Goal: Information Seeking & Learning: Learn about a topic

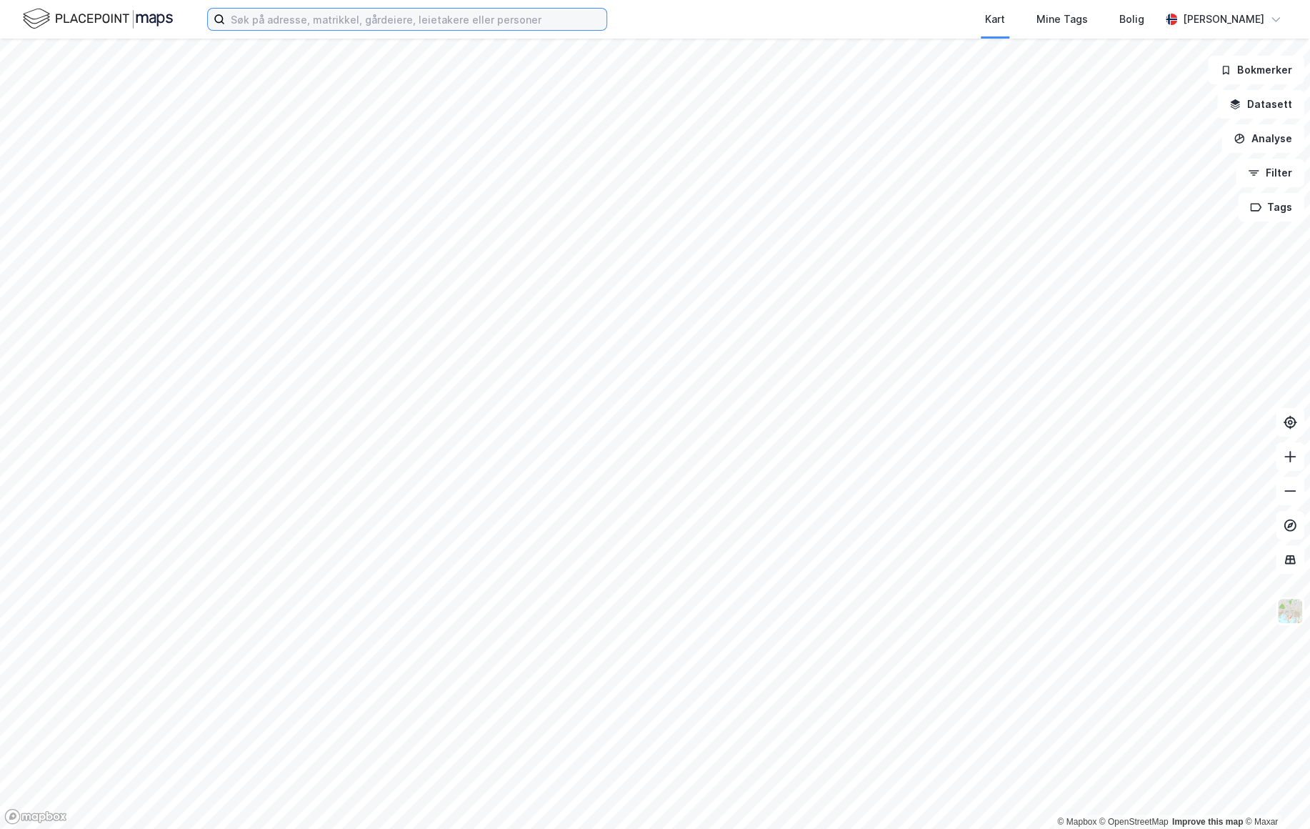
click at [275, 29] on input at bounding box center [415, 19] width 381 height 21
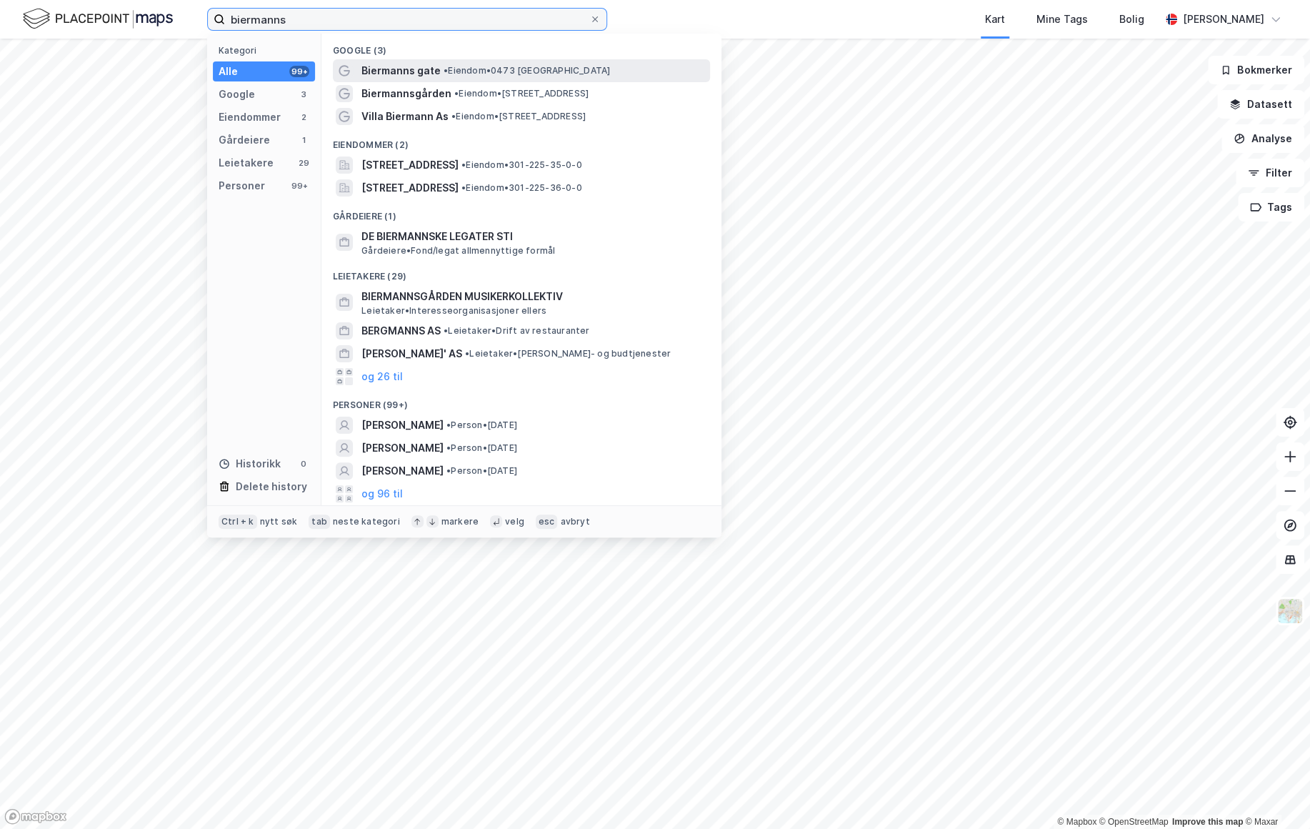
type input "biermanns"
click at [432, 72] on span "Biermanns gate" at bounding box center [400, 70] width 79 height 17
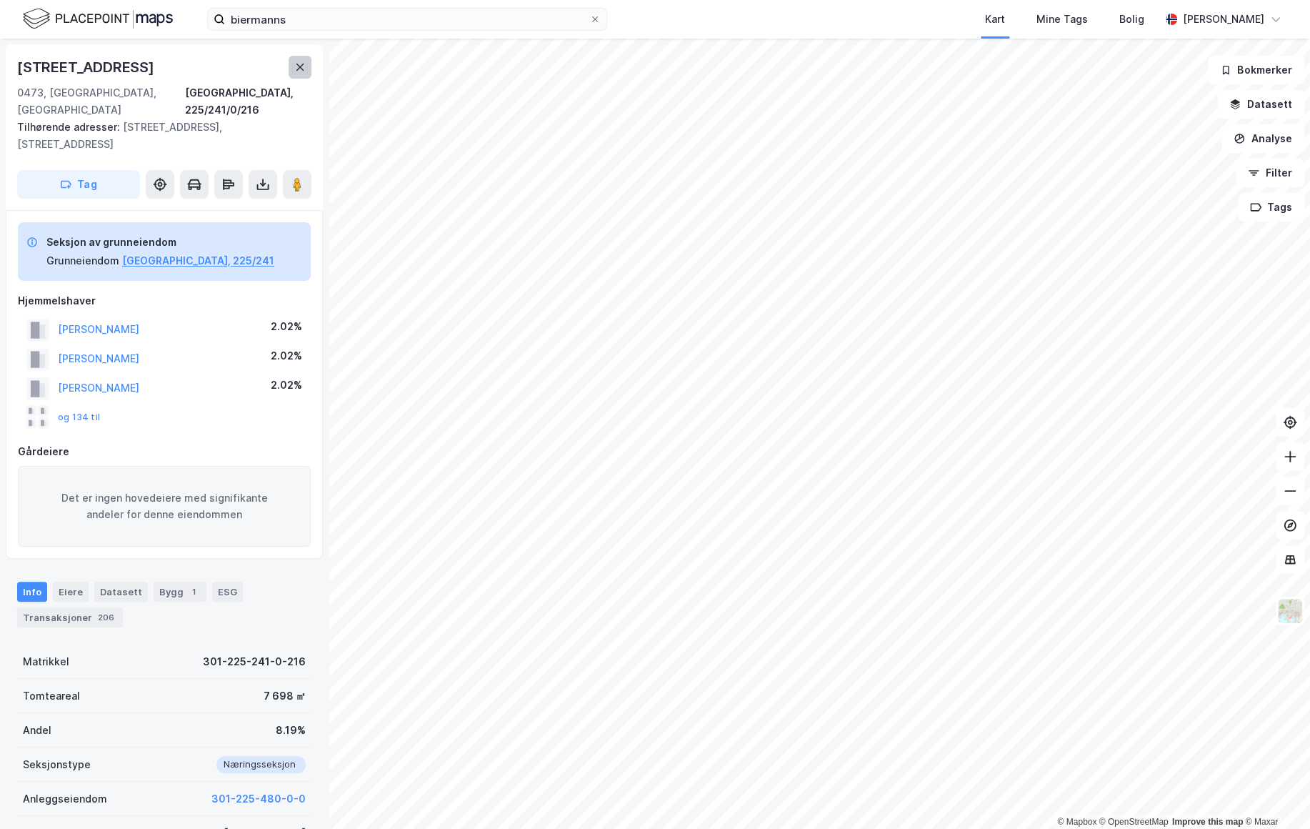
click at [298, 64] on icon at bounding box center [300, 67] width 8 height 7
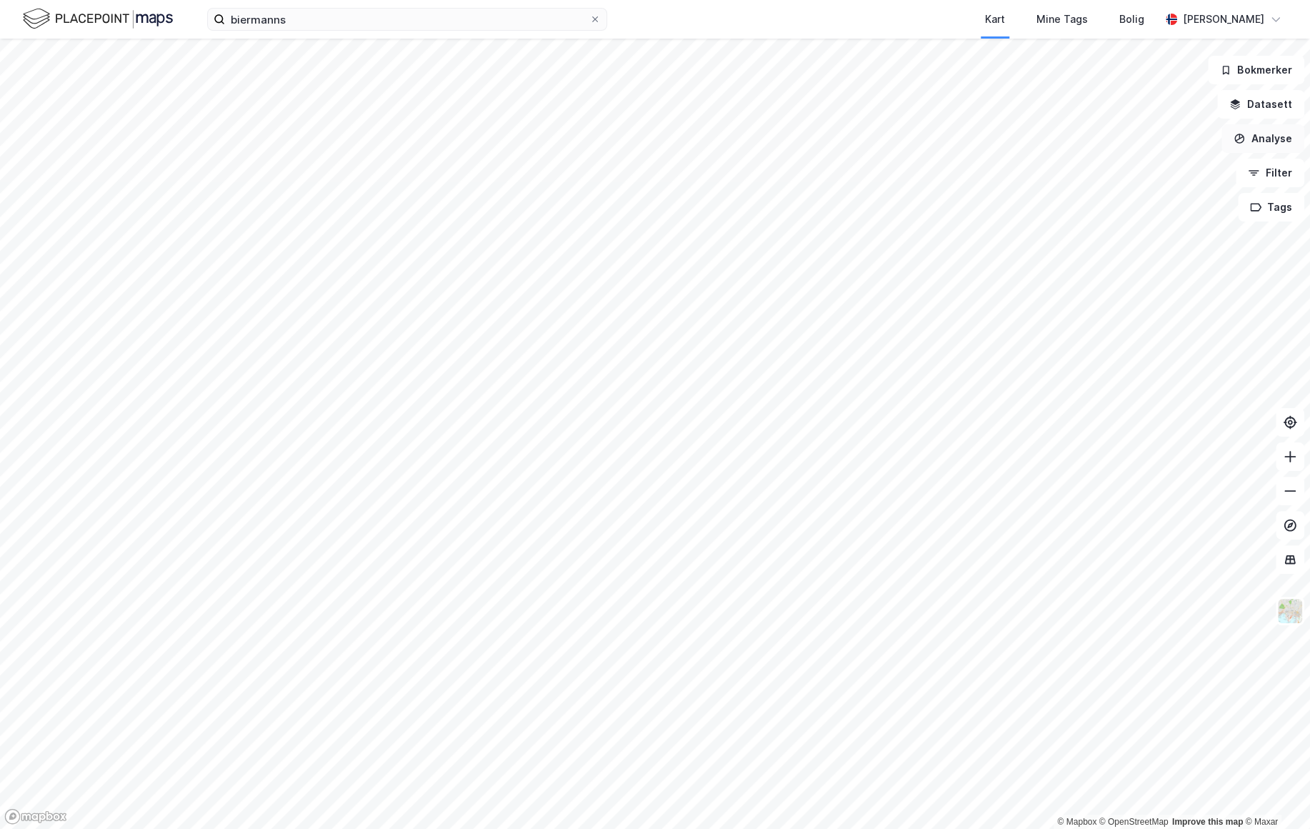
click at [1278, 142] on button "Analyse" at bounding box center [1262, 138] width 83 height 29
click at [1271, 107] on button "Datasett" at bounding box center [1260, 104] width 87 height 29
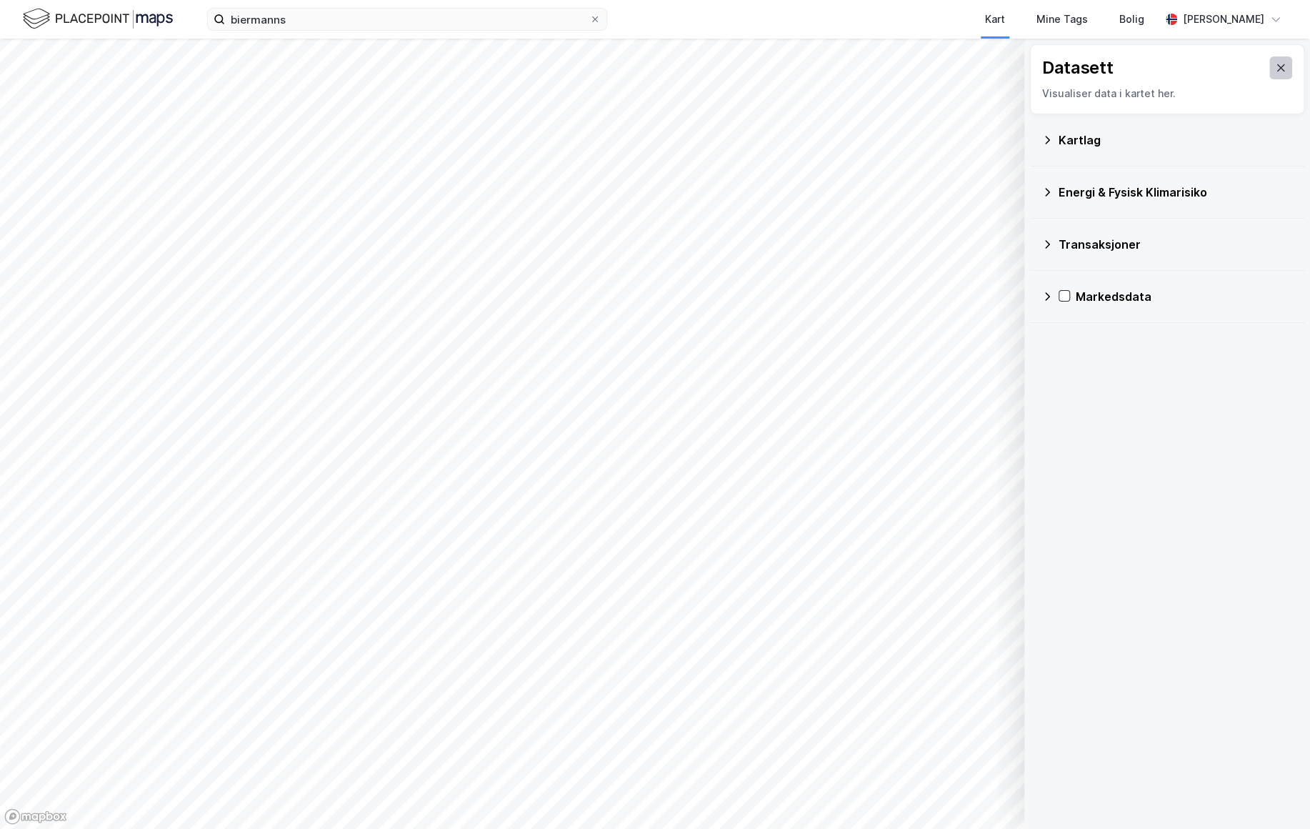
click at [1275, 73] on icon at bounding box center [1280, 67] width 11 height 11
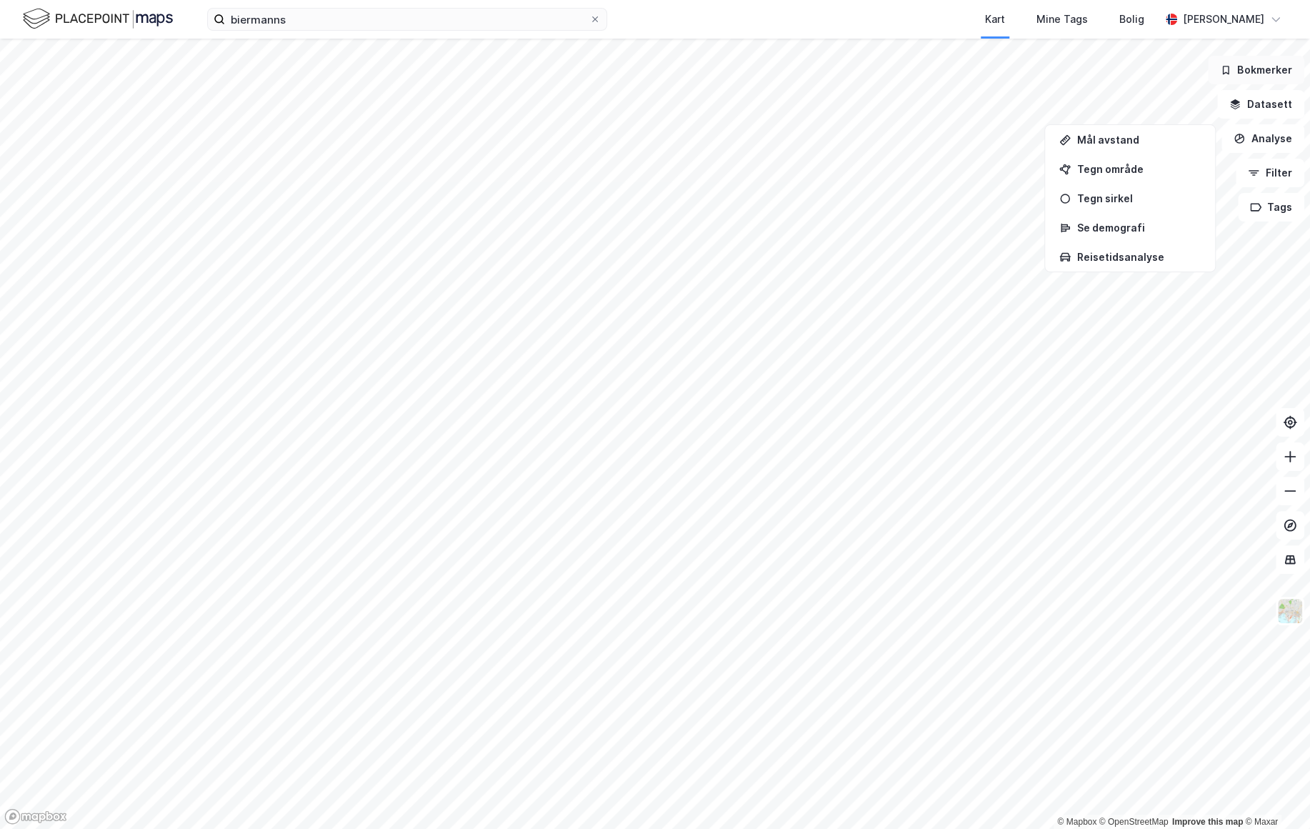
click at [1272, 60] on button "Bokmerker" at bounding box center [1256, 70] width 96 height 29
click at [1271, 71] on button "Bokmerker" at bounding box center [1256, 70] width 96 height 29
click at [1271, 142] on button "Analyse" at bounding box center [1262, 138] width 83 height 29
click at [1277, 90] on div "© Mapbox © OpenStreetMap Improve this map © [PERSON_NAME] Datasett Analyse Filt…" at bounding box center [655, 434] width 1310 height 790
click at [1278, 102] on button "Datasett" at bounding box center [1260, 104] width 87 height 29
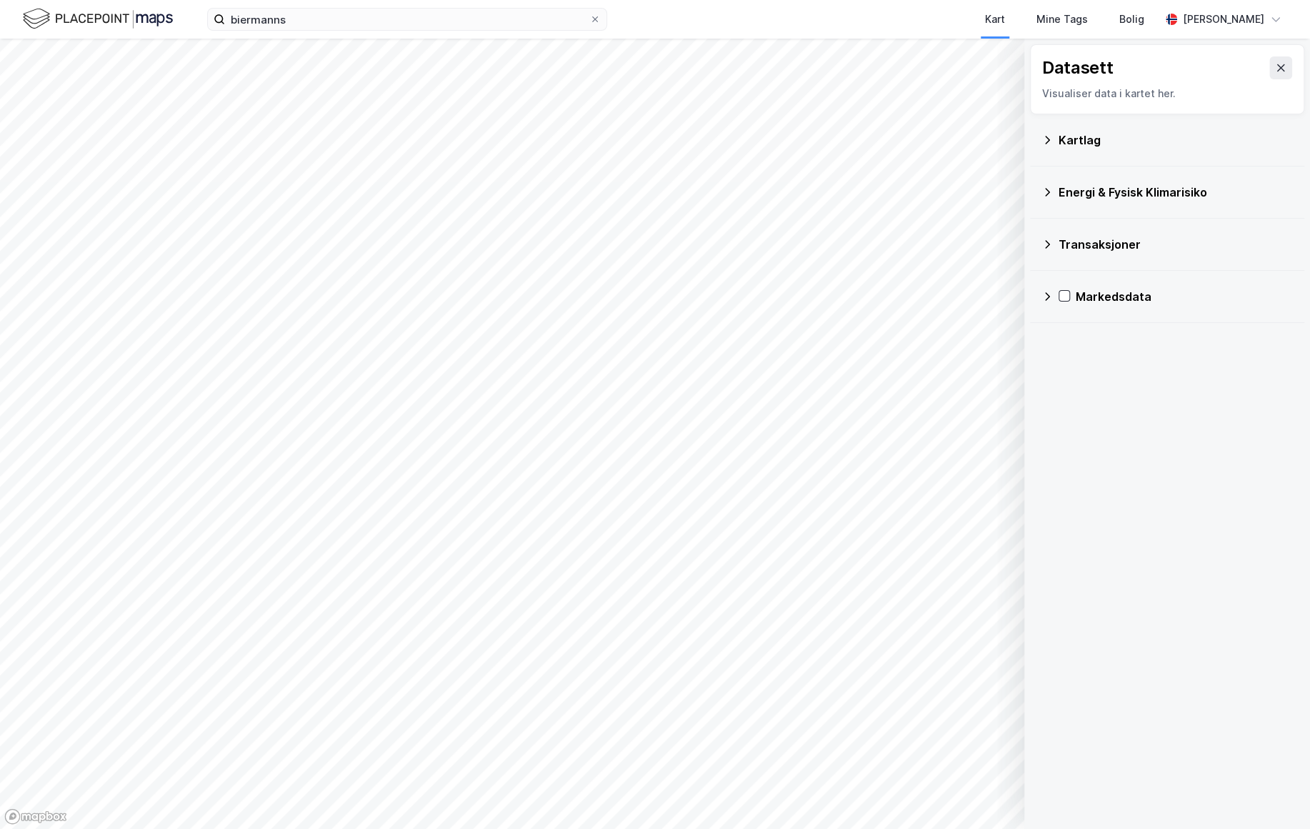
click at [1279, 70] on button at bounding box center [1280, 67] width 23 height 23
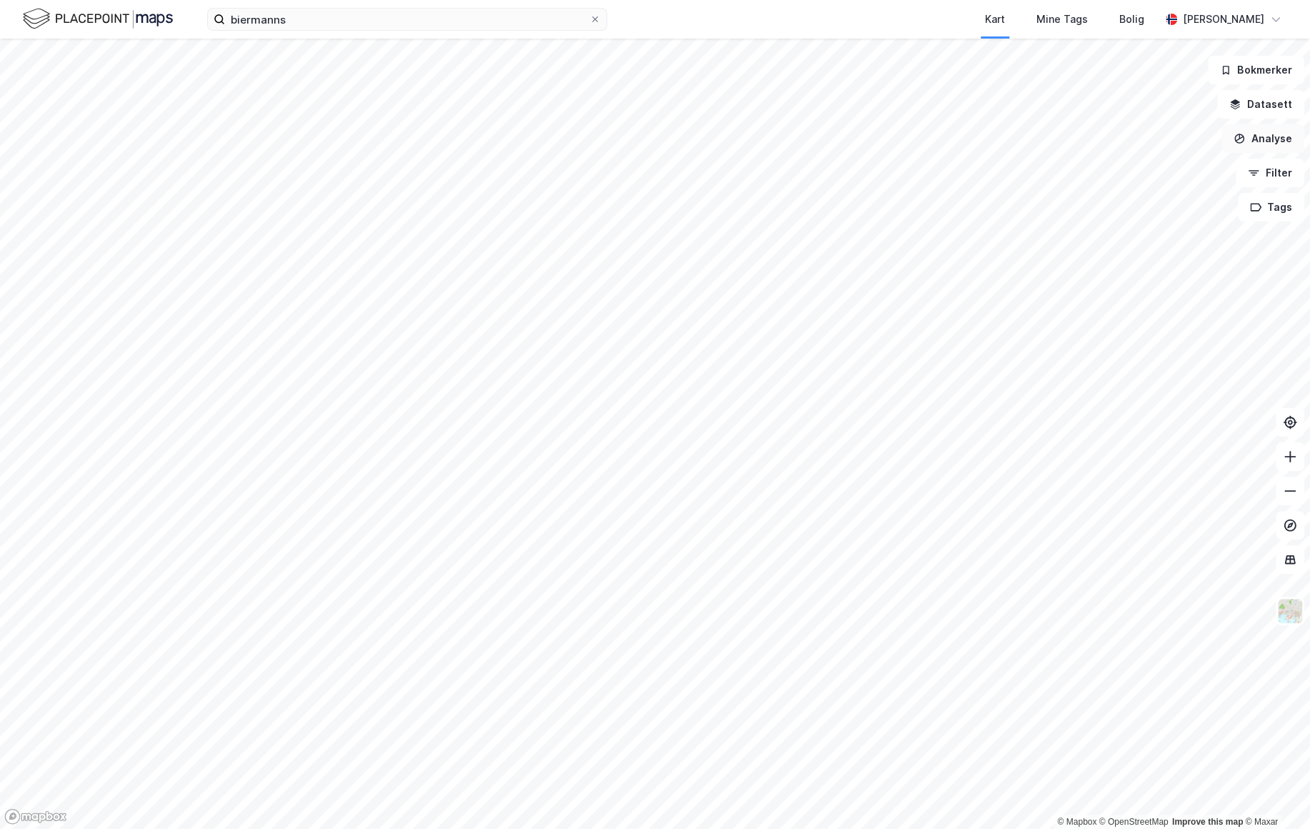
click at [1274, 144] on button "Analyse" at bounding box center [1262, 138] width 83 height 29
click at [1276, 171] on button "Filter" at bounding box center [1270, 173] width 69 height 29
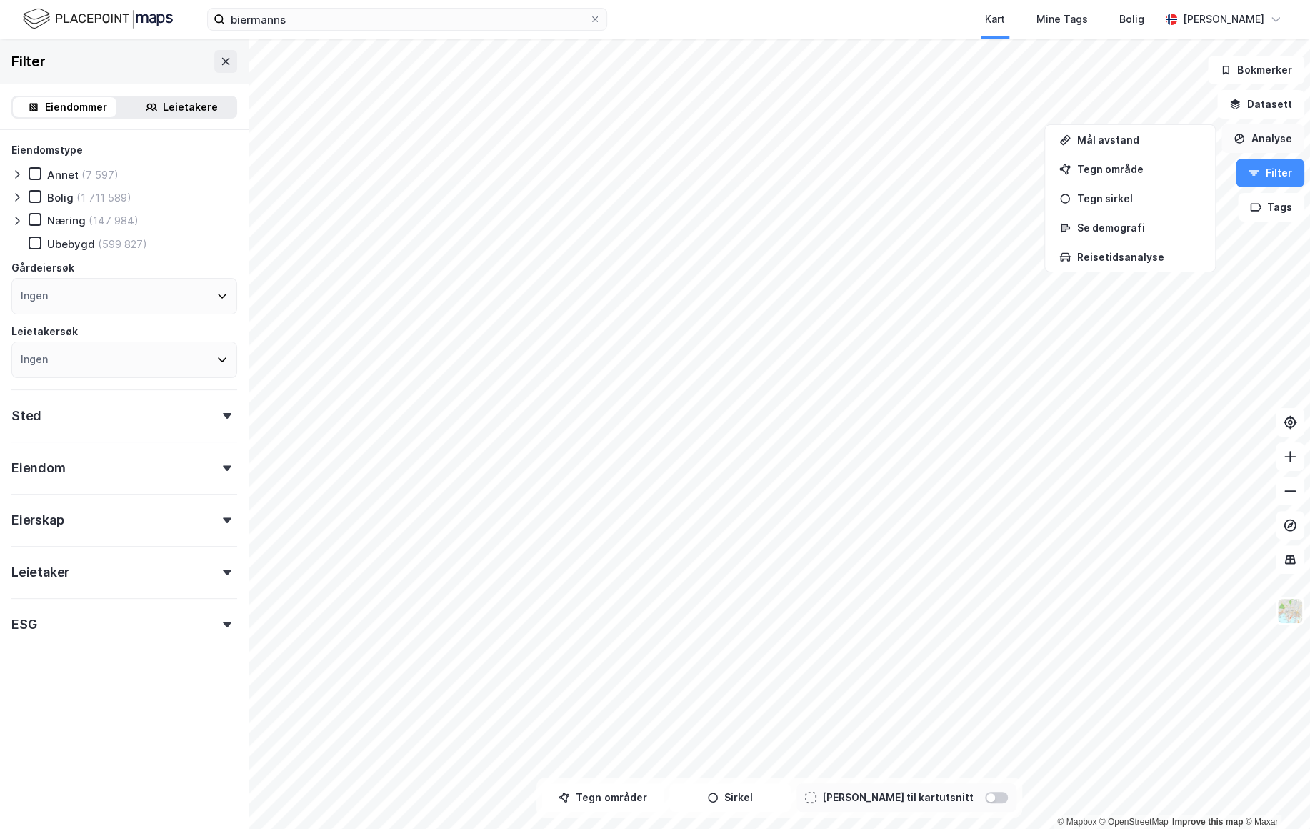
click at [1275, 146] on button "Analyse" at bounding box center [1262, 138] width 83 height 29
click at [106, 473] on div "Eiendom" at bounding box center [124, 461] width 226 height 41
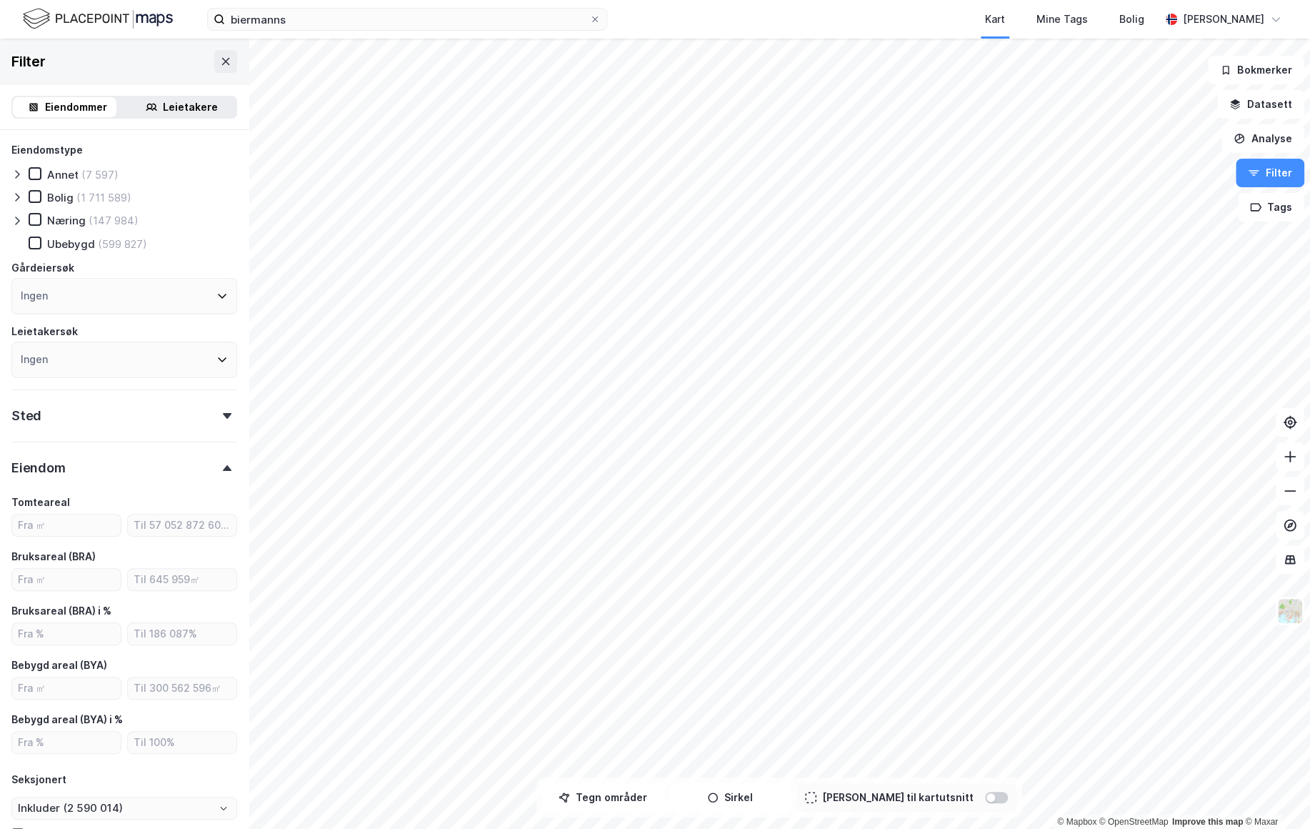
click at [115, 474] on div "Eiendom" at bounding box center [124, 461] width 226 height 41
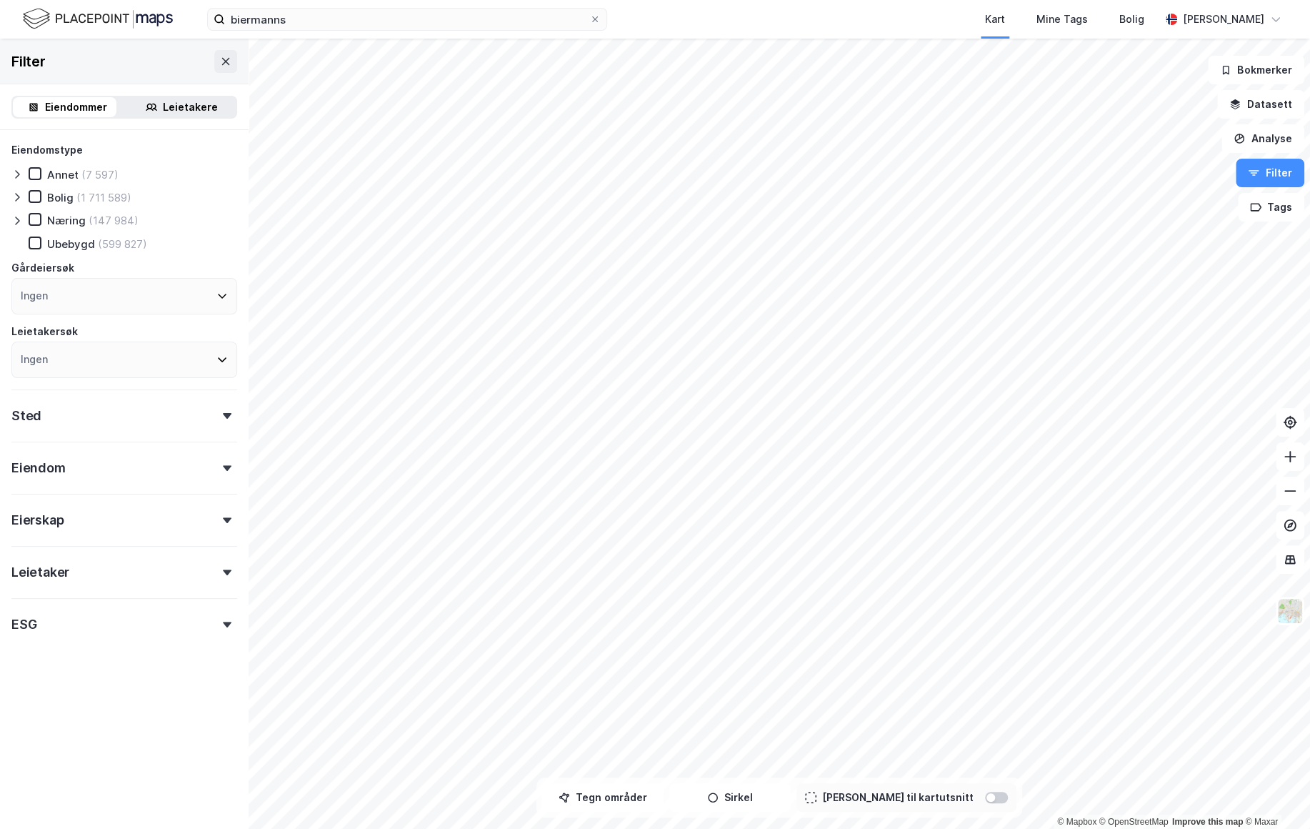
click at [108, 529] on div "Eierskap" at bounding box center [124, 514] width 226 height 41
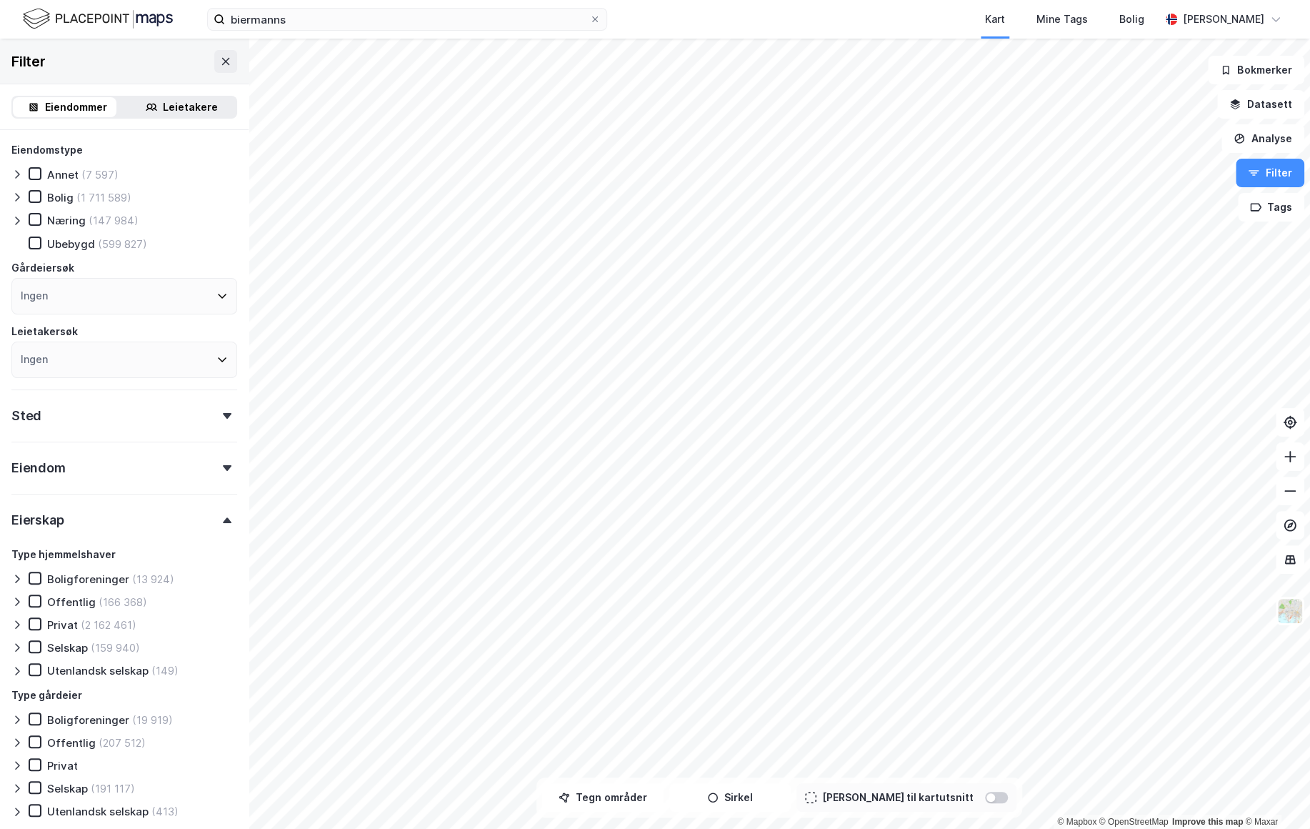
click at [77, 604] on div "Offentlig" at bounding box center [71, 602] width 49 height 14
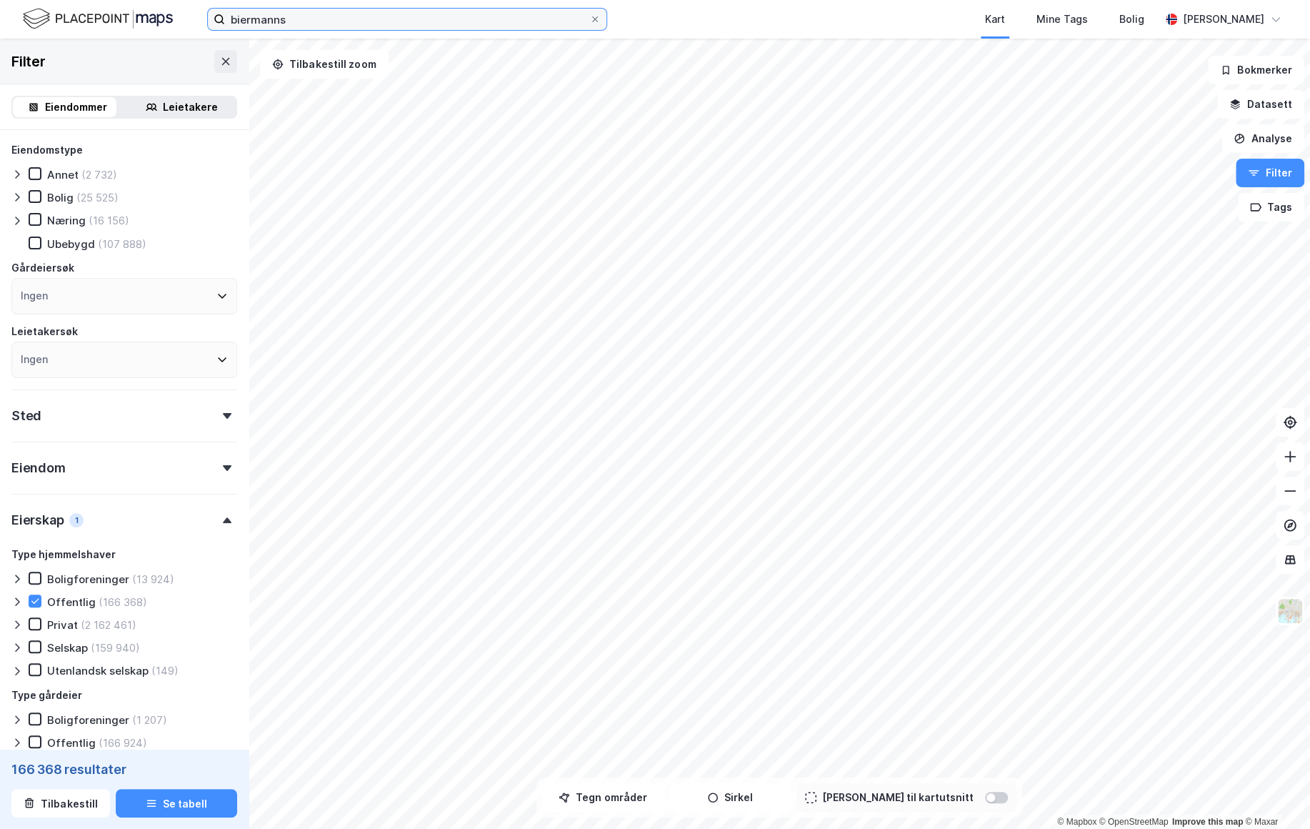
click at [479, 9] on input "biermanns" at bounding box center [407, 19] width 364 height 21
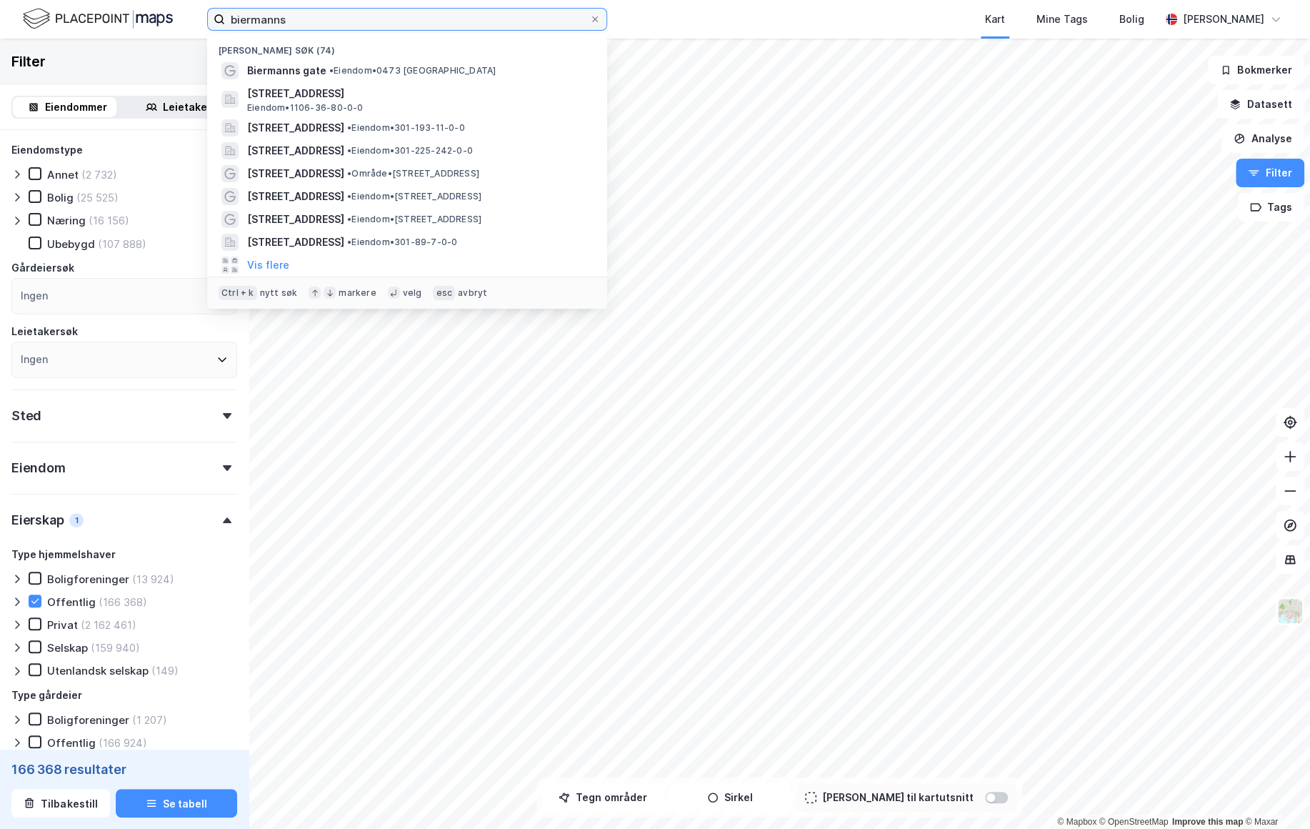
click at [479, 10] on input "biermanns" at bounding box center [407, 19] width 364 height 21
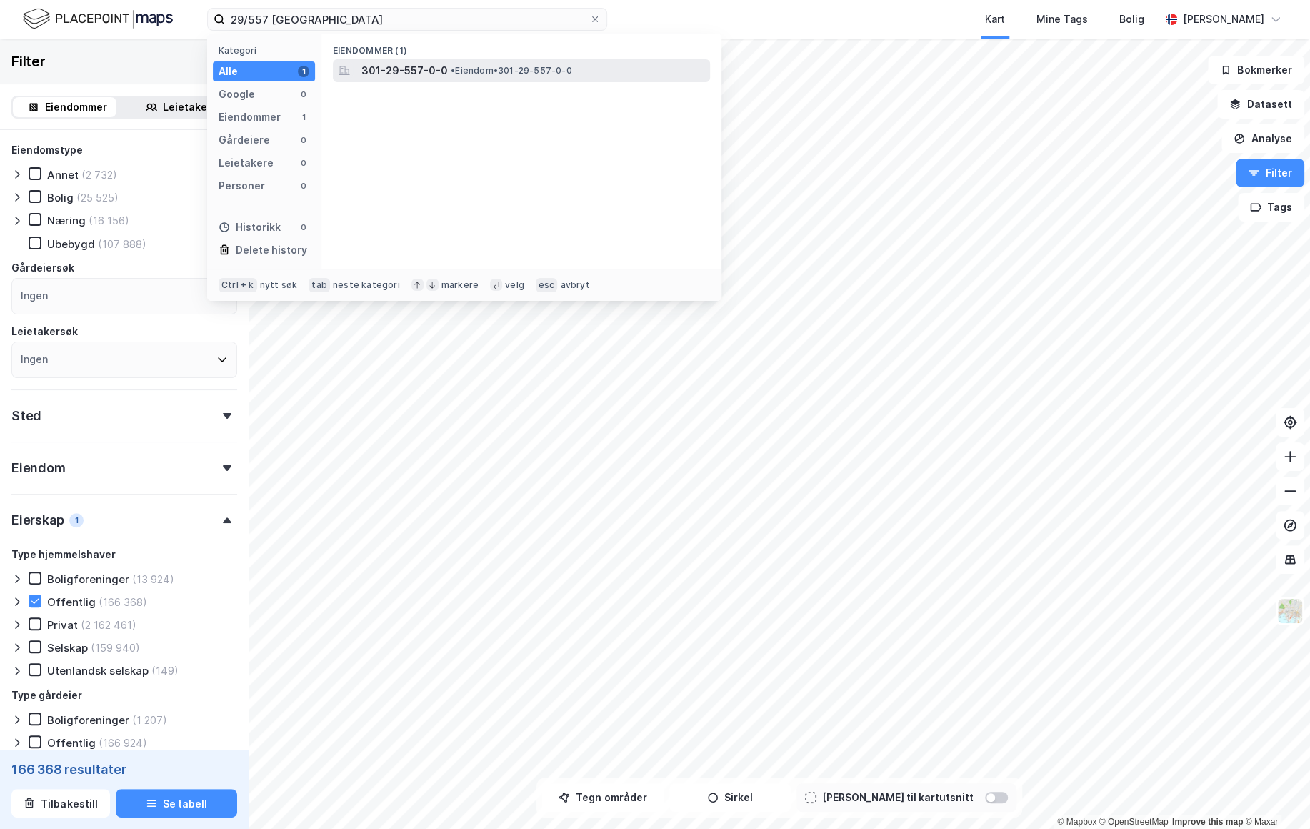
click at [587, 75] on div "301-29-557-0-0 • Eiendom • 301-29-557-0-0" at bounding box center [534, 70] width 346 height 17
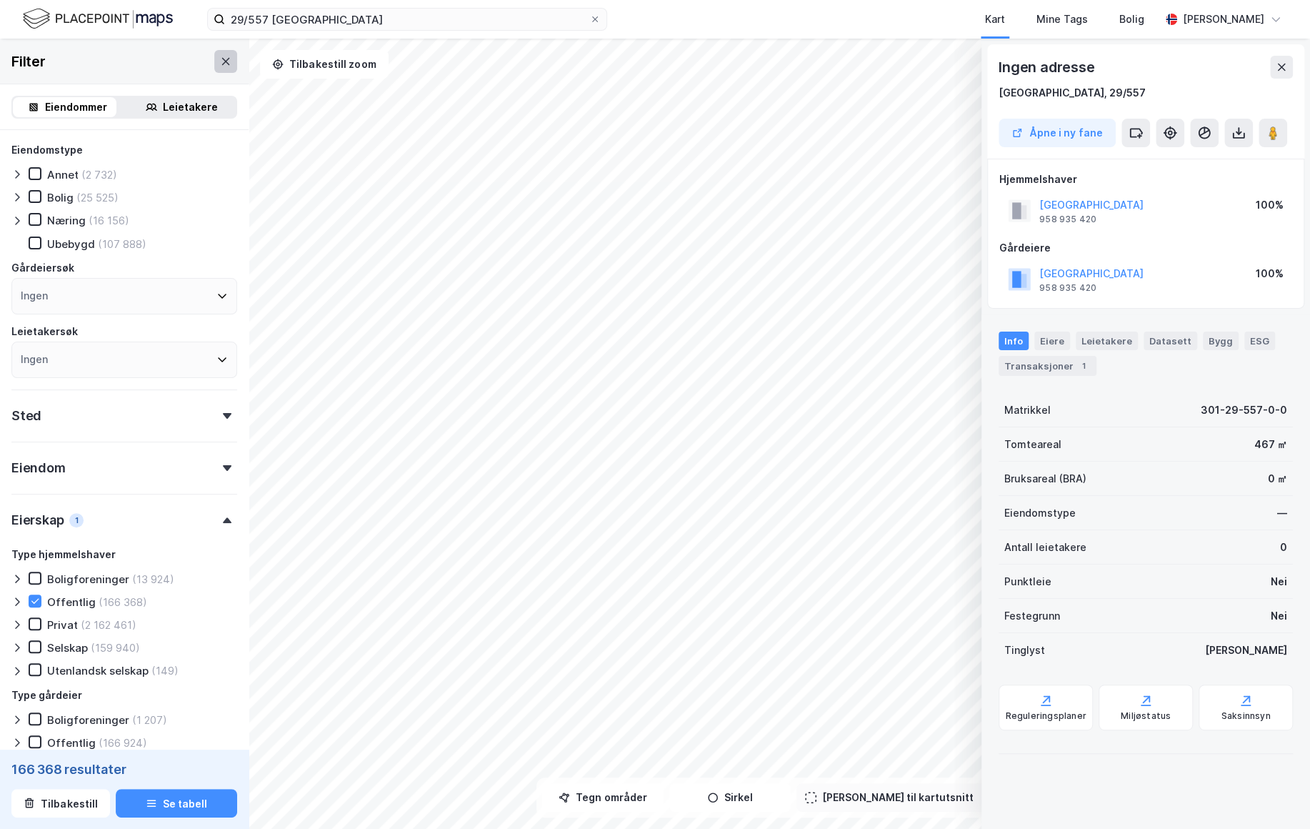
click at [220, 59] on icon at bounding box center [225, 61] width 11 height 11
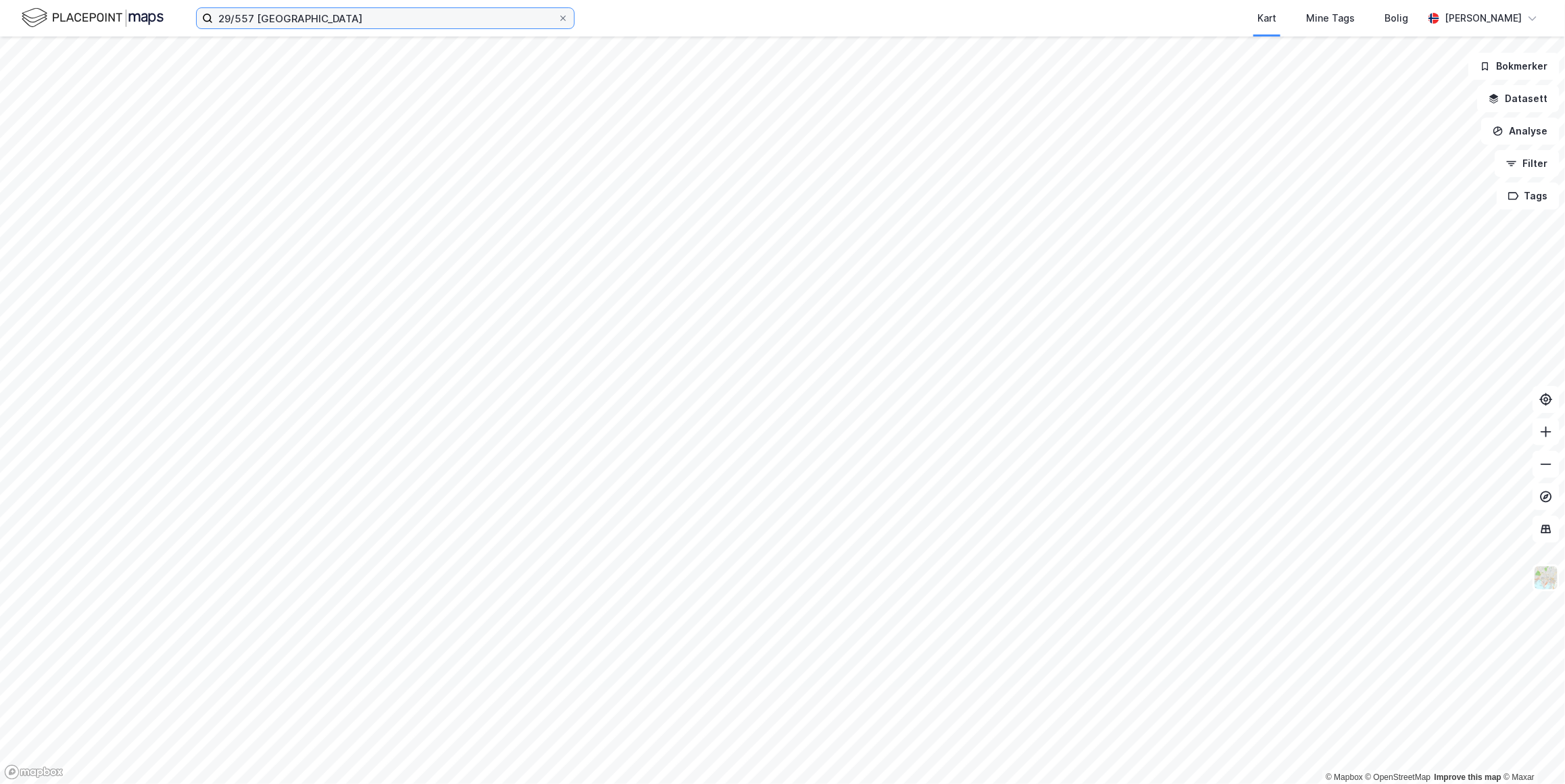
click at [354, 14] on input "29/557 [GEOGRAPHIC_DATA]" at bounding box center [385, 18] width 344 height 20
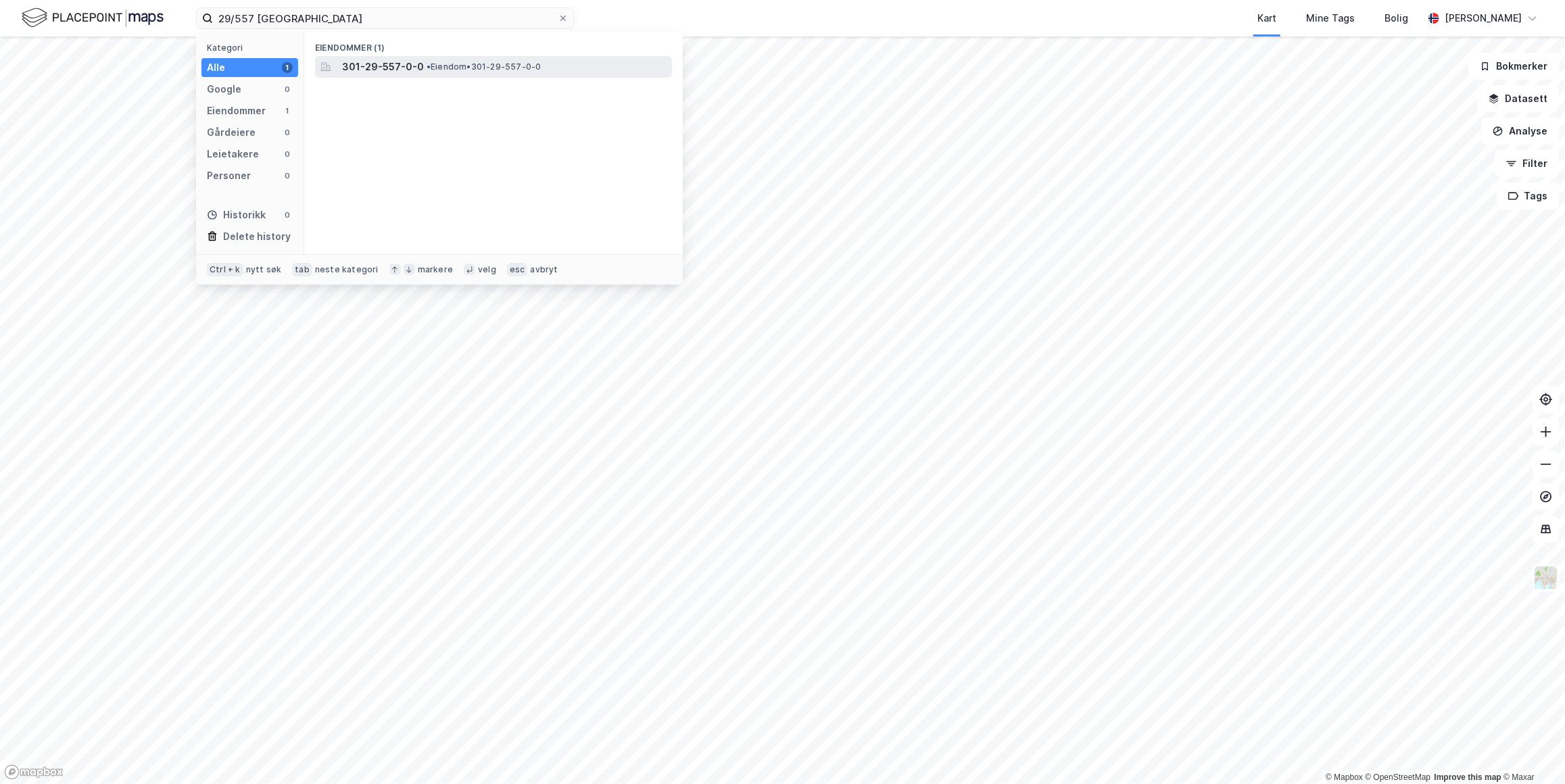
click at [365, 66] on span "301-29-557-0-0" at bounding box center [382, 66] width 81 height 16
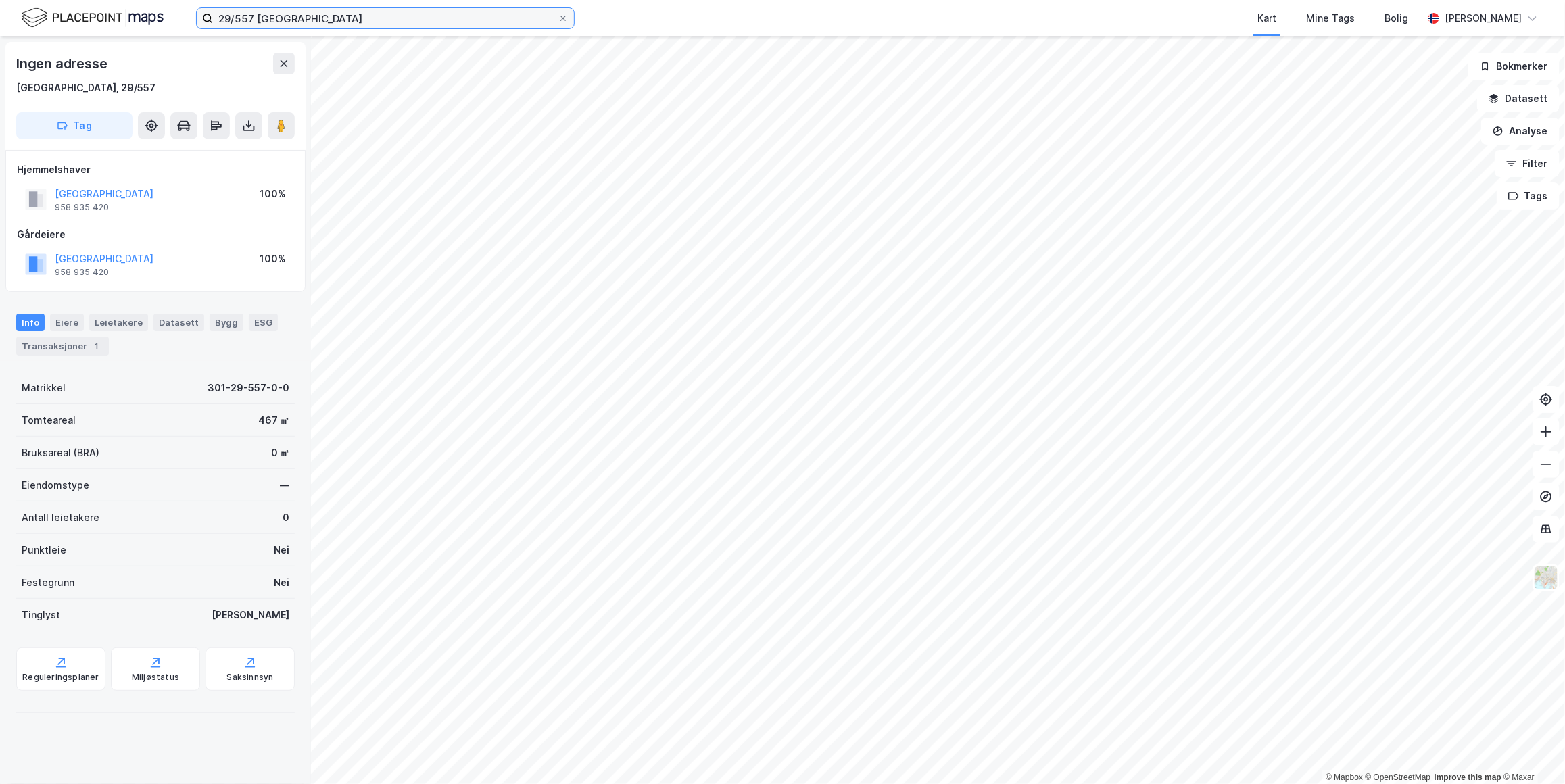
click at [382, 15] on input "29/557 [GEOGRAPHIC_DATA]" at bounding box center [385, 18] width 344 height 20
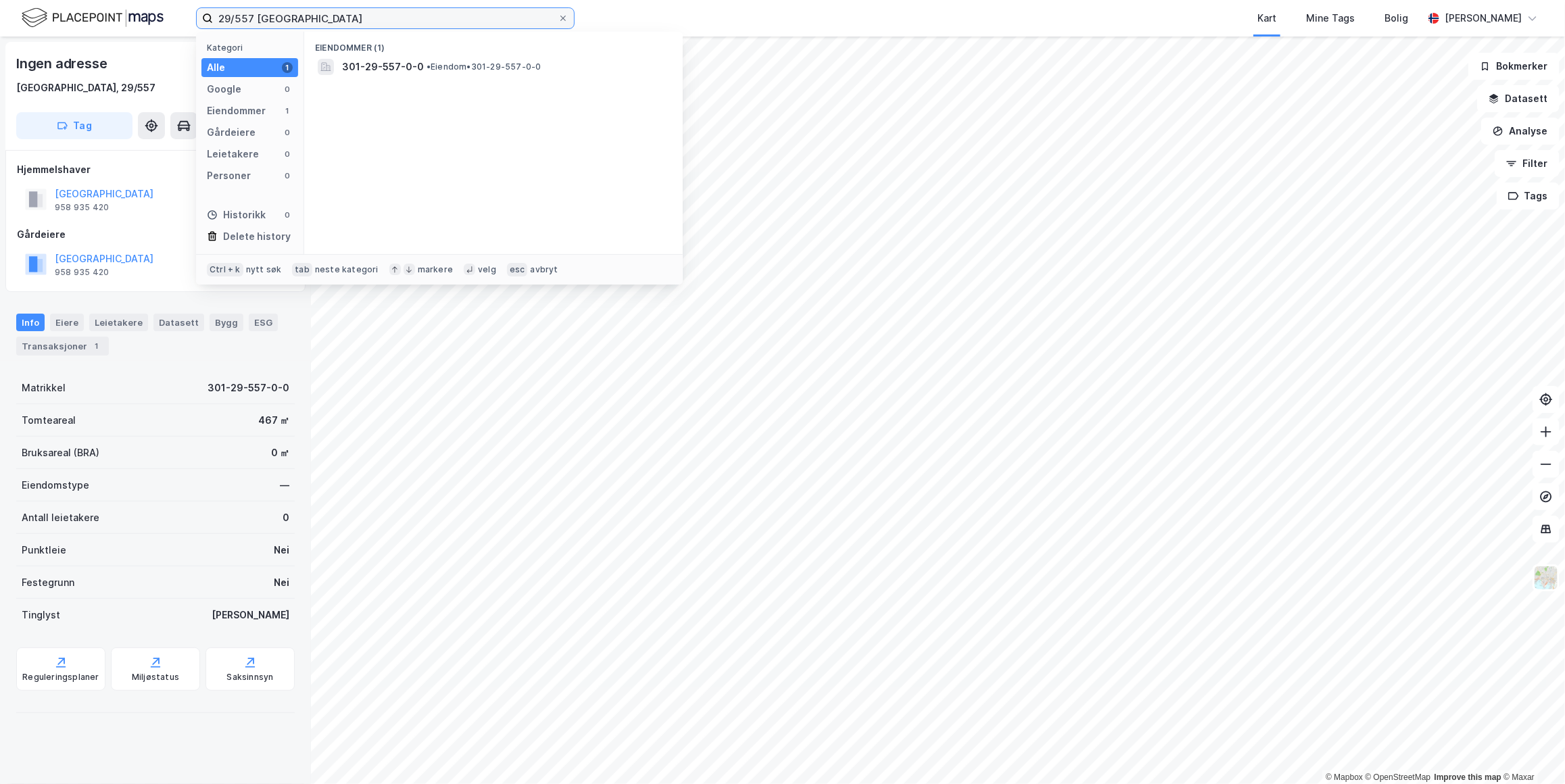
click at [382, 15] on input "29/557 [GEOGRAPHIC_DATA]" at bounding box center [385, 18] width 344 height 20
click at [382, 14] on input "29/557 [GEOGRAPHIC_DATA]" at bounding box center [385, 18] width 344 height 20
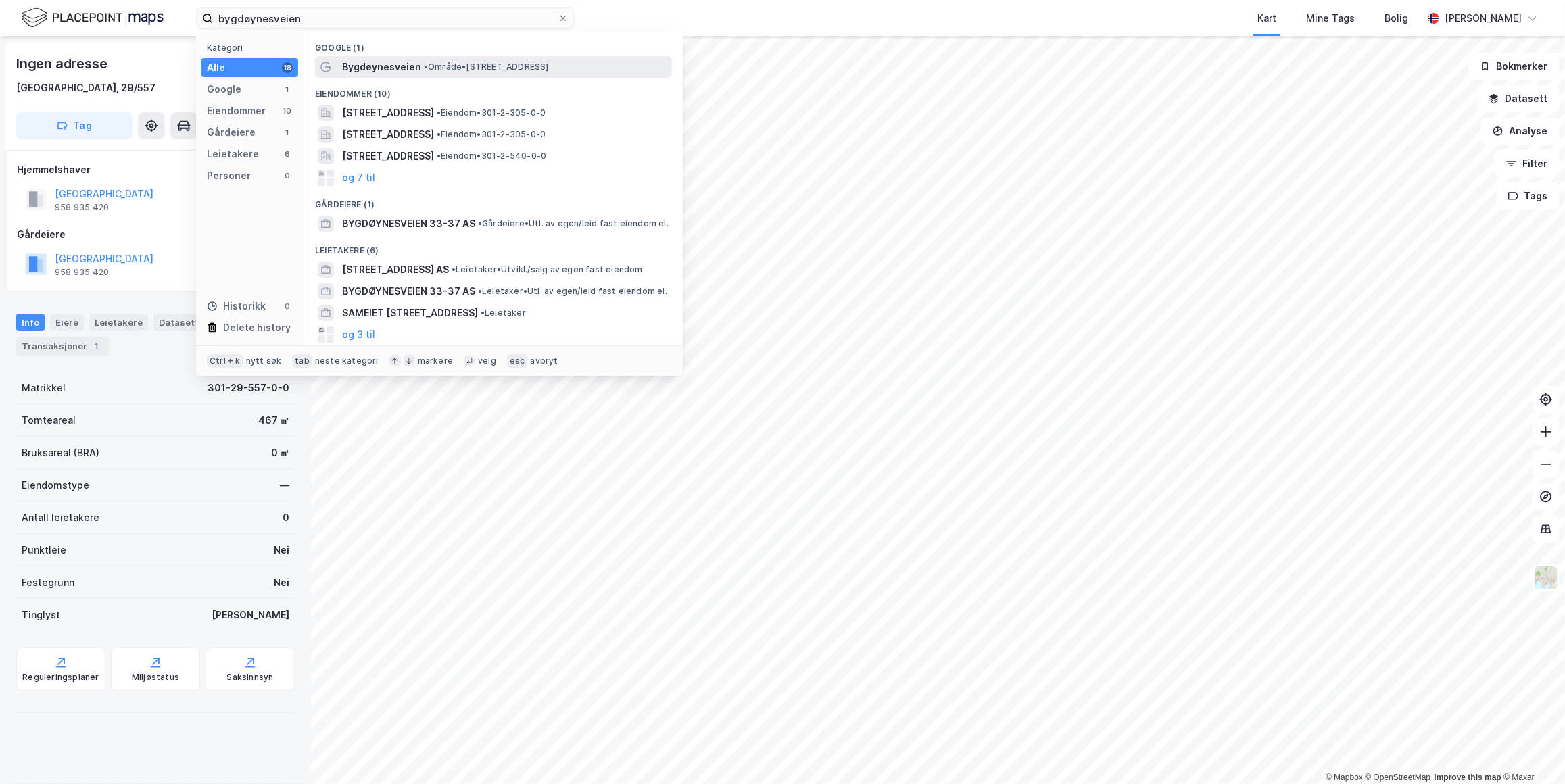
click at [463, 70] on span "• Område • [STREET_ADDRESS]" at bounding box center [486, 66] width 125 height 10
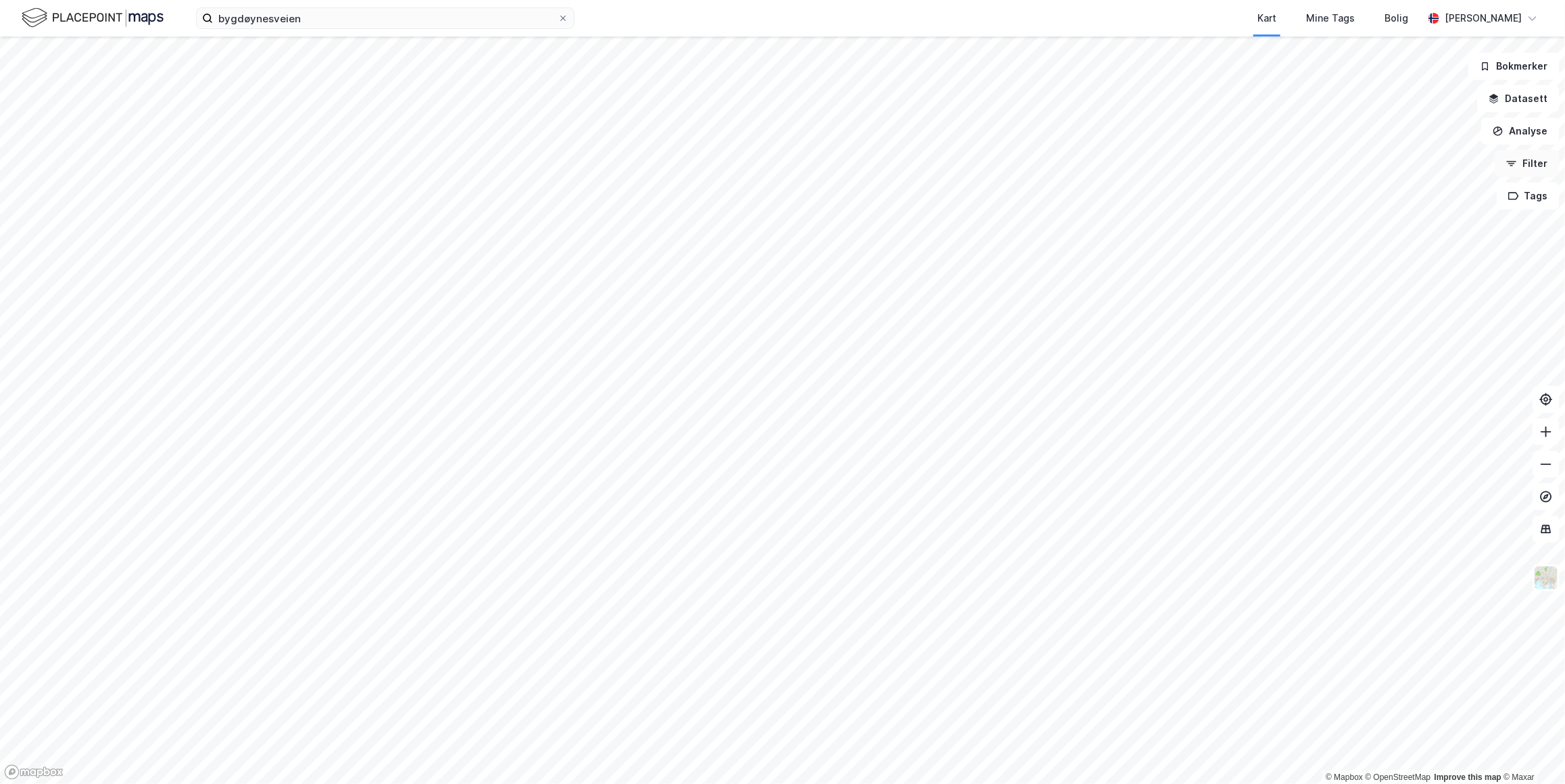
click at [1239, 166] on button "Filter" at bounding box center [1526, 164] width 65 height 27
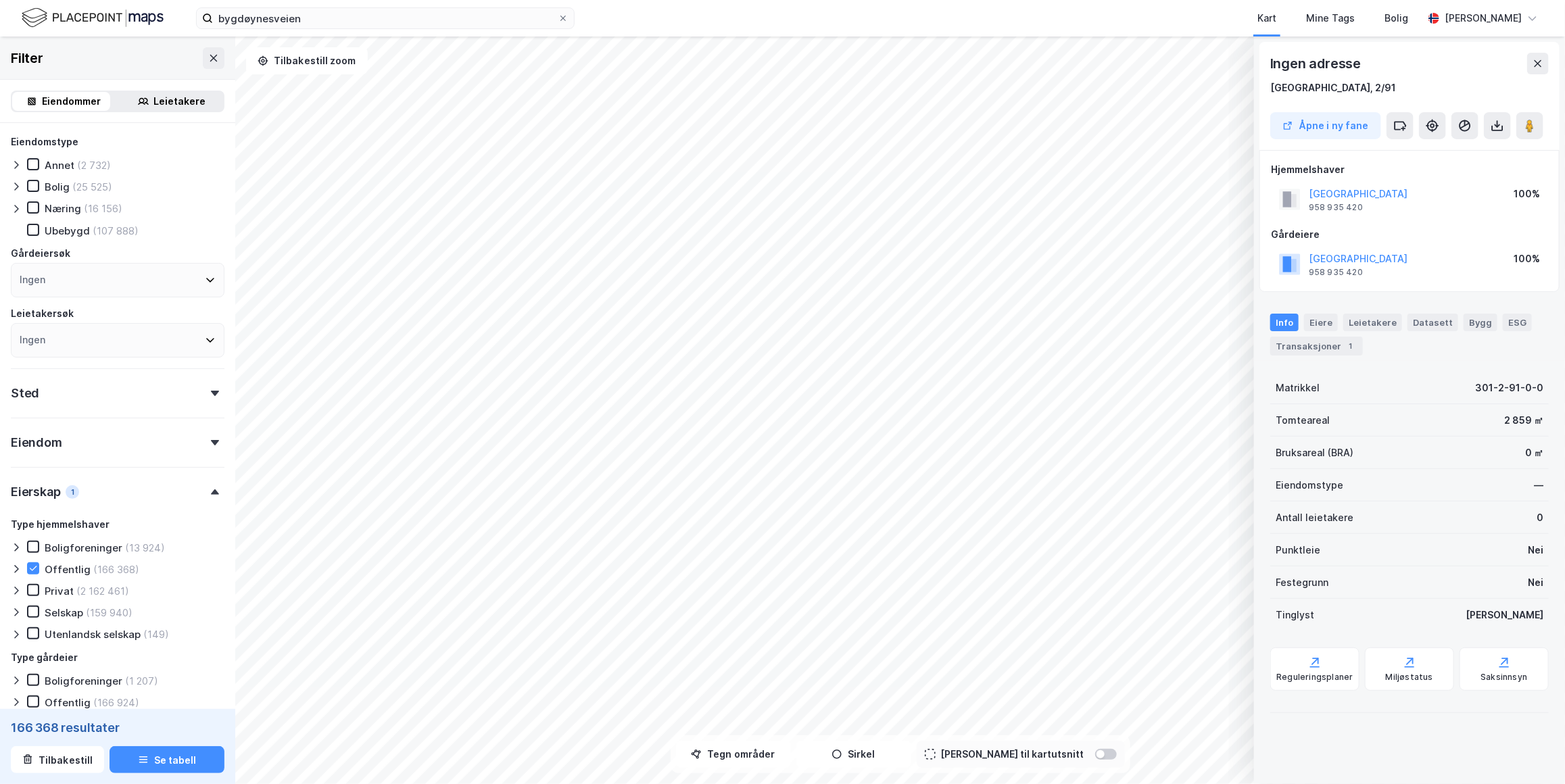
click at [1239, 356] on div "Info [PERSON_NAME] Datasett Bygg ESG Transaksjoner 1" at bounding box center [1409, 328] width 311 height 63
click at [1239, 351] on div "Transaksjoner 1" at bounding box center [1316, 346] width 93 height 19
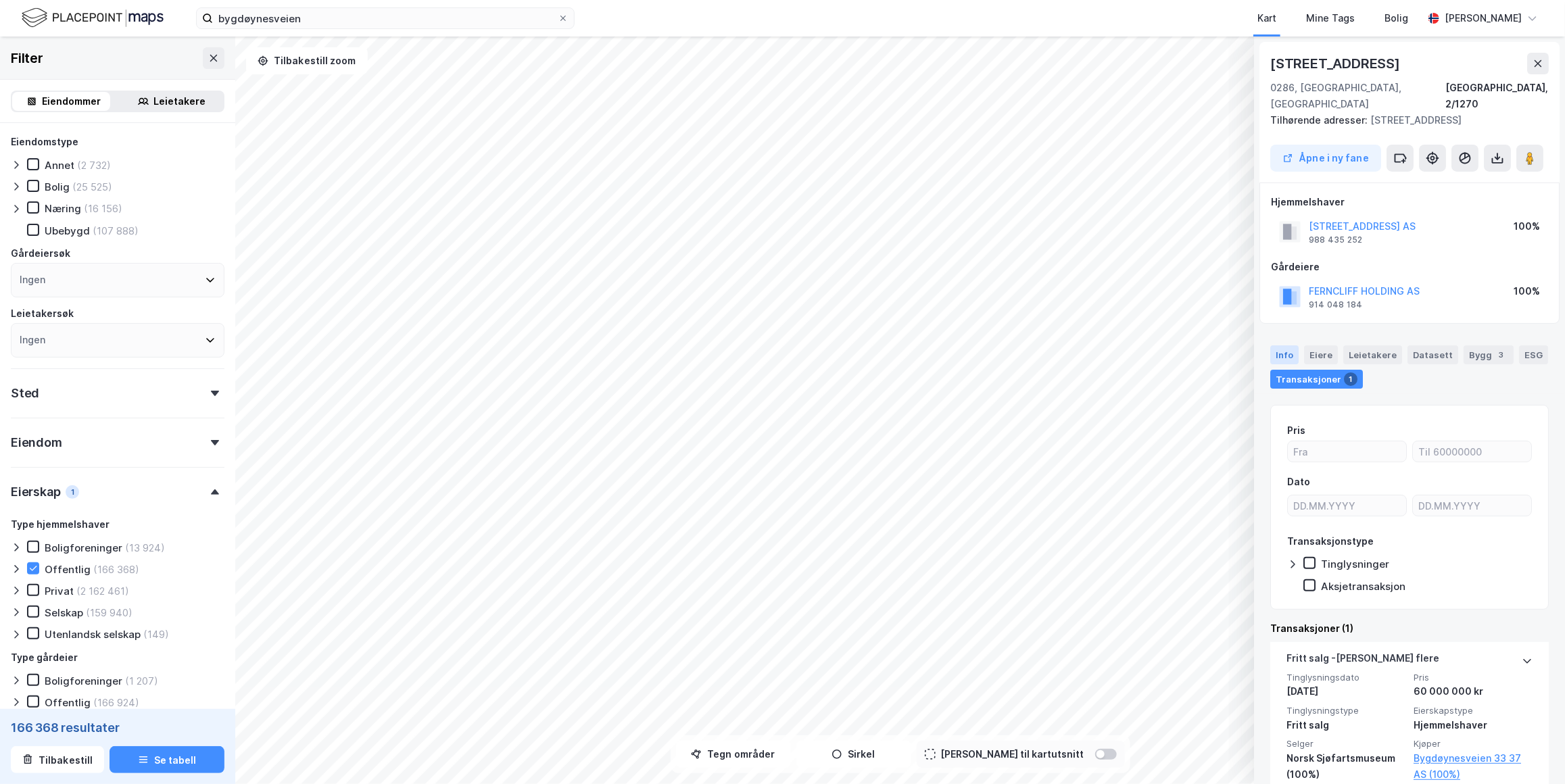
click at [1239, 345] on div "Info" at bounding box center [1284, 355] width 28 height 19
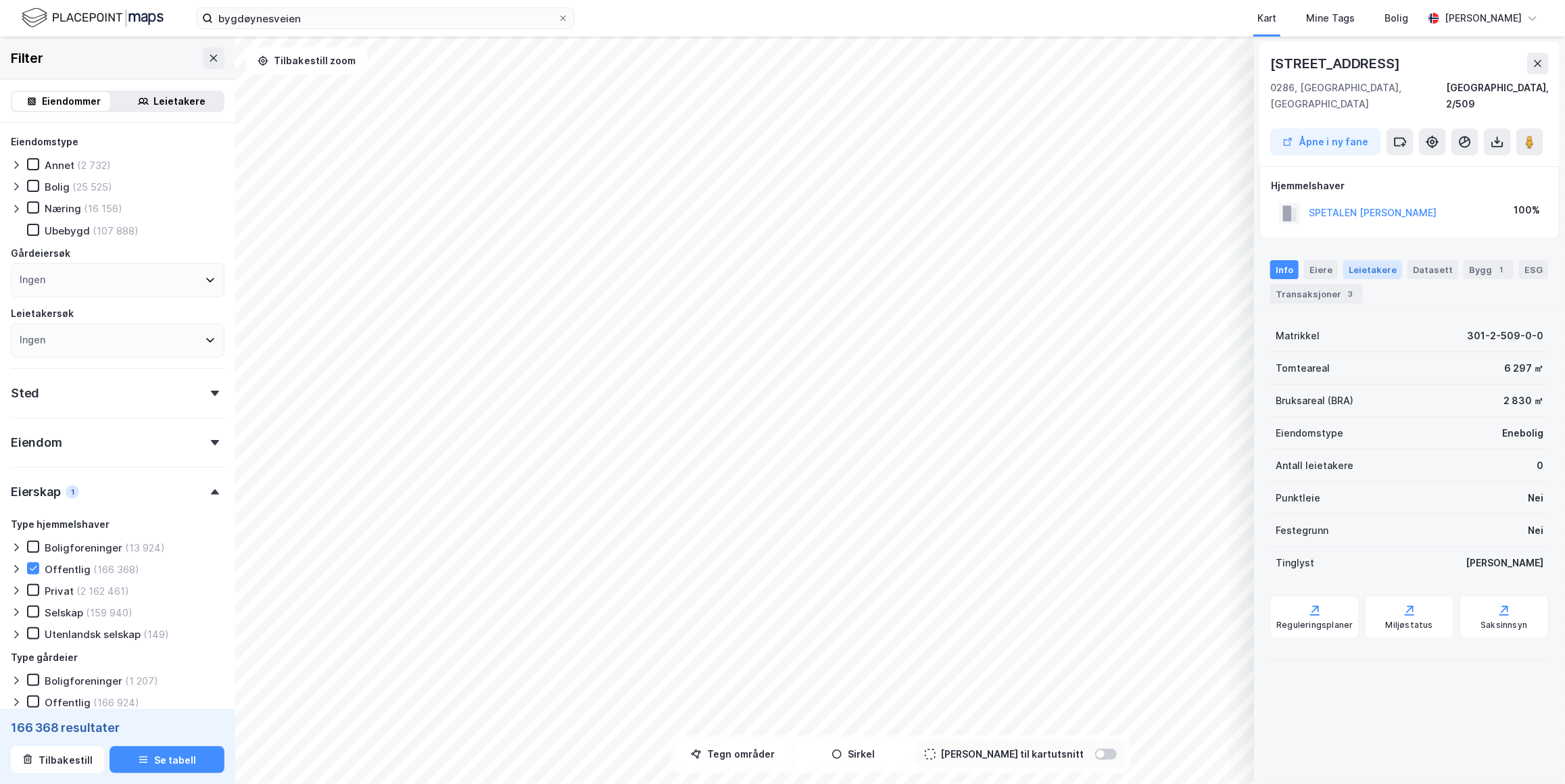
click at [1239, 260] on div "Leietakere" at bounding box center [1372, 270] width 59 height 19
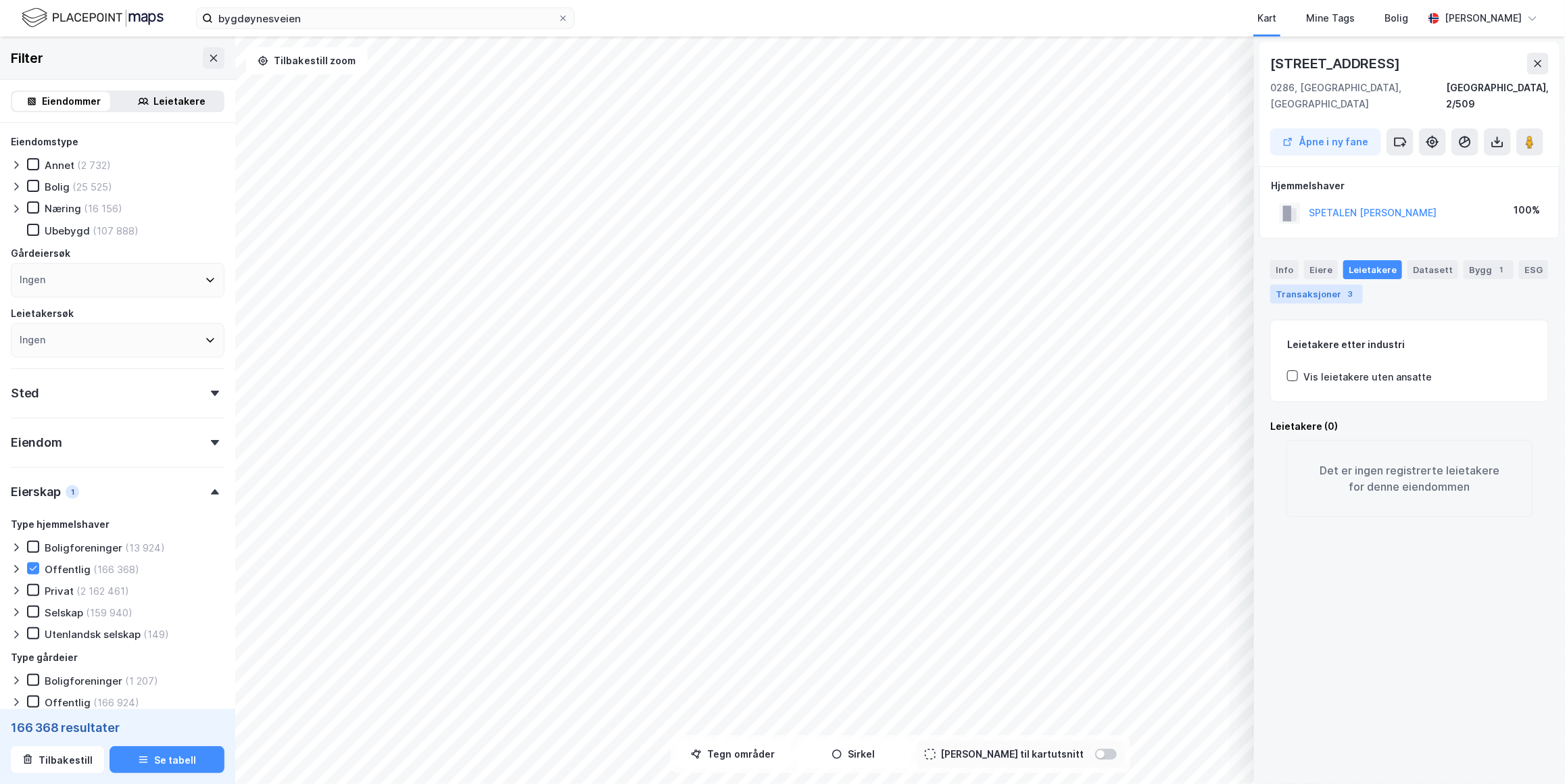
click at [1239, 285] on div "Transaksjoner 3" at bounding box center [1316, 294] width 93 height 19
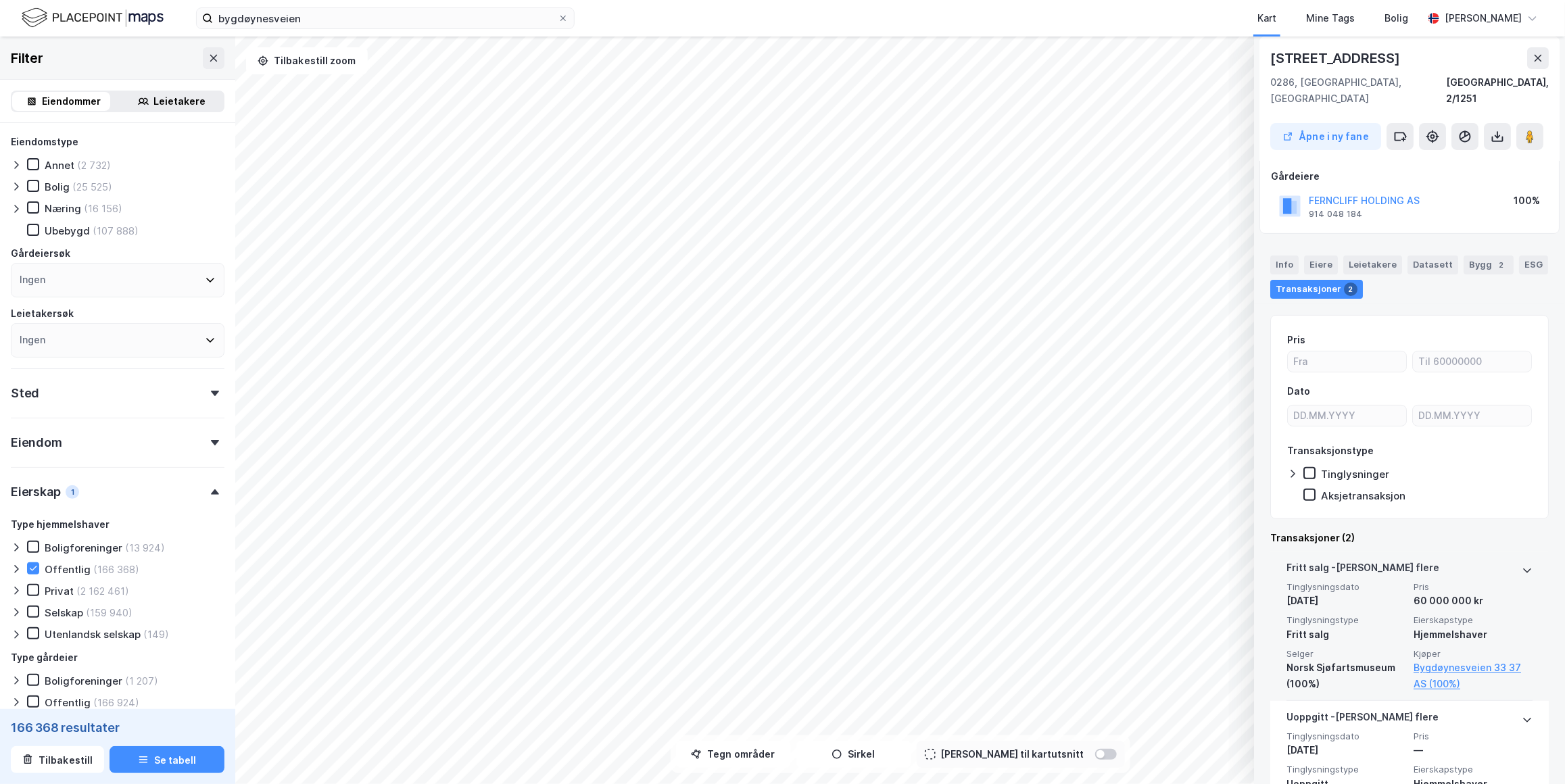
scroll to position [139, 0]
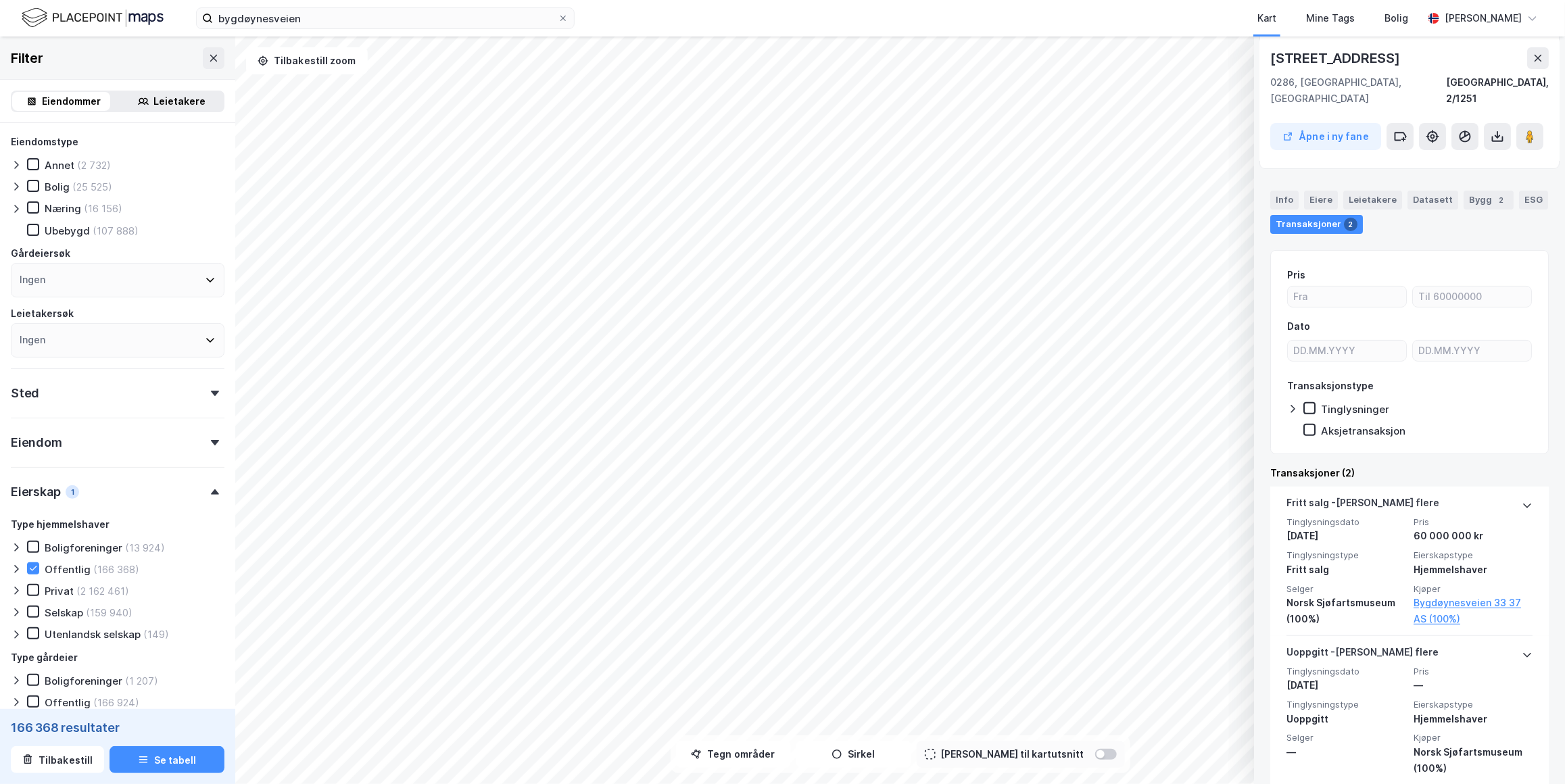
click at [1239, 190] on div "Datasett" at bounding box center [1433, 200] width 51 height 19
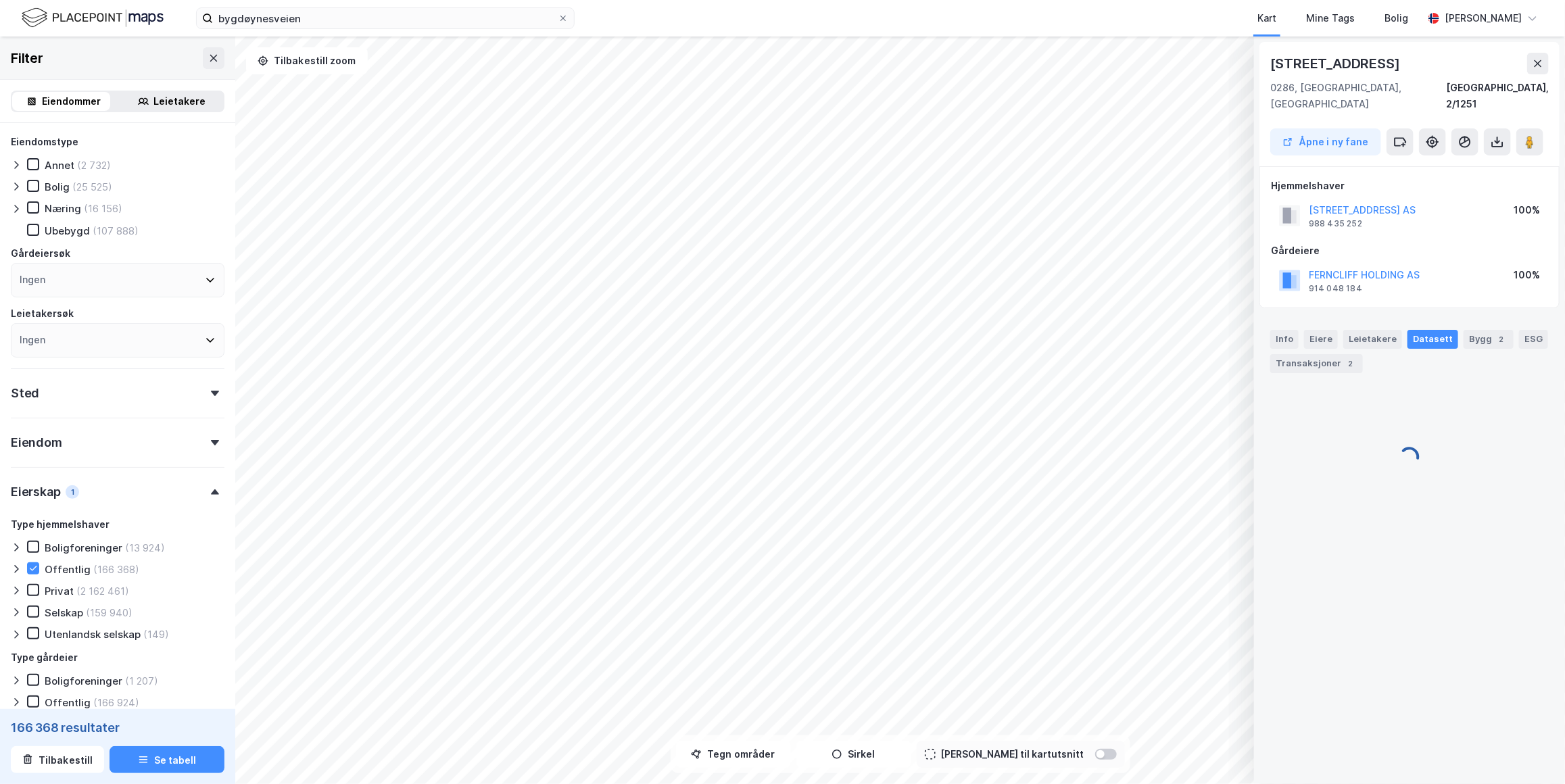
scroll to position [0, 0]
click at [1239, 330] on div "Bygg 2" at bounding box center [1487, 340] width 50 height 19
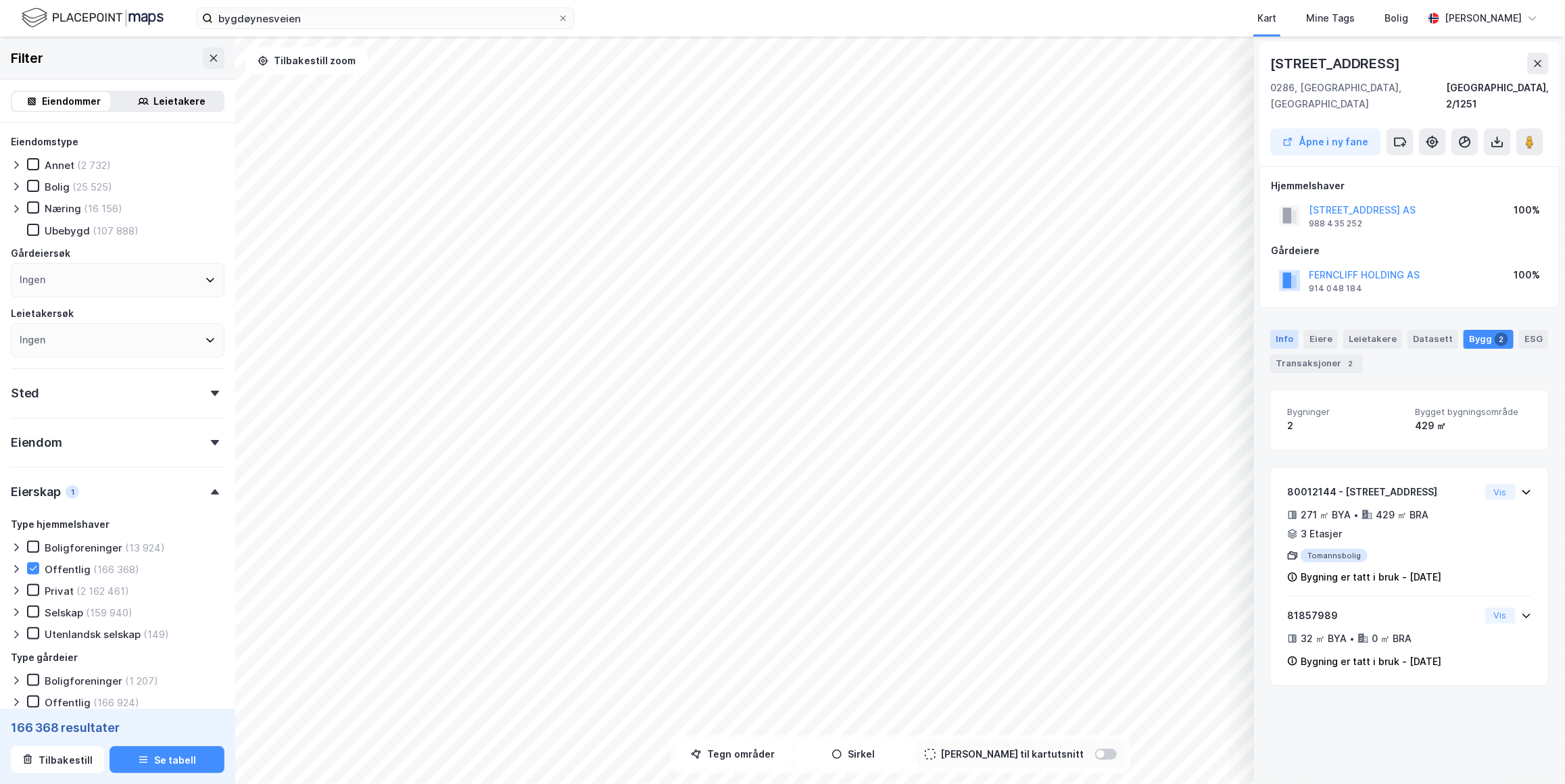
click at [1239, 330] on div "Info" at bounding box center [1284, 340] width 28 height 19
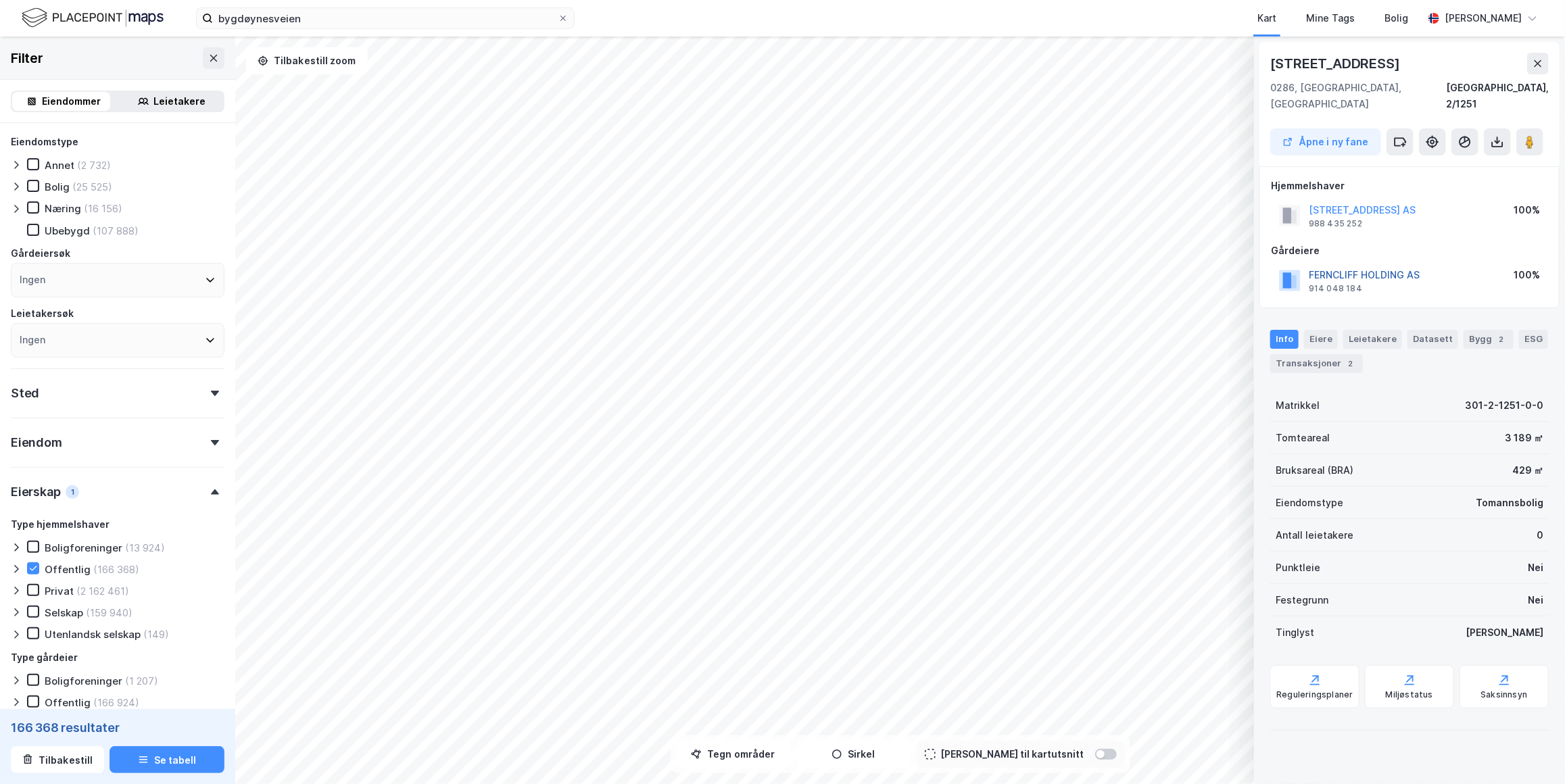
click at [0, 0] on button "FERNCLIFF HOLDING AS" at bounding box center [0, 0] width 0 height 0
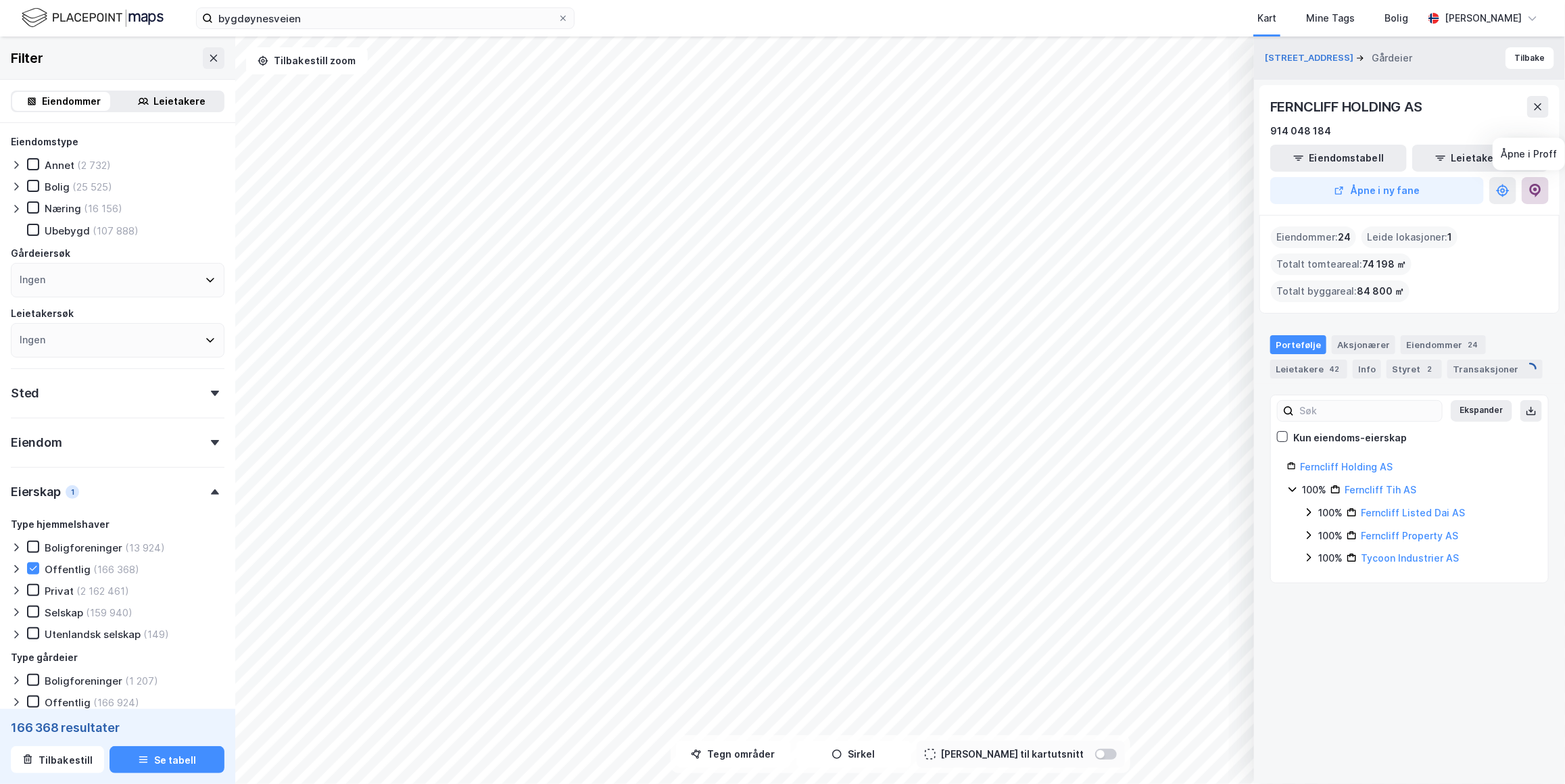
click at [1239, 187] on button at bounding box center [1535, 190] width 27 height 27
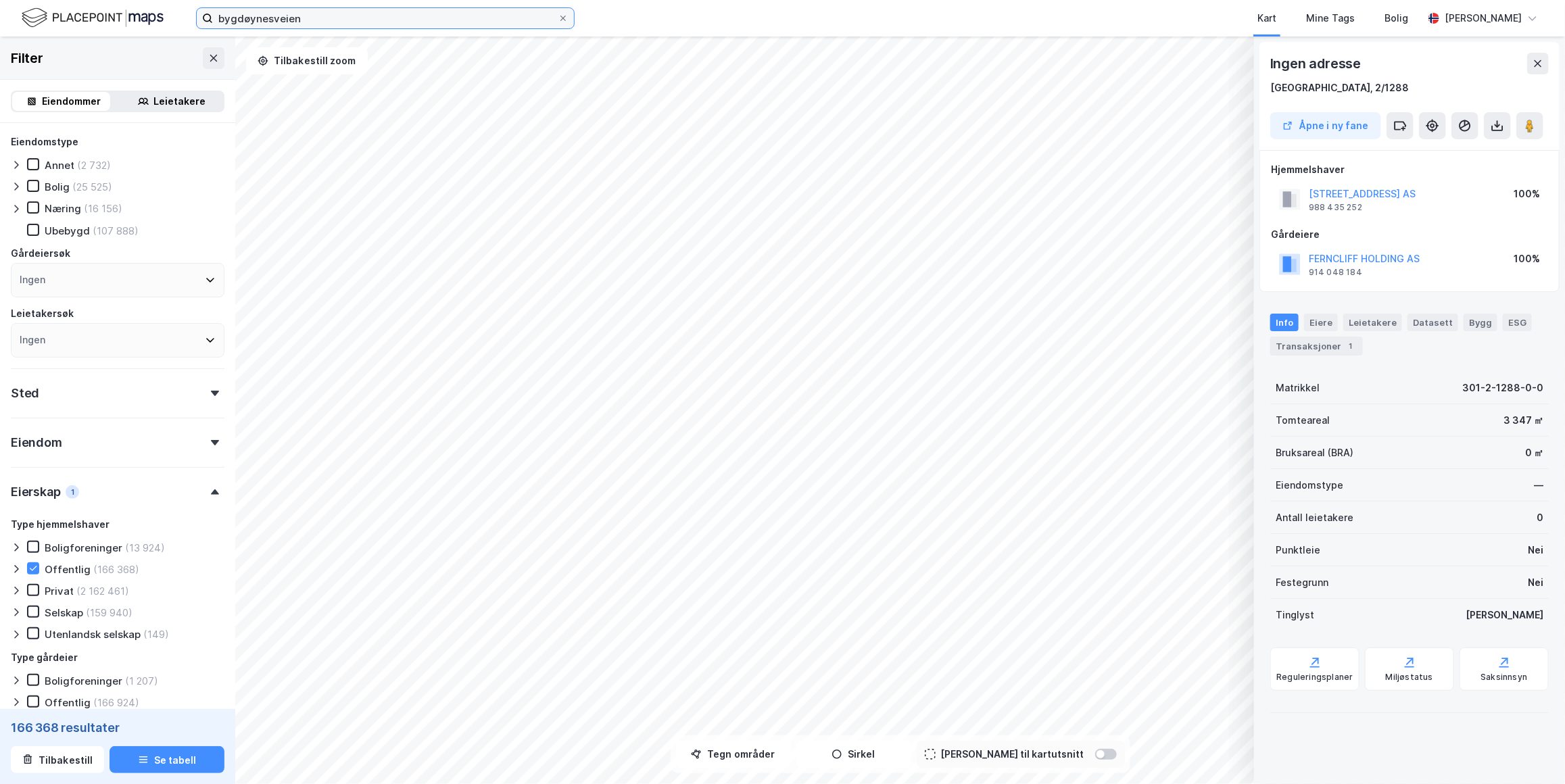
click at [456, 23] on input "bygdøynesveien" at bounding box center [385, 18] width 344 height 20
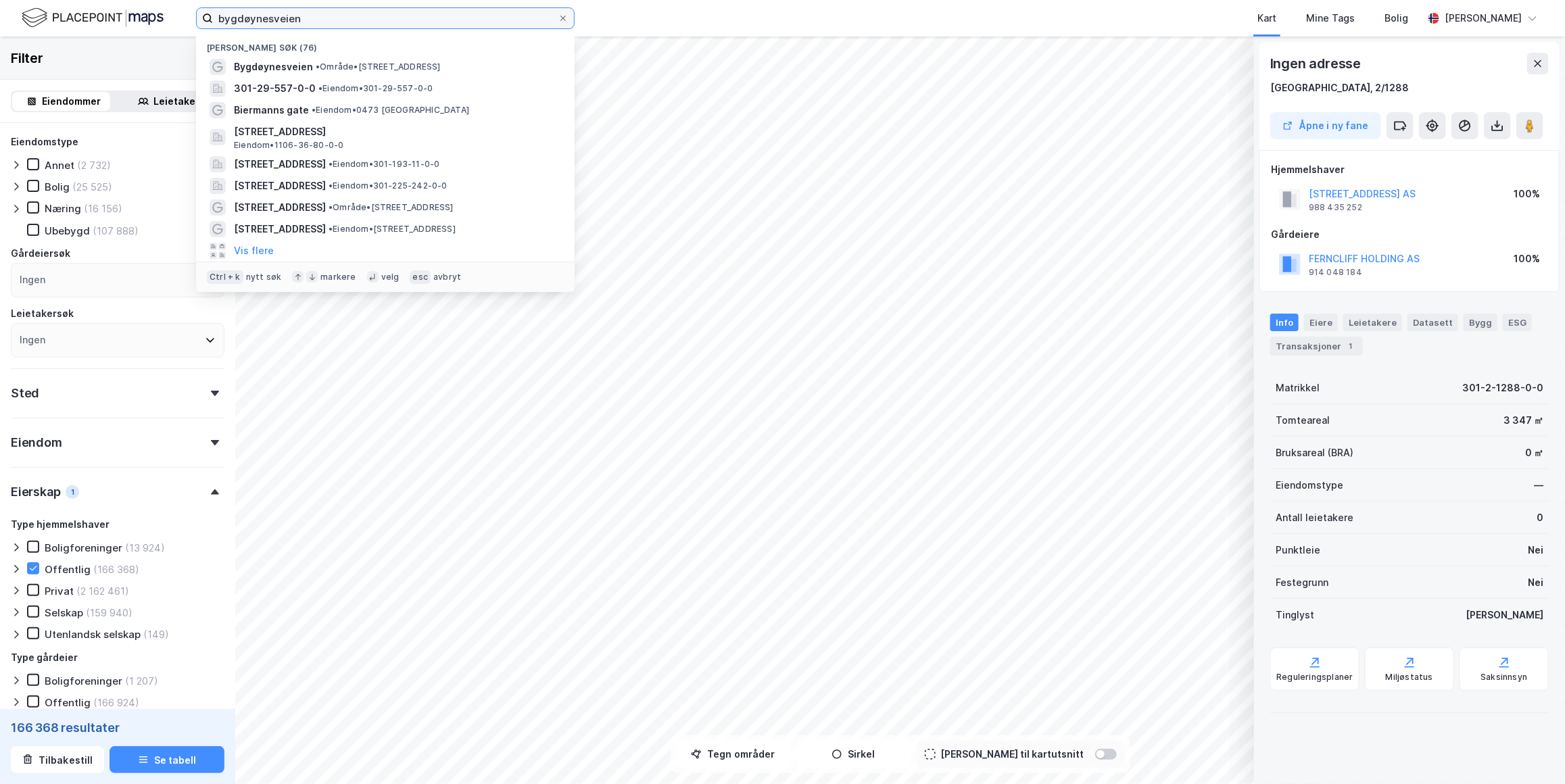
click at [455, 23] on input "bygdøynesveien" at bounding box center [385, 18] width 344 height 20
click at [454, 20] on input "bygdøynesveien" at bounding box center [385, 18] width 344 height 20
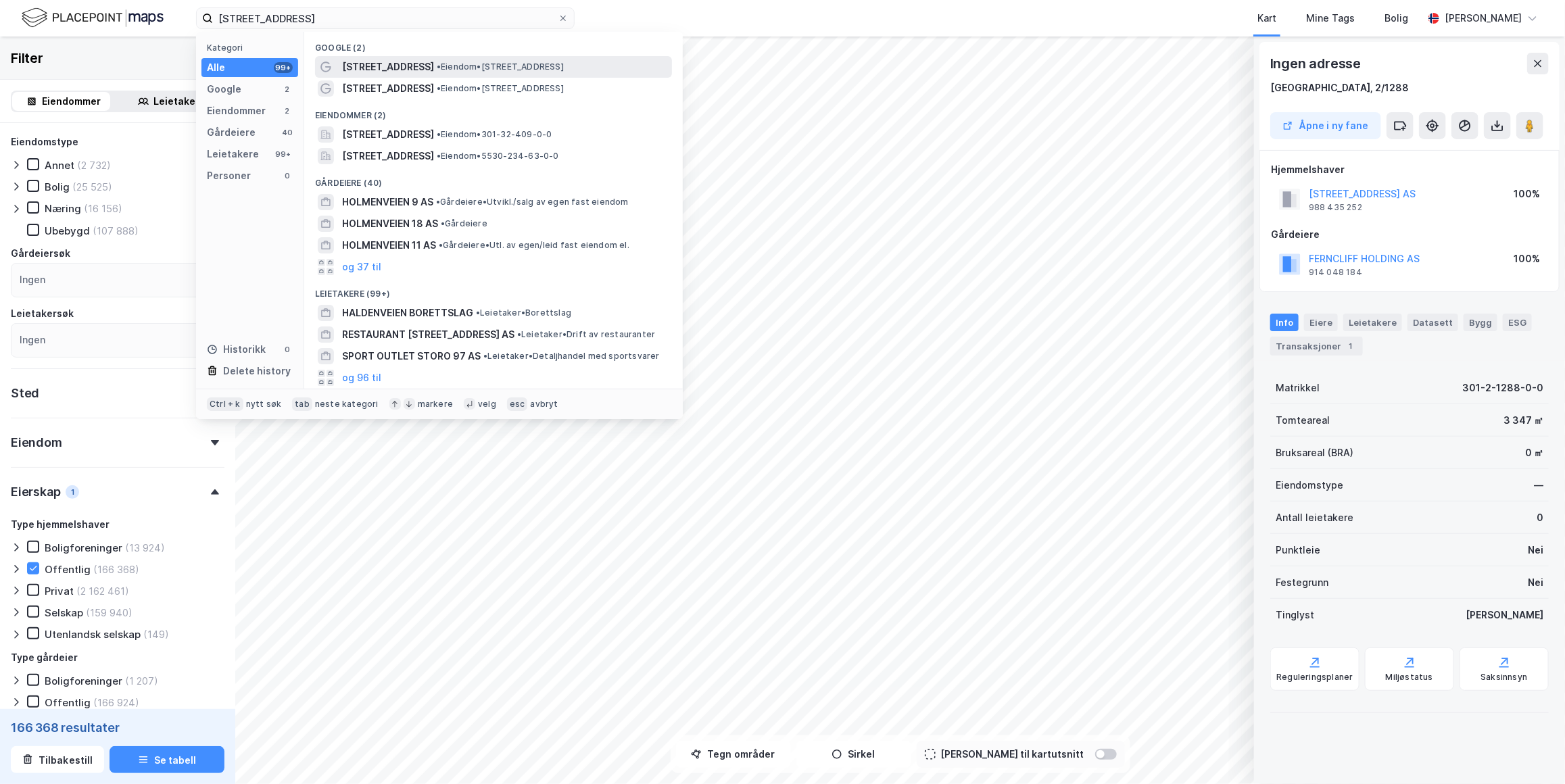
click at [450, 70] on span "• Eiendom • [STREET_ADDRESS]" at bounding box center [500, 66] width 127 height 10
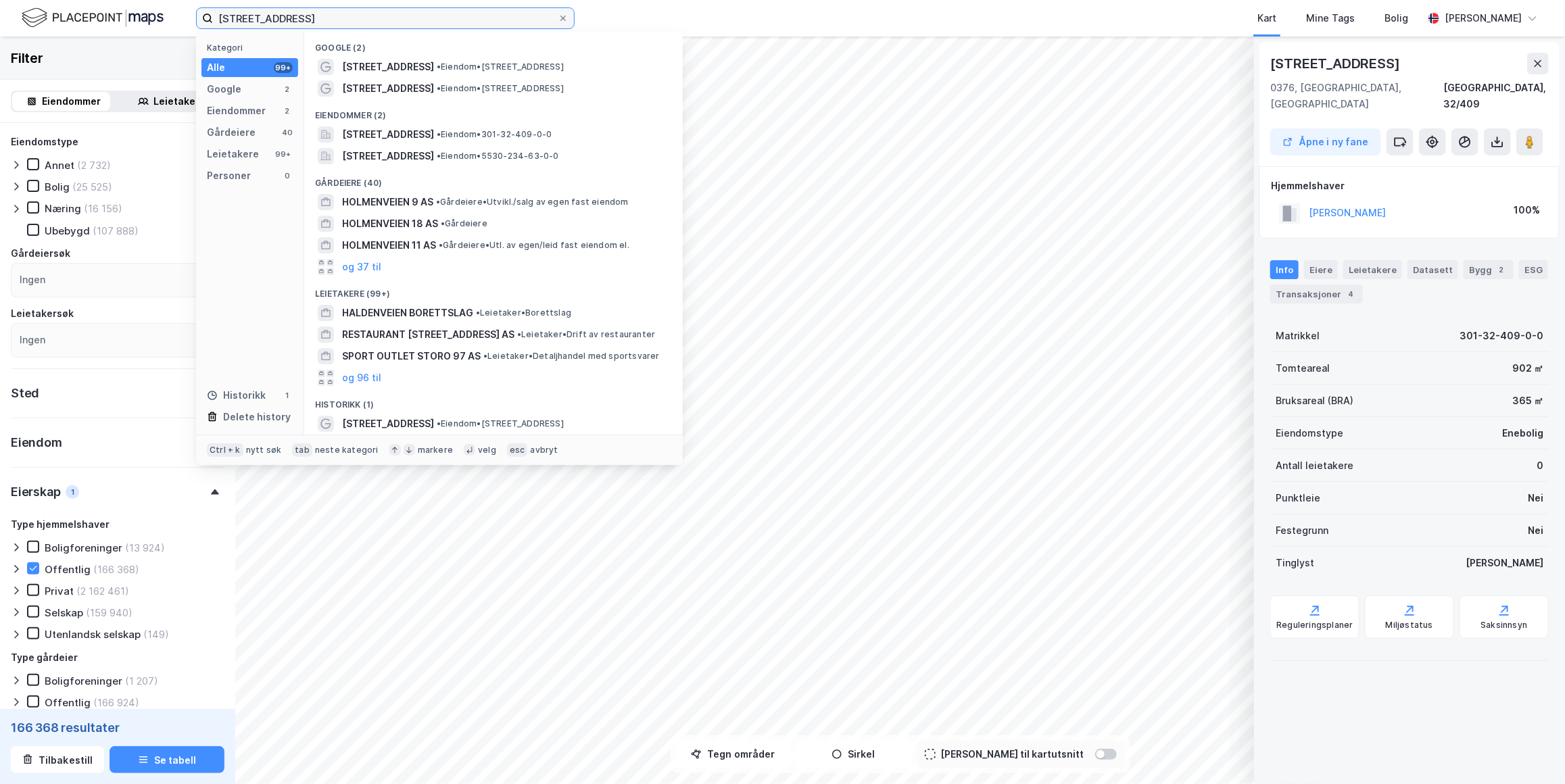
click at [425, 21] on input "[STREET_ADDRESS]" at bounding box center [385, 18] width 344 height 20
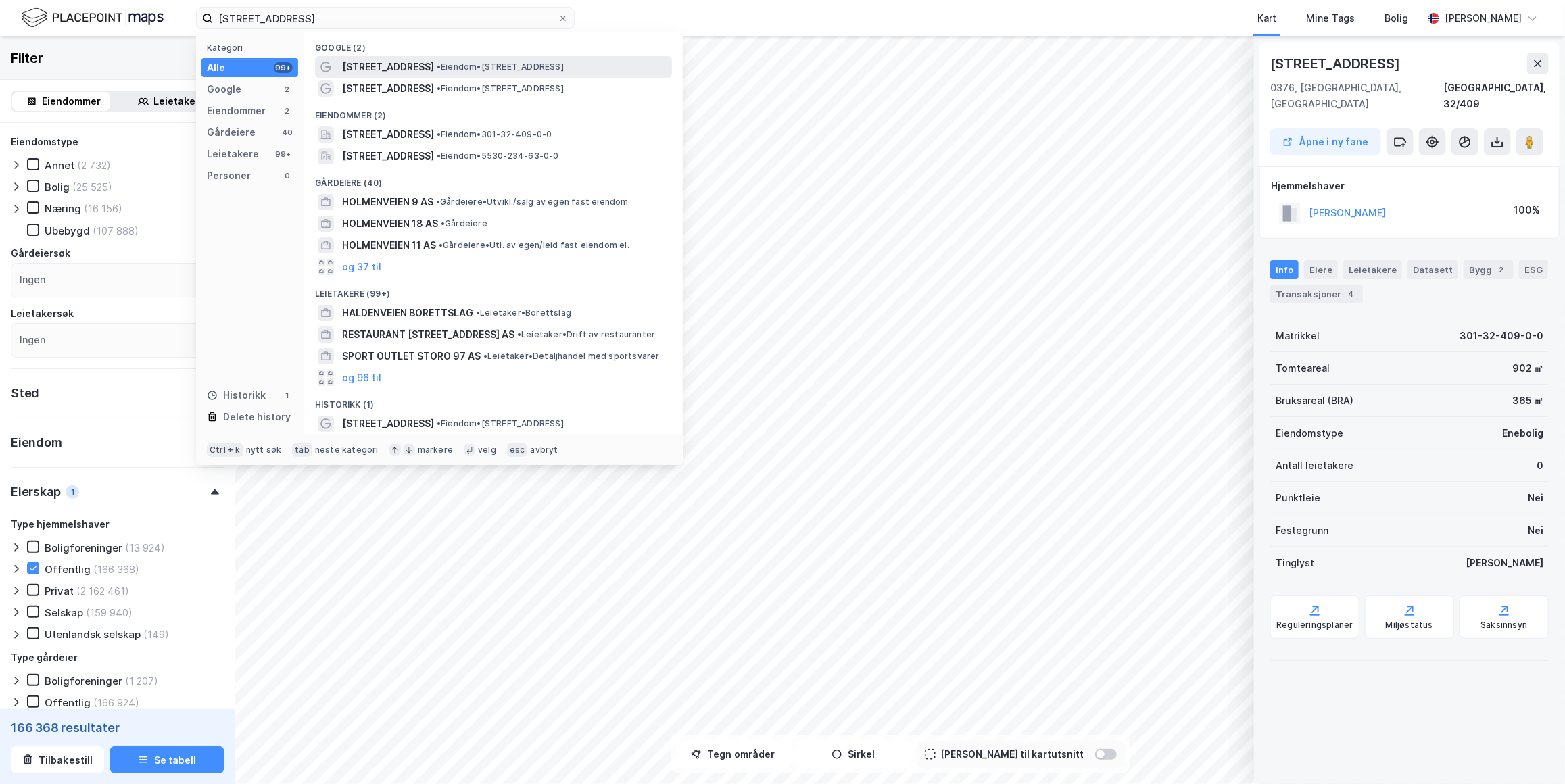
click at [393, 71] on span "[STREET_ADDRESS]" at bounding box center [387, 66] width 92 height 16
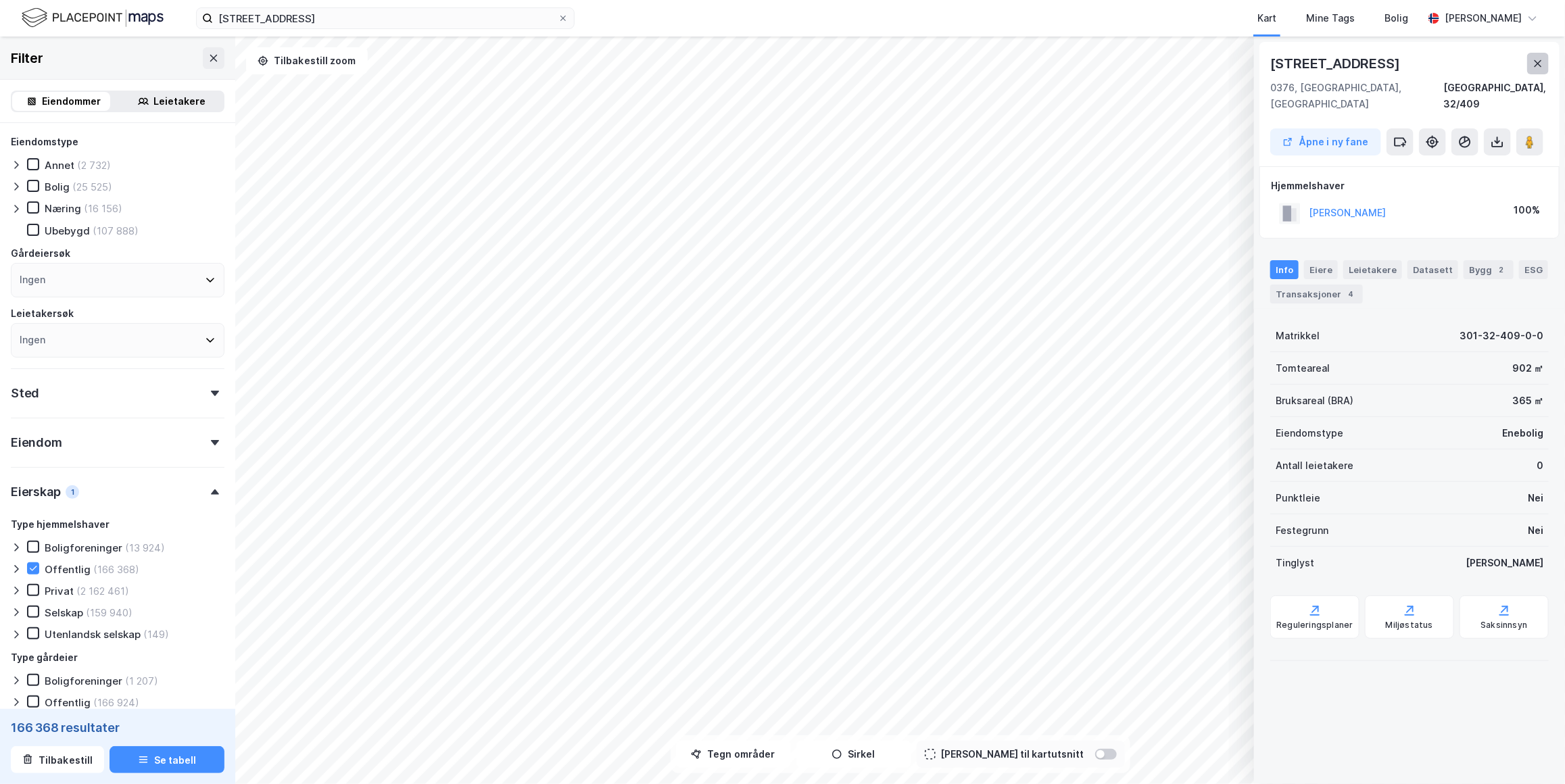
click at [1239, 63] on button at bounding box center [1538, 63] width 22 height 22
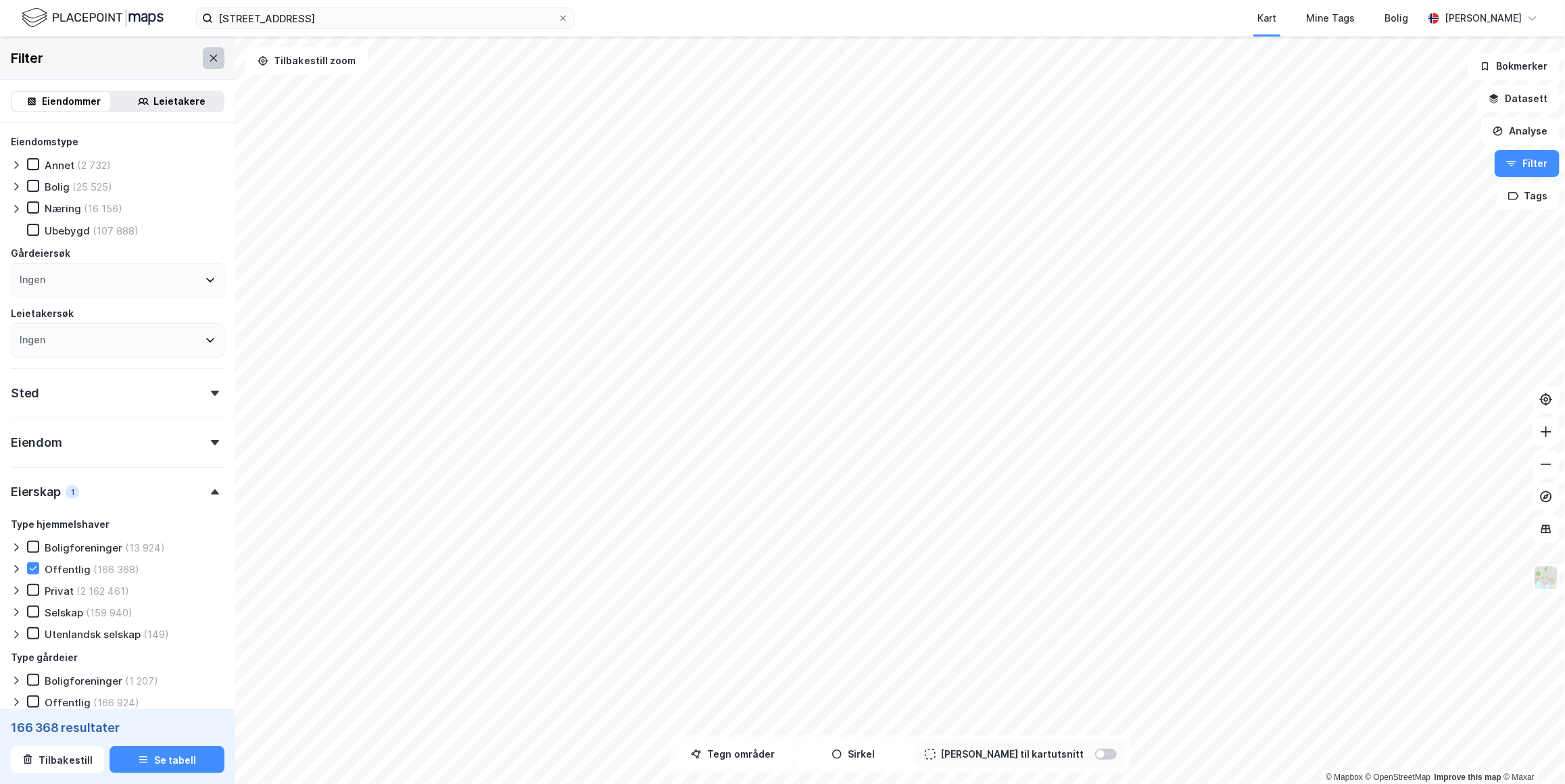
click at [208, 56] on icon at bounding box center [213, 58] width 10 height 10
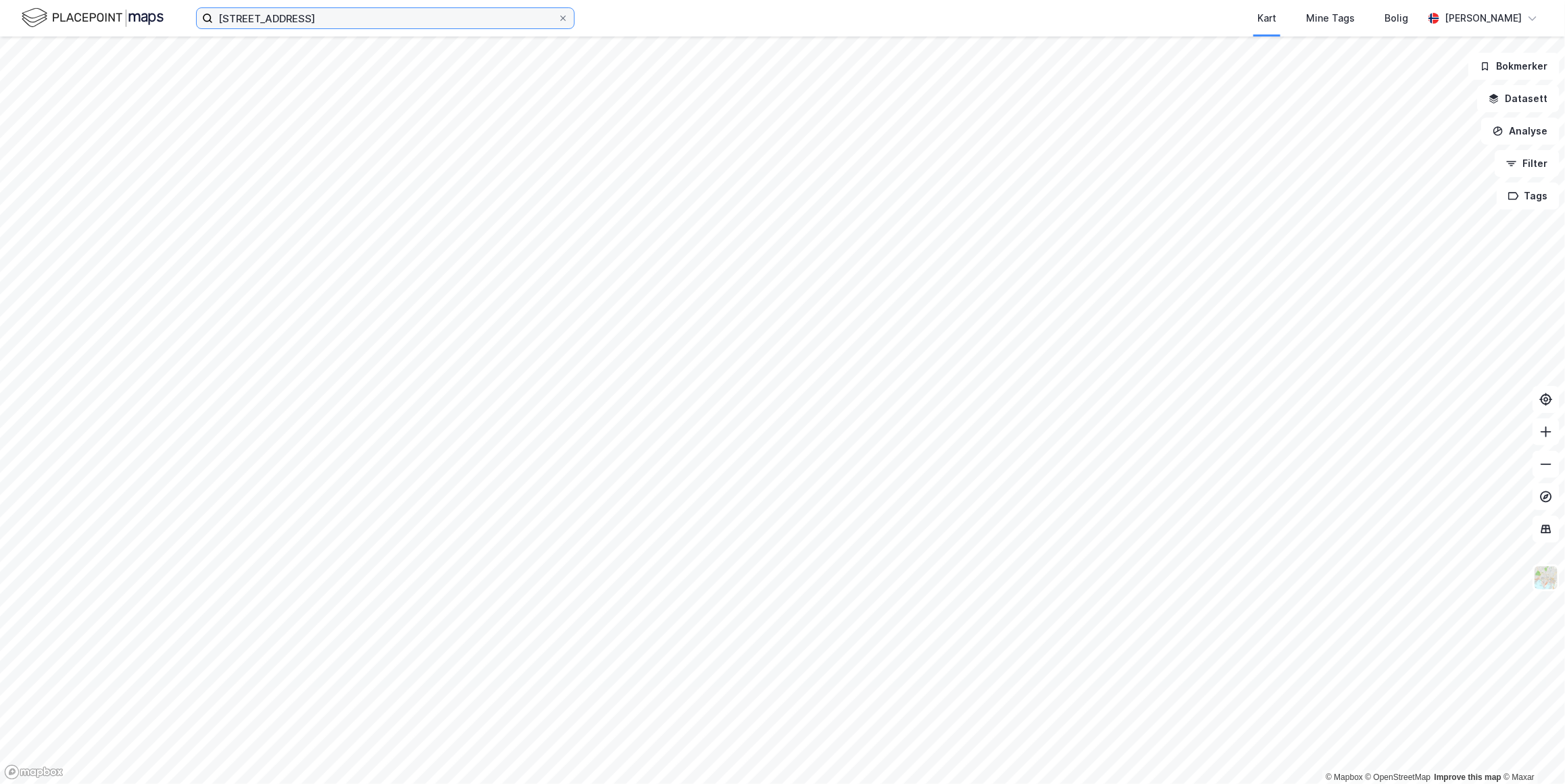
click at [335, 13] on input "[STREET_ADDRESS]" at bounding box center [385, 18] width 344 height 20
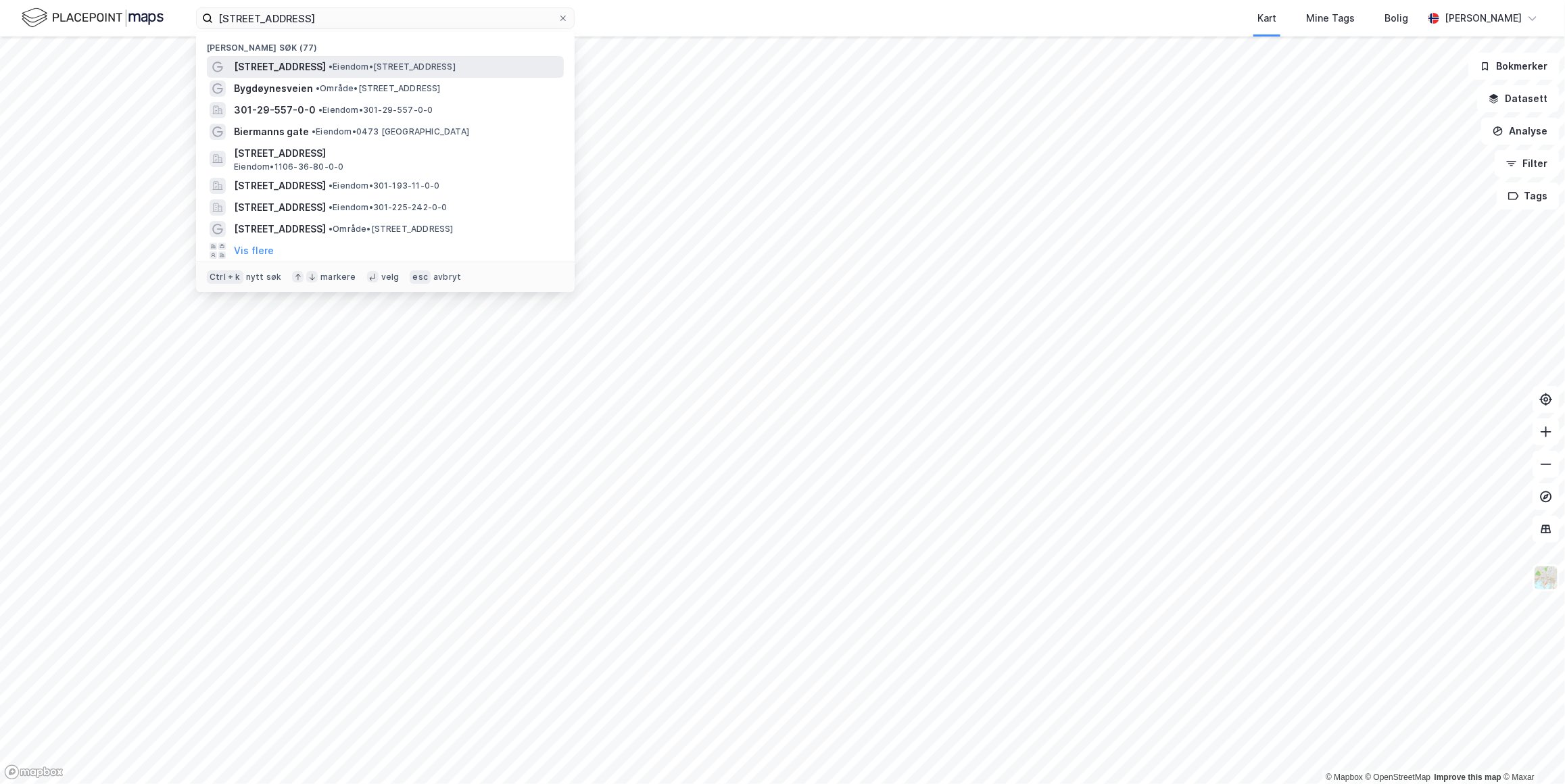
click at [330, 74] on div "[STREET_ADDRESS] • Eiendom • [STREET_ADDRESS]" at bounding box center [397, 66] width 327 height 16
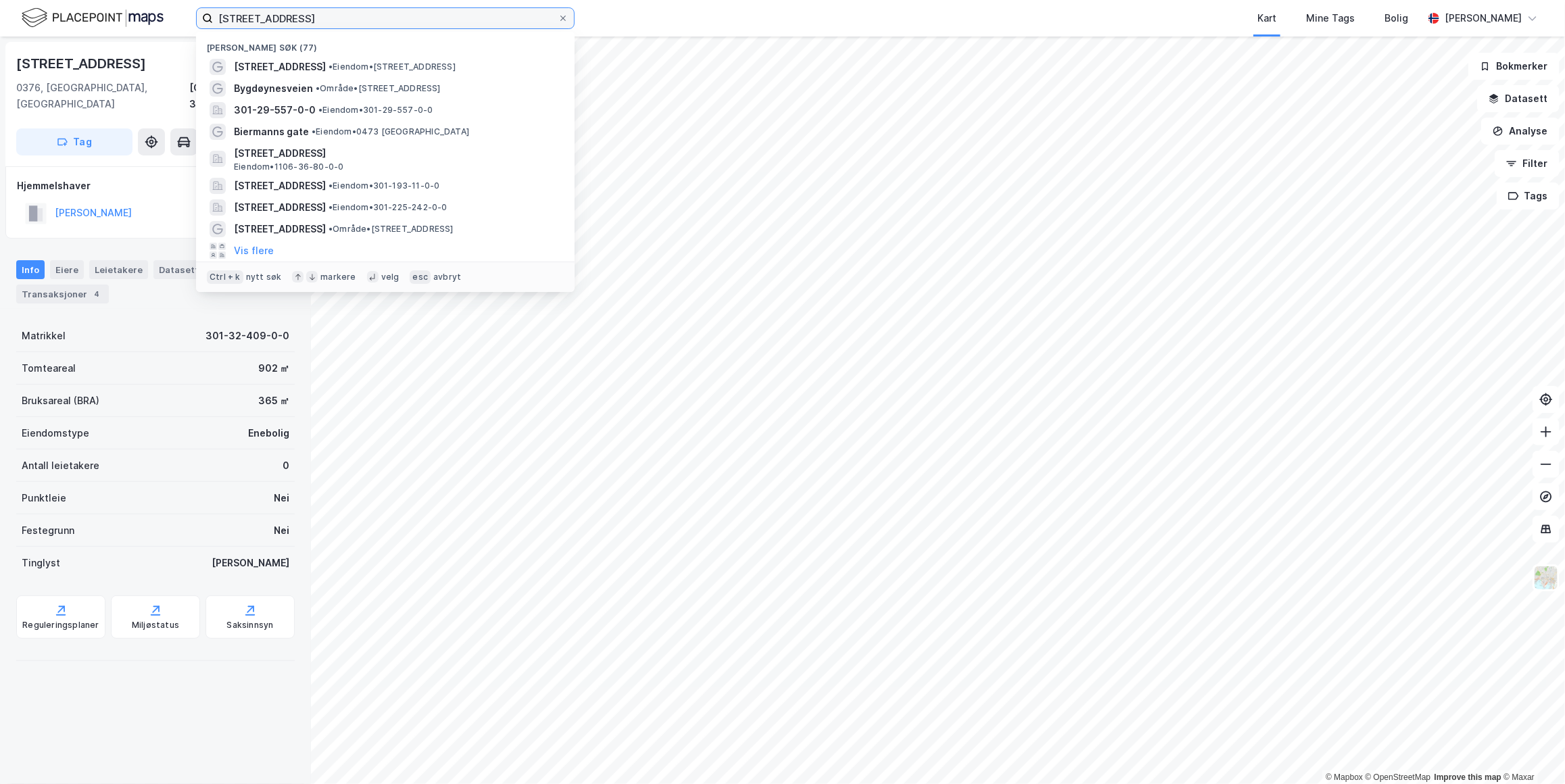
click at [311, 22] on input "[STREET_ADDRESS]" at bounding box center [385, 18] width 344 height 20
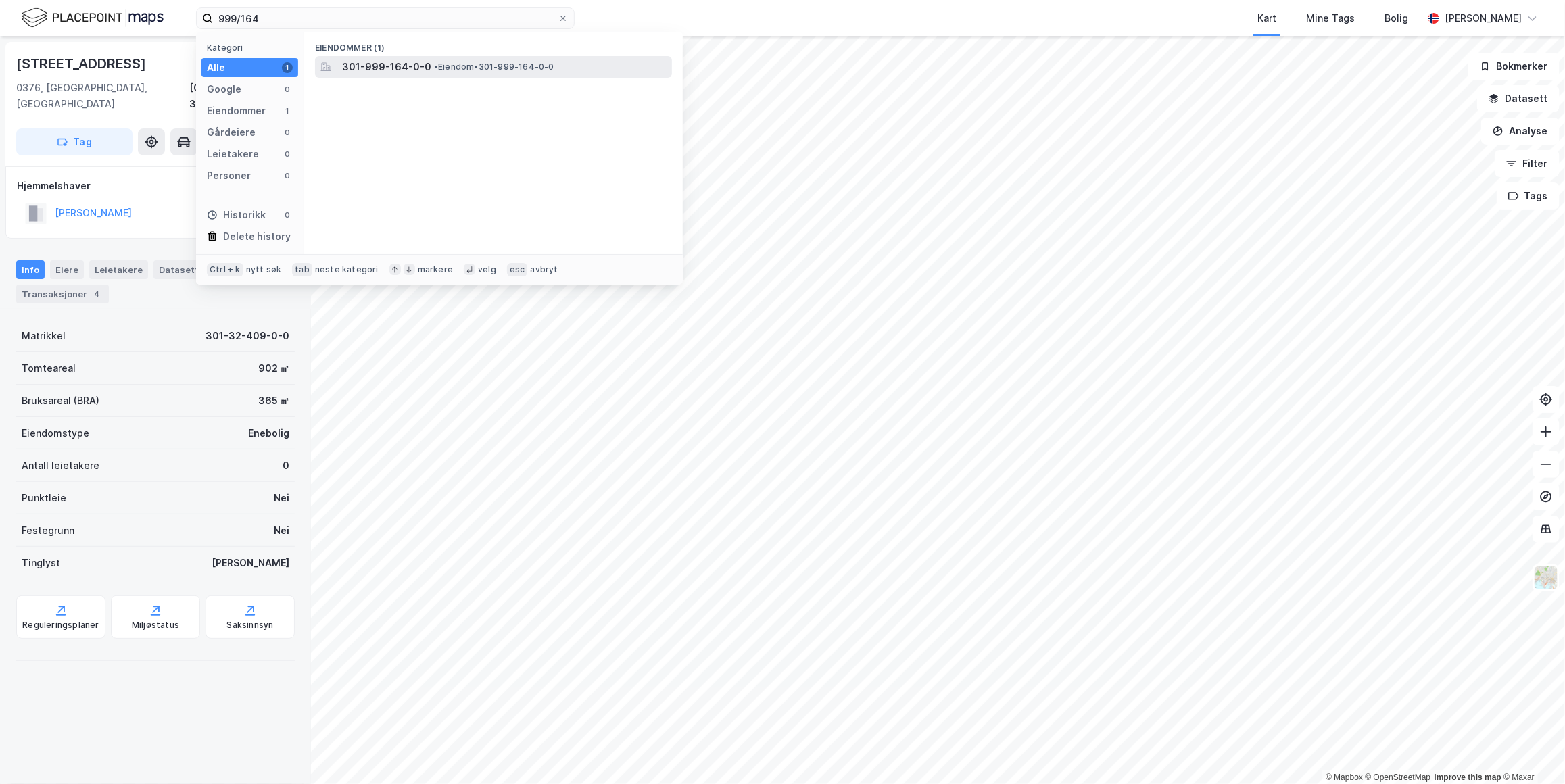
click at [400, 64] on span "301-999-164-0-0" at bounding box center [386, 66] width 89 height 16
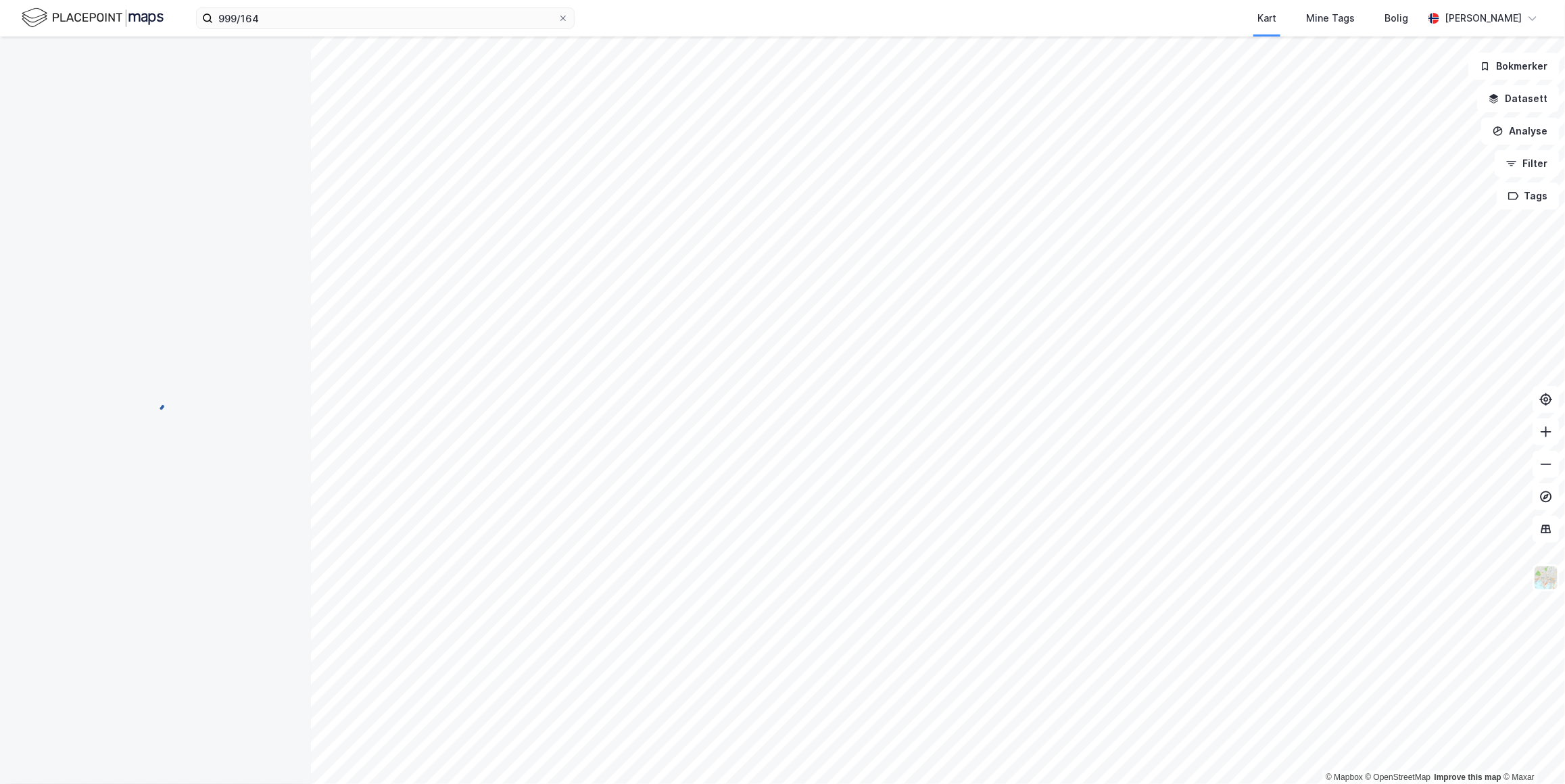
scroll to position [85, 0]
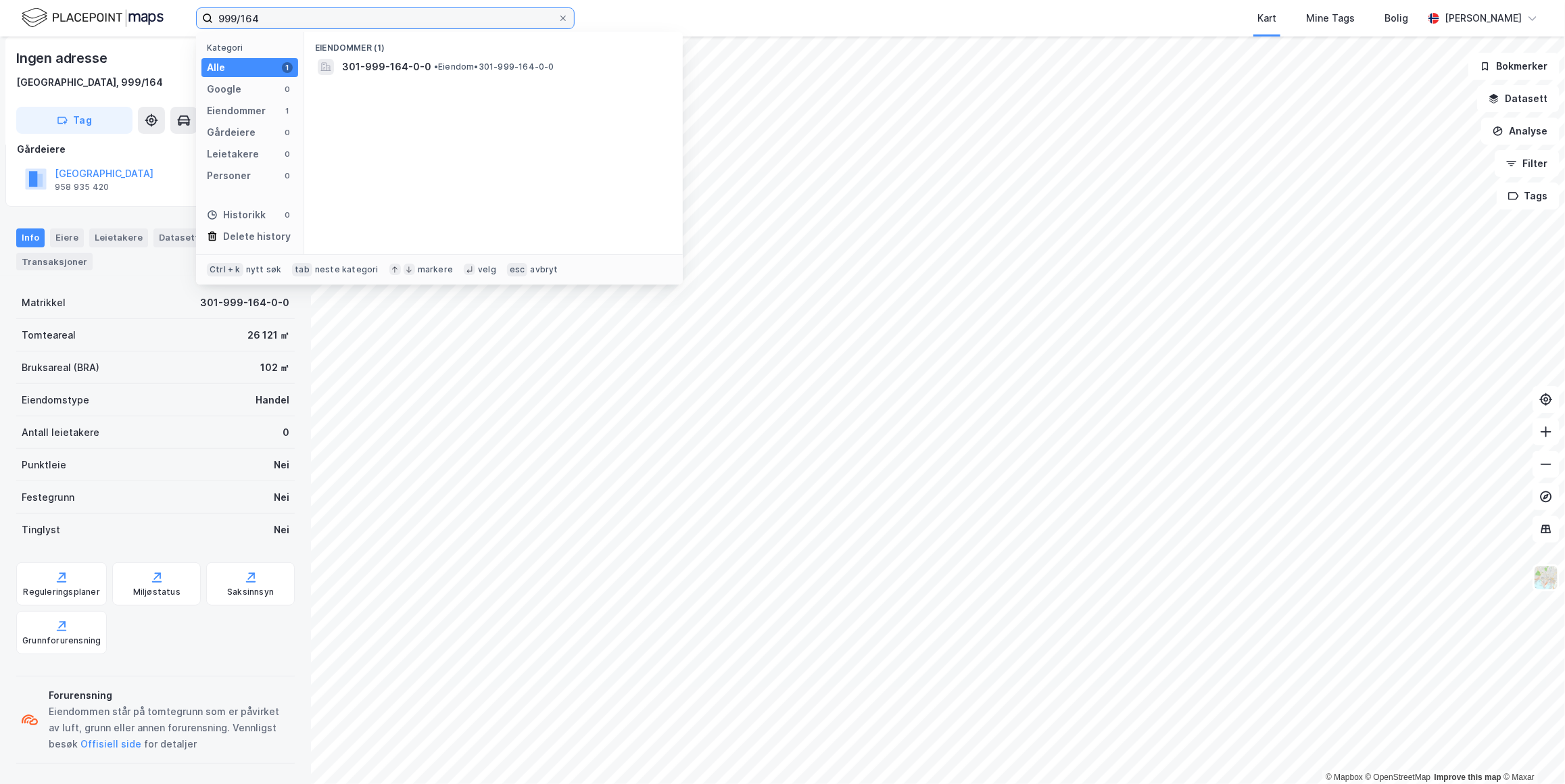
drag, startPoint x: 290, startPoint y: 21, endPoint x: 167, endPoint y: 29, distance: 123.3
click at [167, 29] on div "999/164 Kategori Alle 1 Google 0 Eiendommer 1 Gårdeiere 0 Leietakere 0 Personer…" at bounding box center [782, 18] width 1565 height 37
type input "1"
click at [530, 74] on div "[STREET_ADDRESS] • Eiendom • 301-230-50-0-0" at bounding box center [505, 66] width 327 height 16
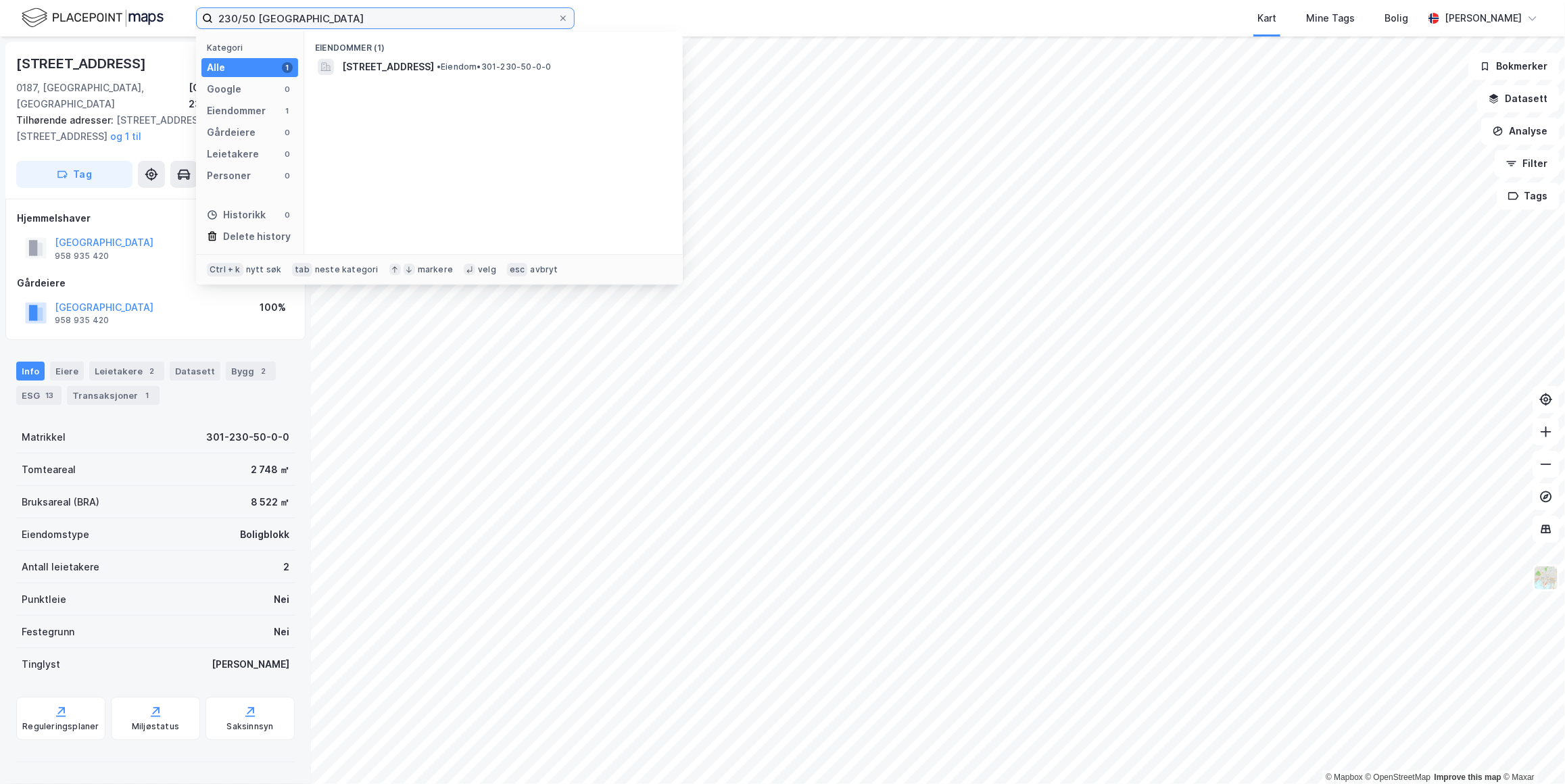
drag, startPoint x: 252, startPoint y: 20, endPoint x: 205, endPoint y: 23, distance: 47.1
click at [205, 23] on label "230/50 [GEOGRAPHIC_DATA]" at bounding box center [385, 18] width 378 height 22
click at [343, 55] on div "Eiendommer (1)" at bounding box center [493, 44] width 378 height 25
click at [353, 67] on span "301-250-17-0-0" at bounding box center [381, 66] width 80 height 16
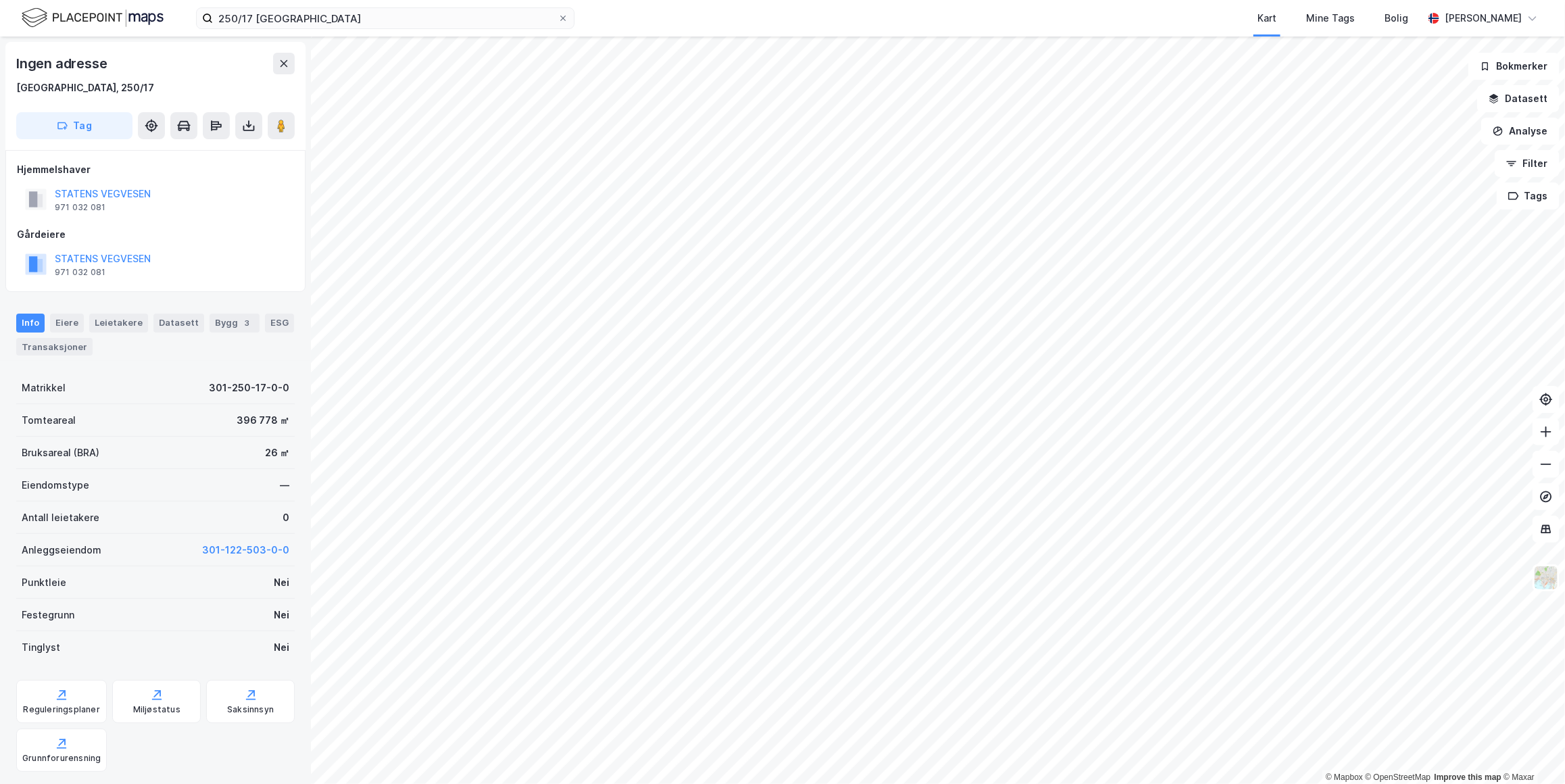
scroll to position [85, 0]
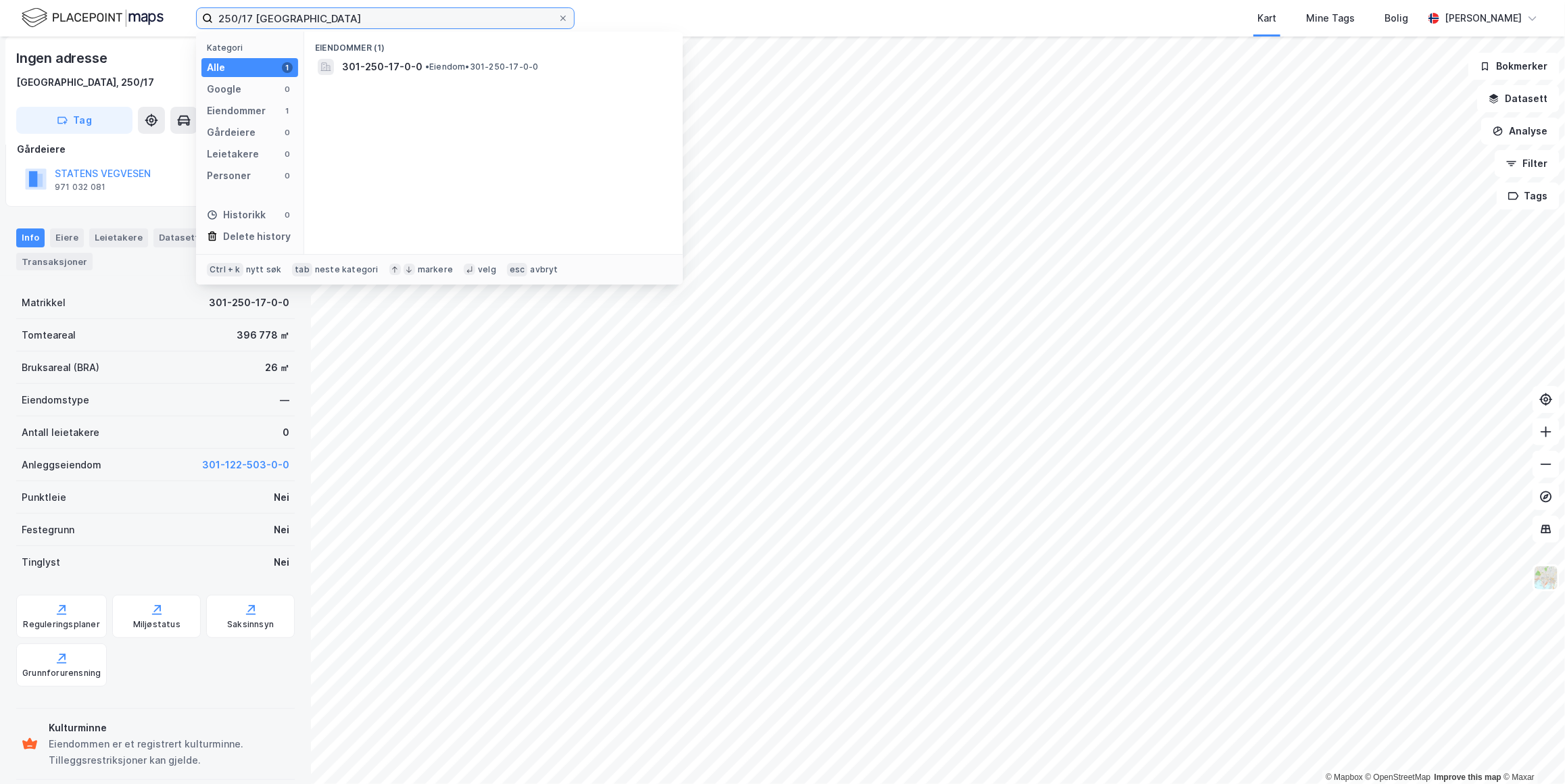
drag, startPoint x: 252, startPoint y: 20, endPoint x: 195, endPoint y: 20, distance: 57.0
click at [195, 20] on div "250/17 oslo Kategori Alle 1 Google 0 Eiendommer 1 Gårdeiere 0 Leietakere 0 Pers…" at bounding box center [782, 18] width 1565 height 37
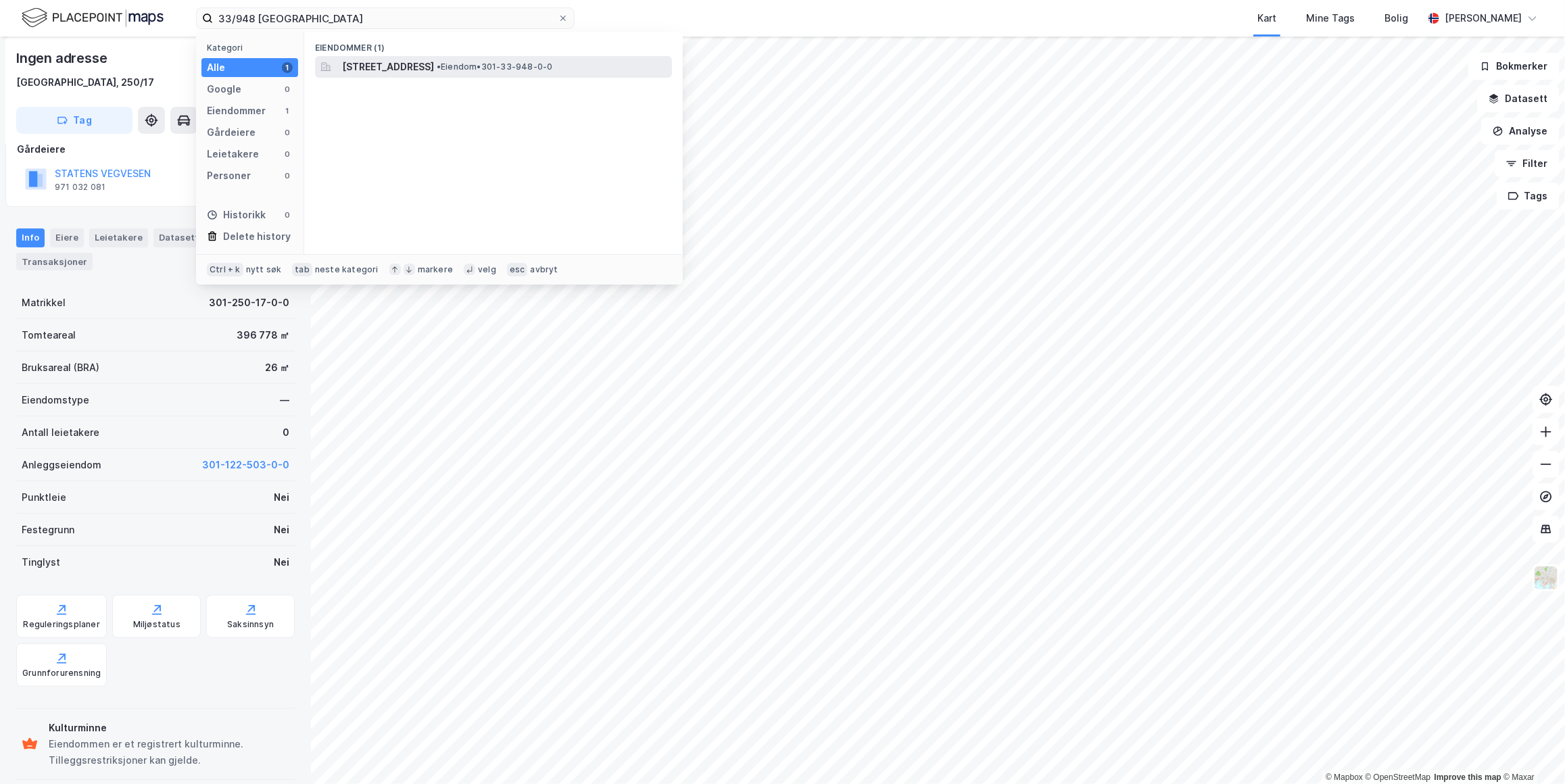
click at [534, 65] on span "• Eiendom • 301-33-948-0-0" at bounding box center [494, 66] width 116 height 10
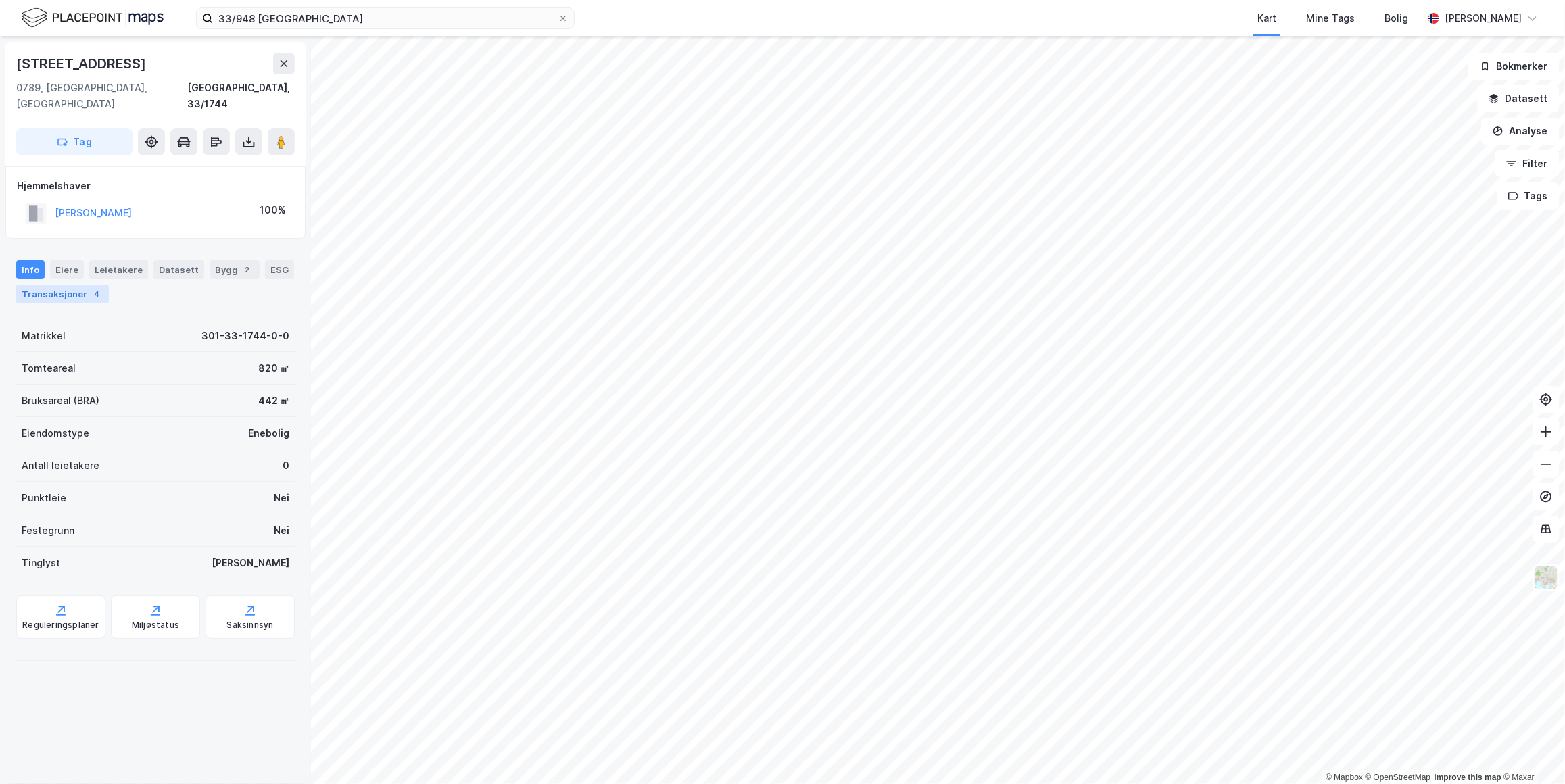
click at [89, 285] on div "Transaksjoner 4" at bounding box center [62, 294] width 93 height 19
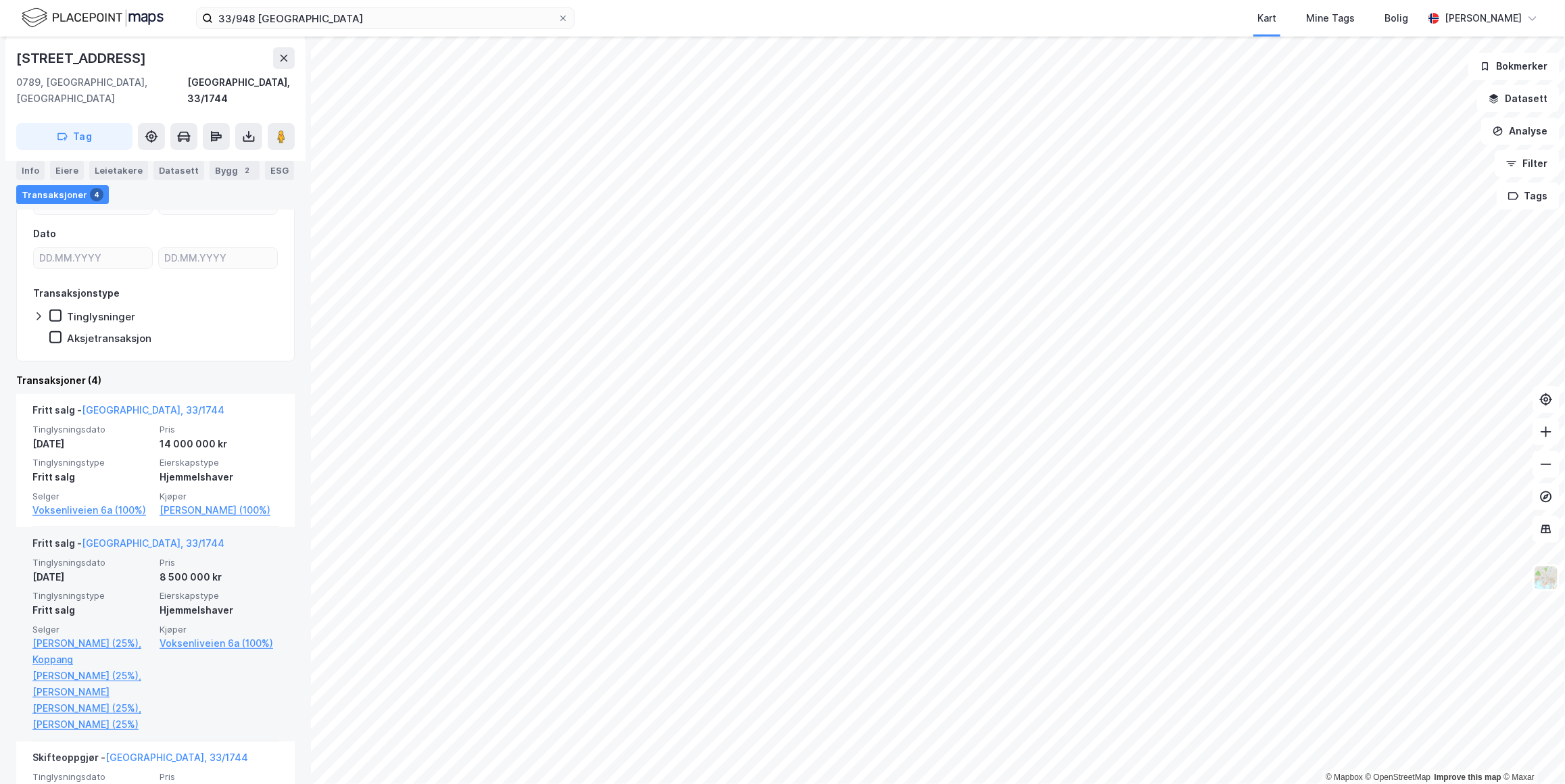
scroll to position [183, 0]
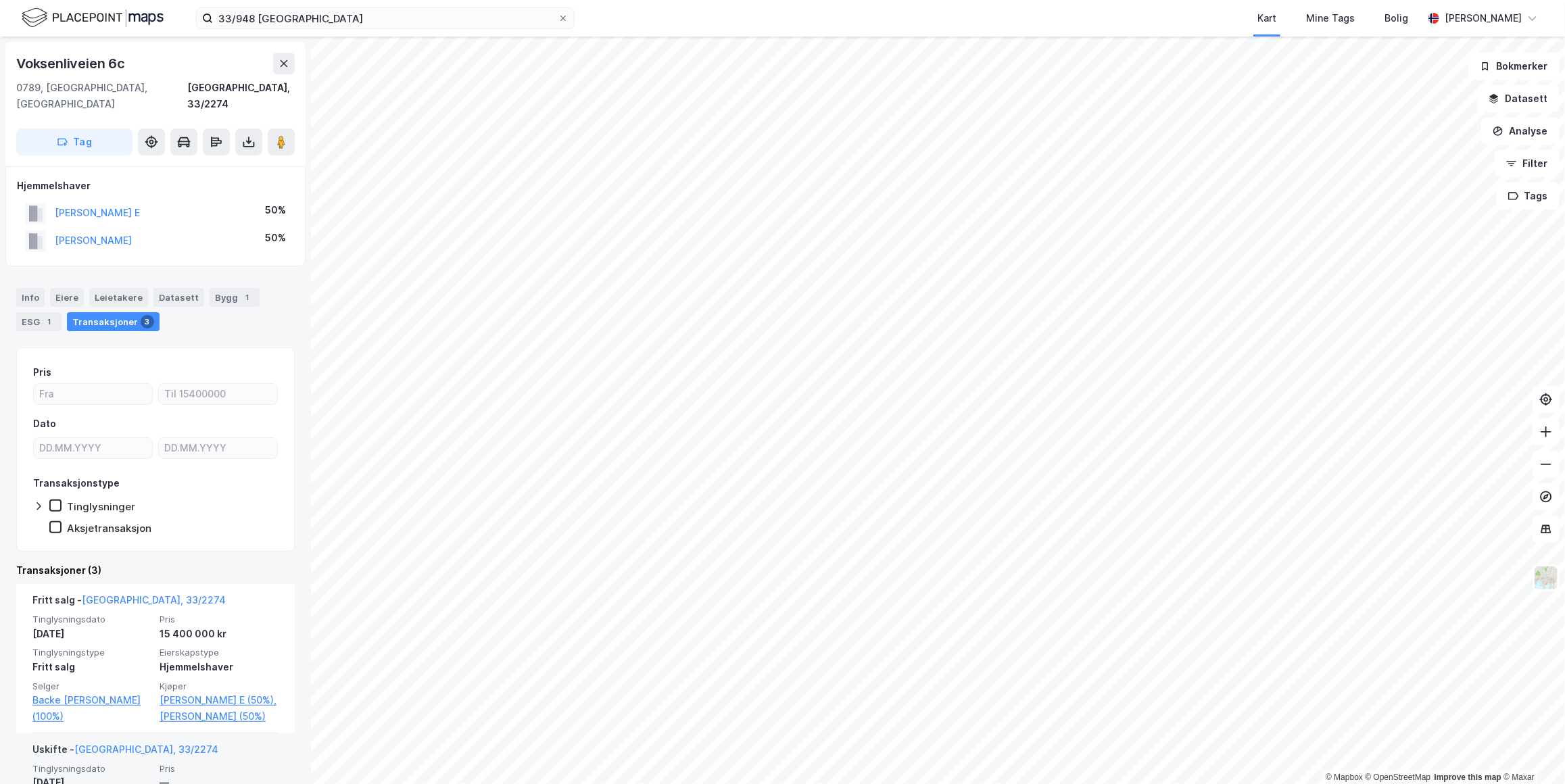
scroll to position [306, 0]
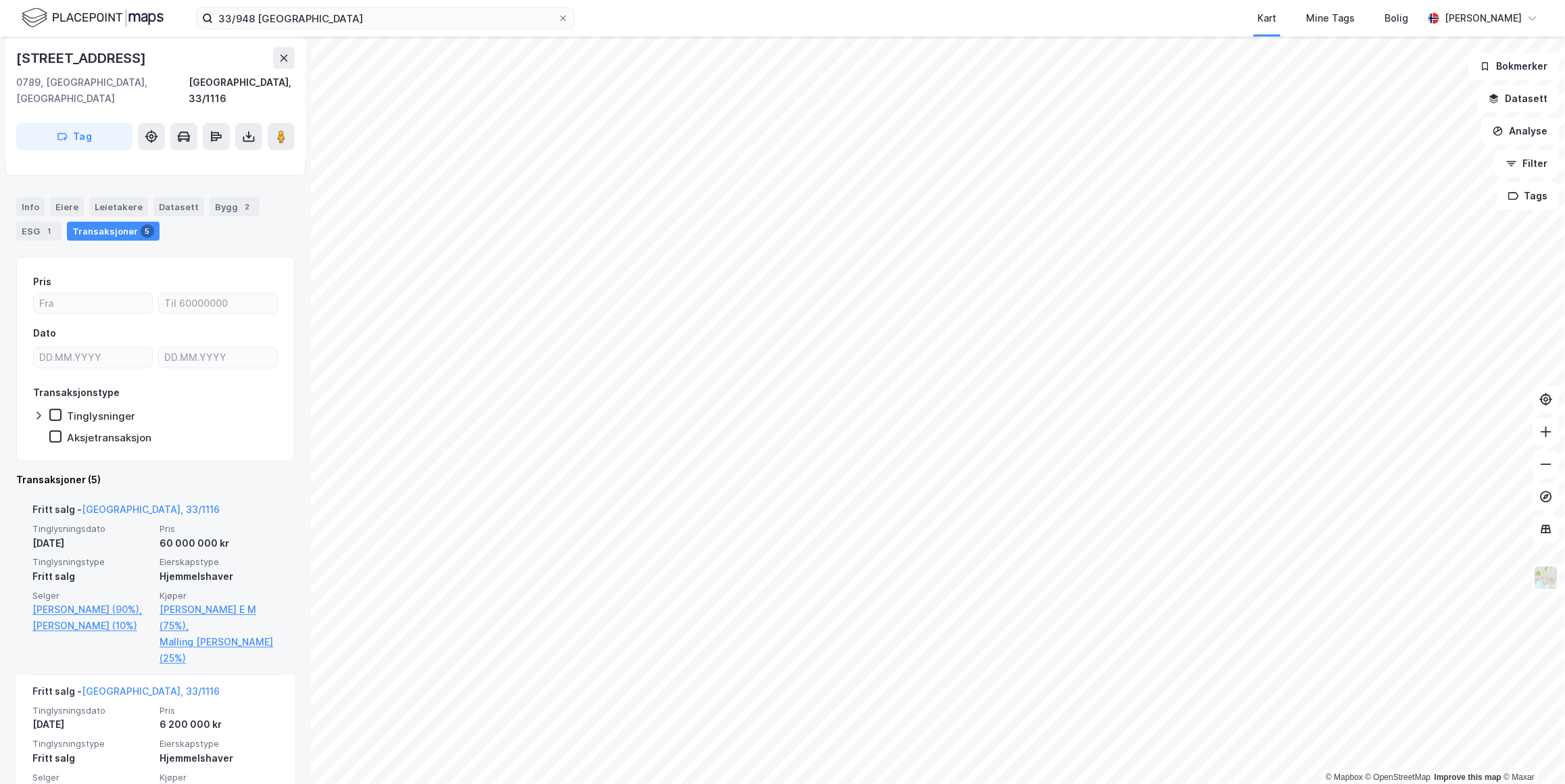
scroll to position [122, 0]
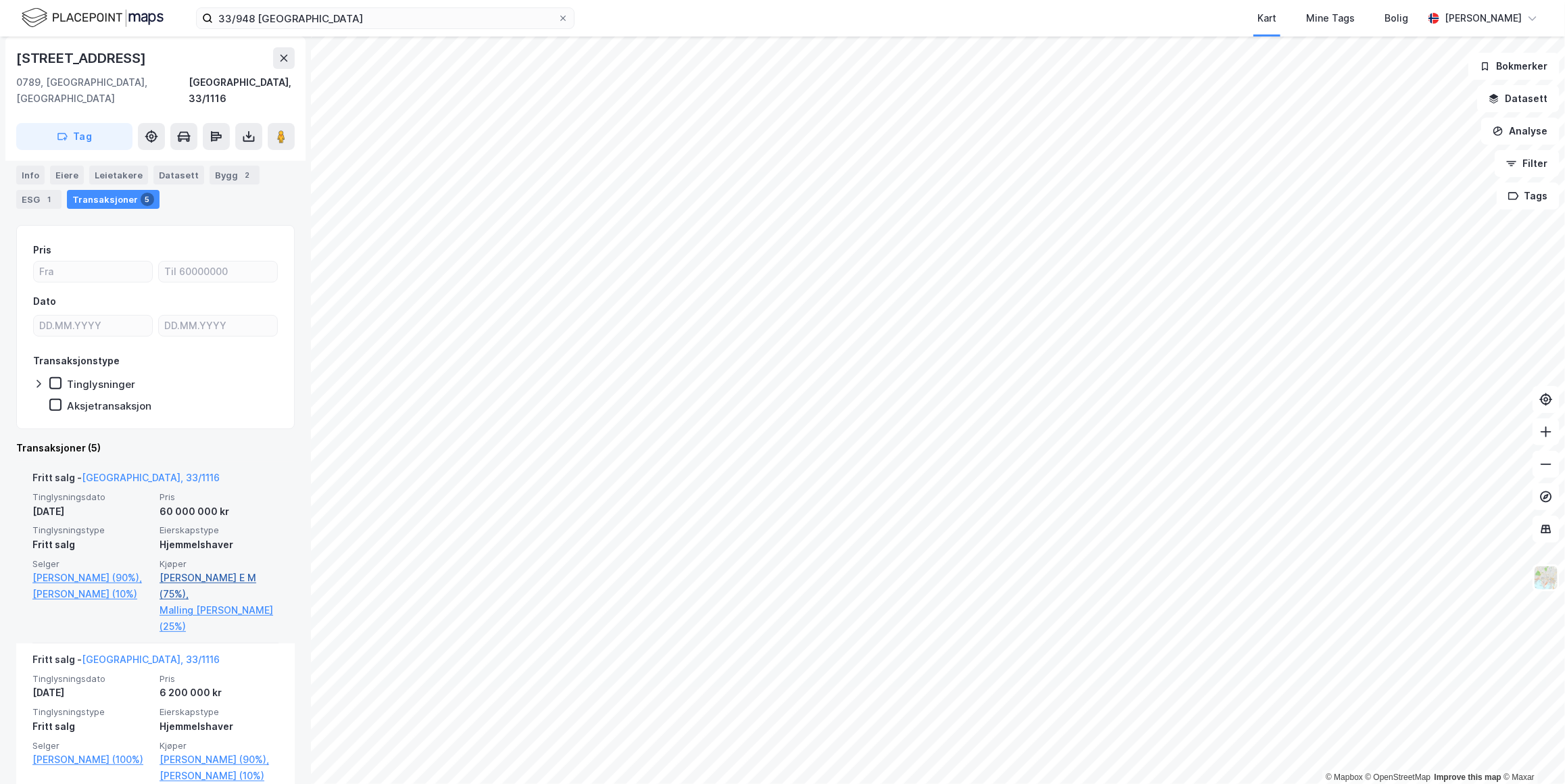
click at [210, 569] on link "[PERSON_NAME] E M (75%)," at bounding box center [220, 585] width 119 height 32
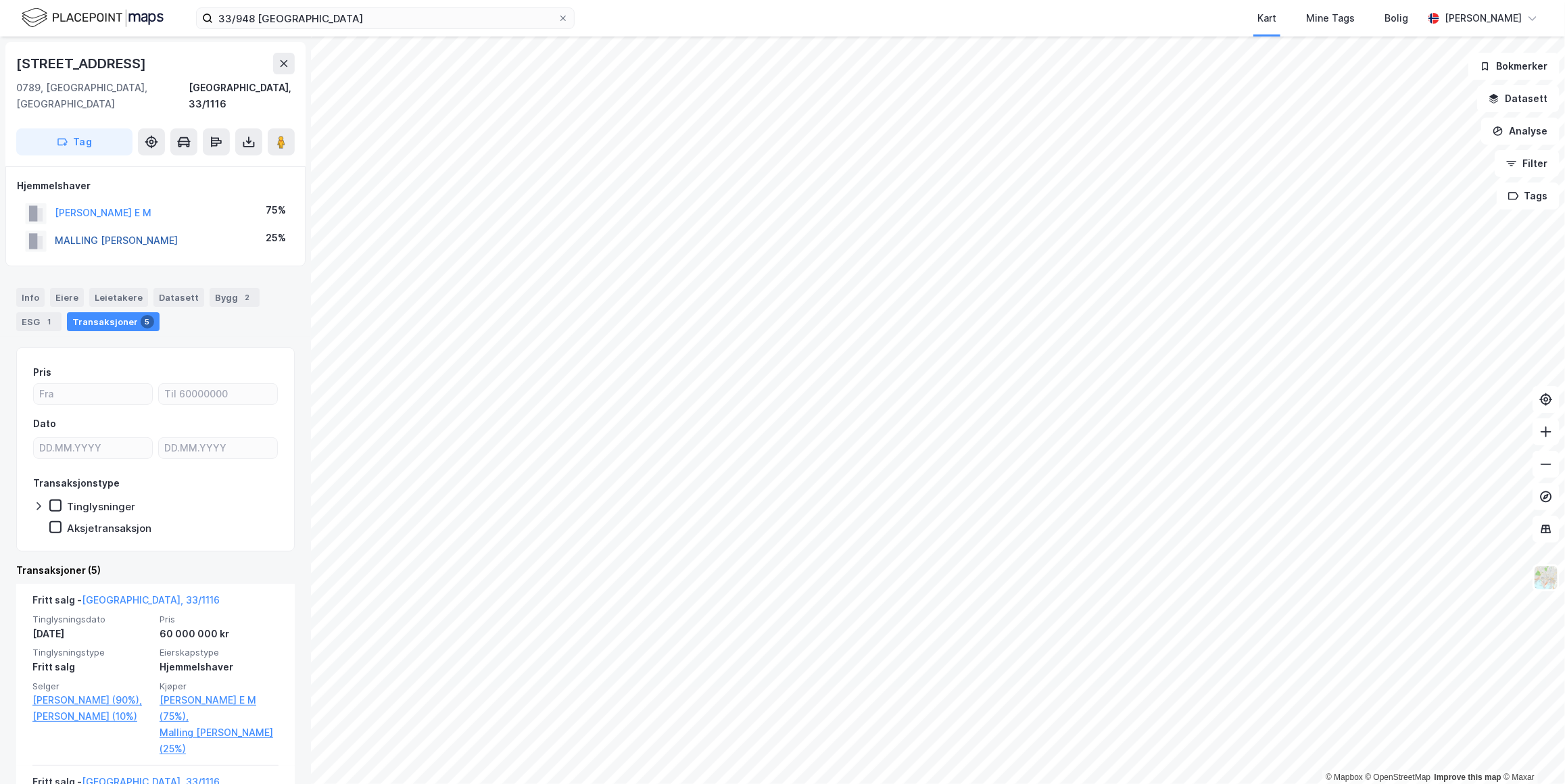
click at [0, 0] on button "MALLING [PERSON_NAME]" at bounding box center [0, 0] width 0 height 0
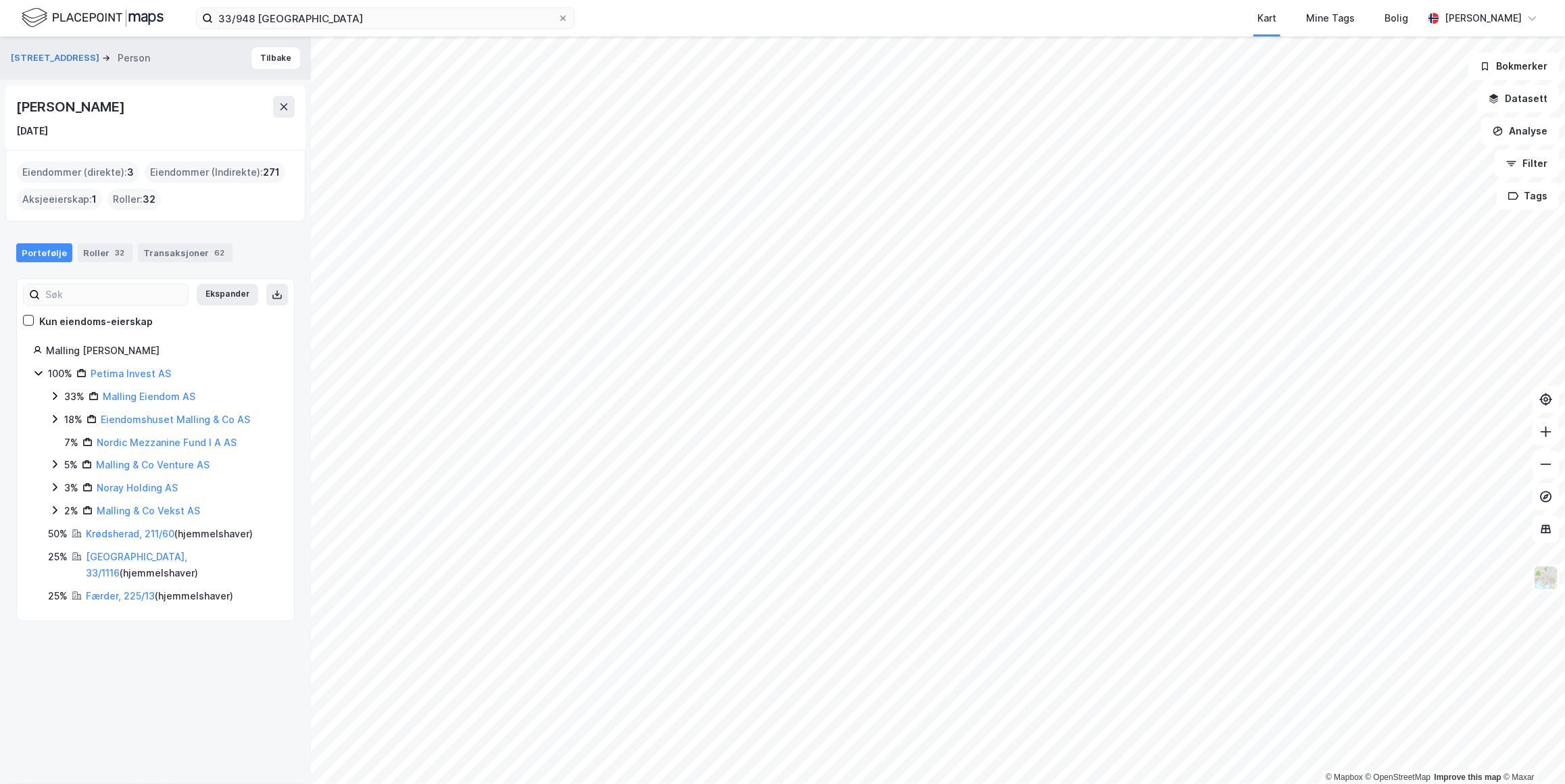
click at [89, 169] on div "Eiendommer (direkte) : 3" at bounding box center [78, 172] width 122 height 22
click at [122, 590] on link "Færder, 225/13" at bounding box center [120, 596] width 69 height 11
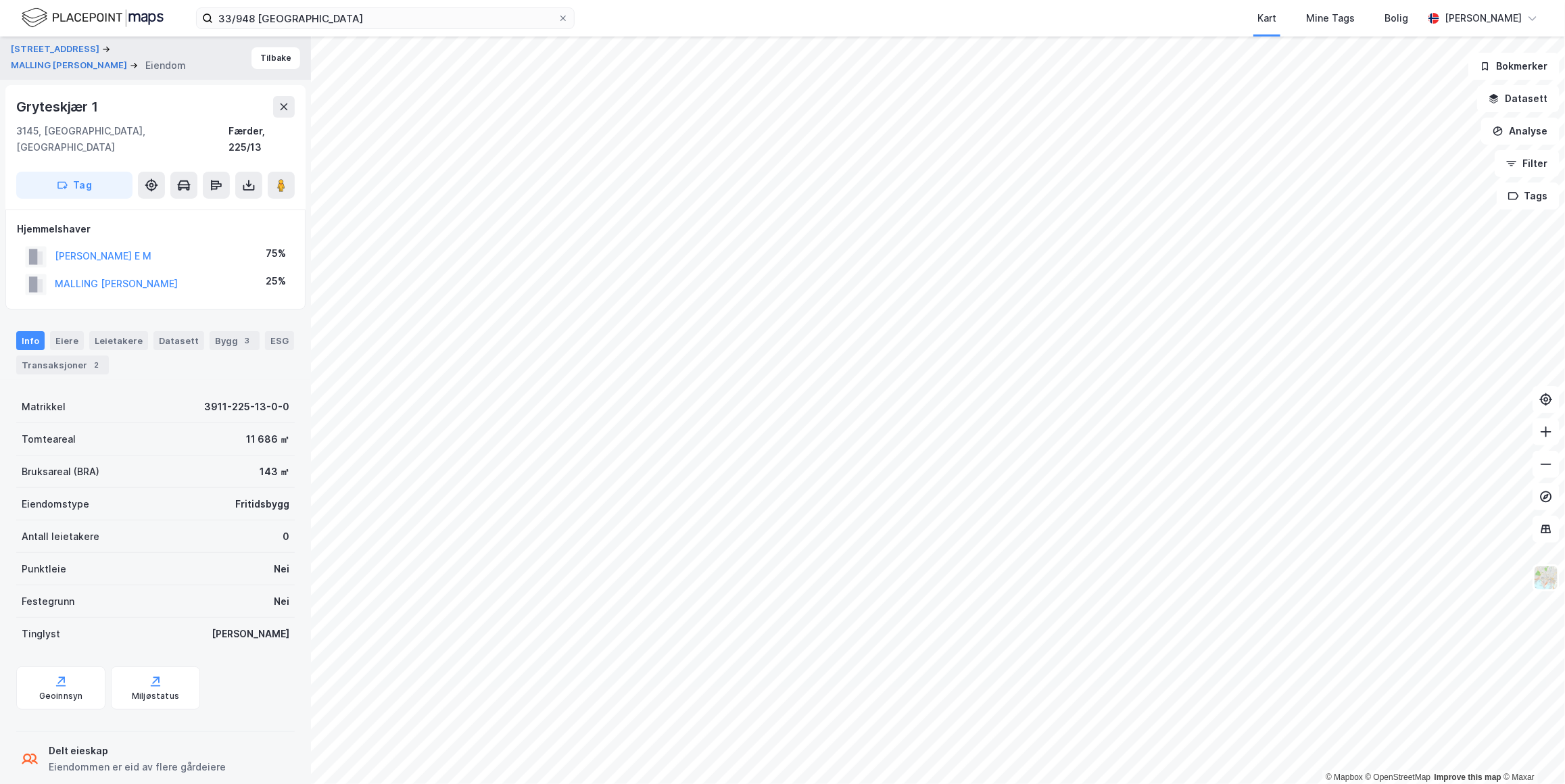
scroll to position [7, 0]
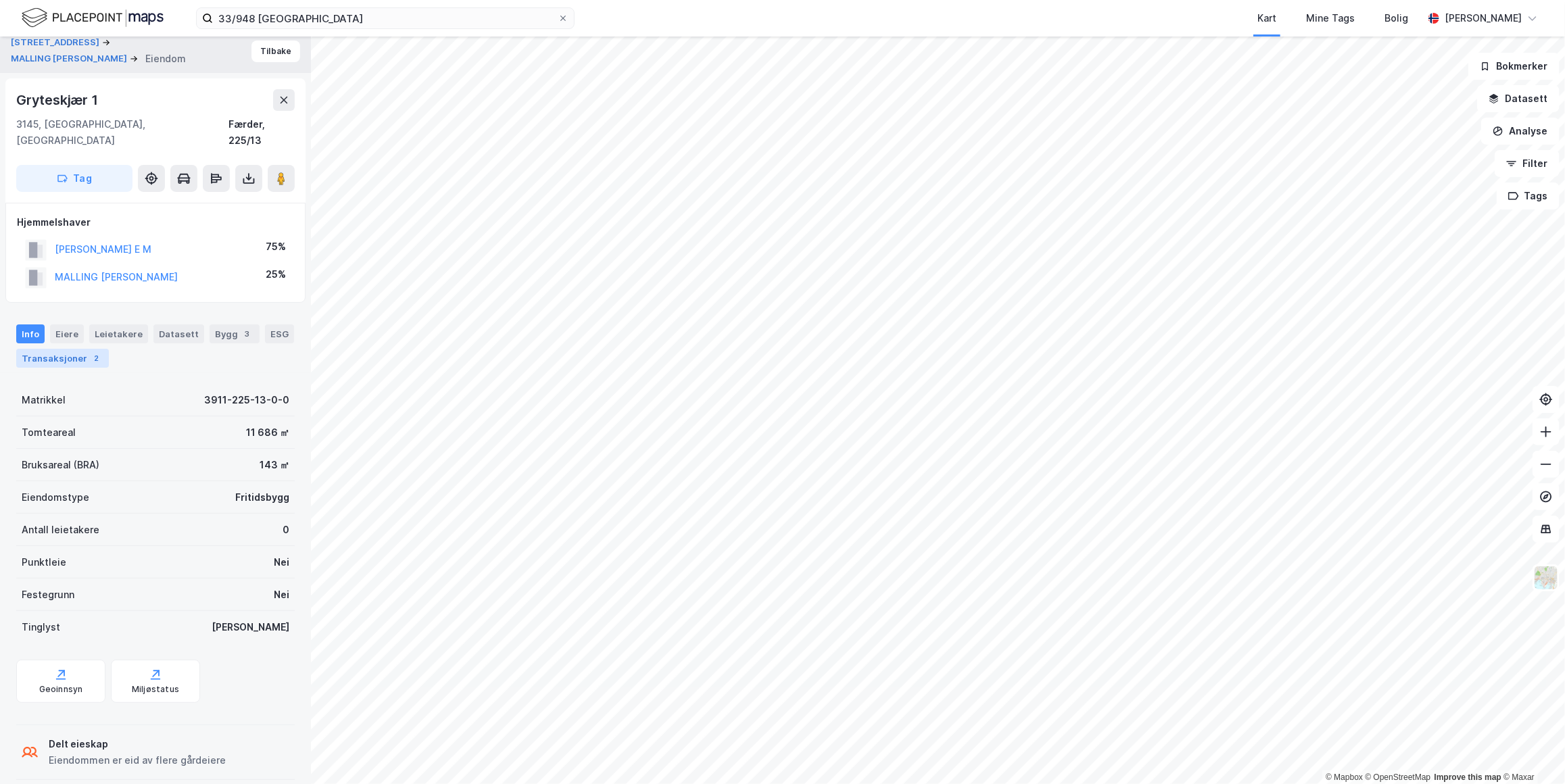
click at [97, 351] on div "2" at bounding box center [97, 357] width 13 height 13
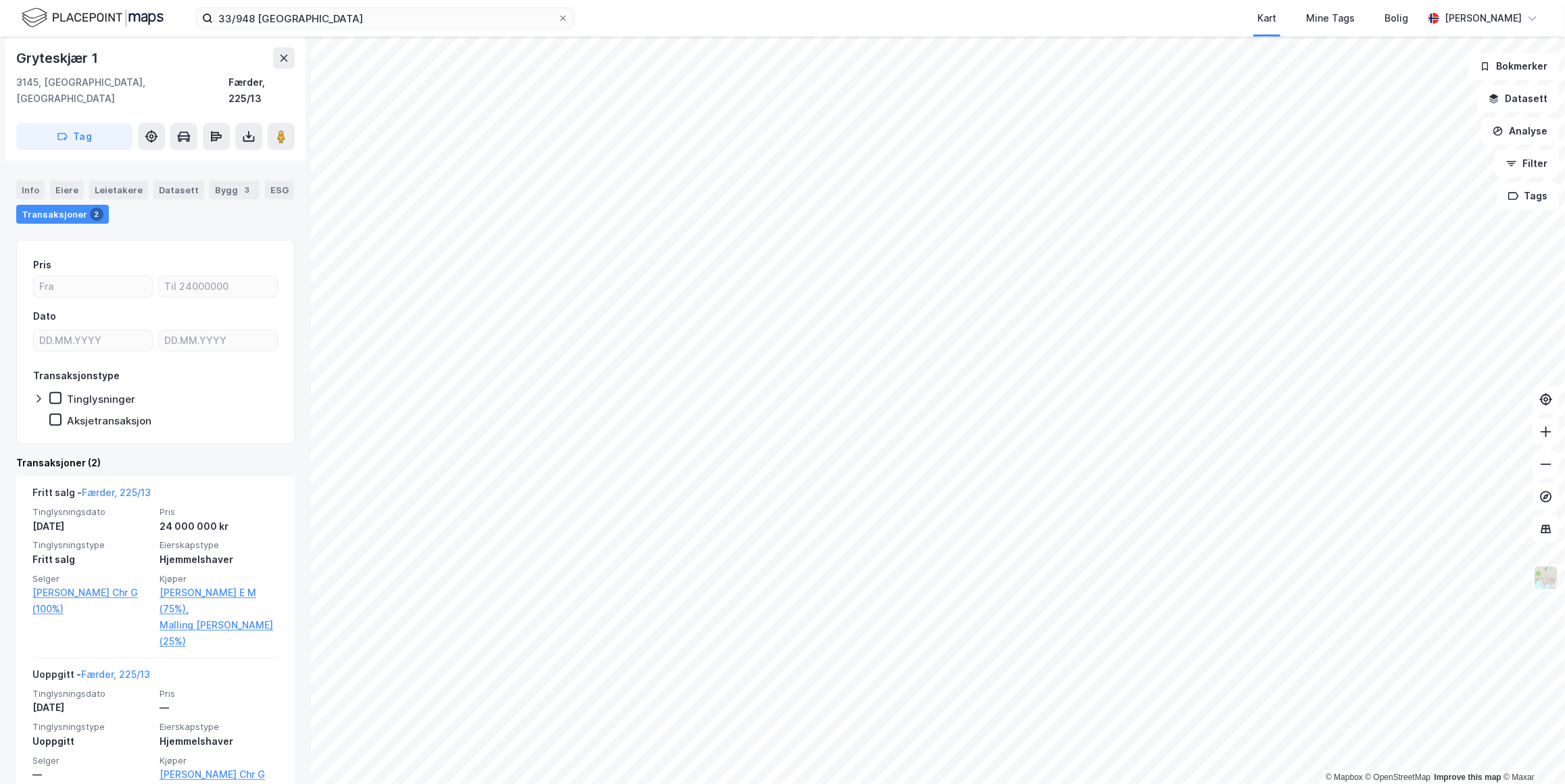
scroll to position [157, 0]
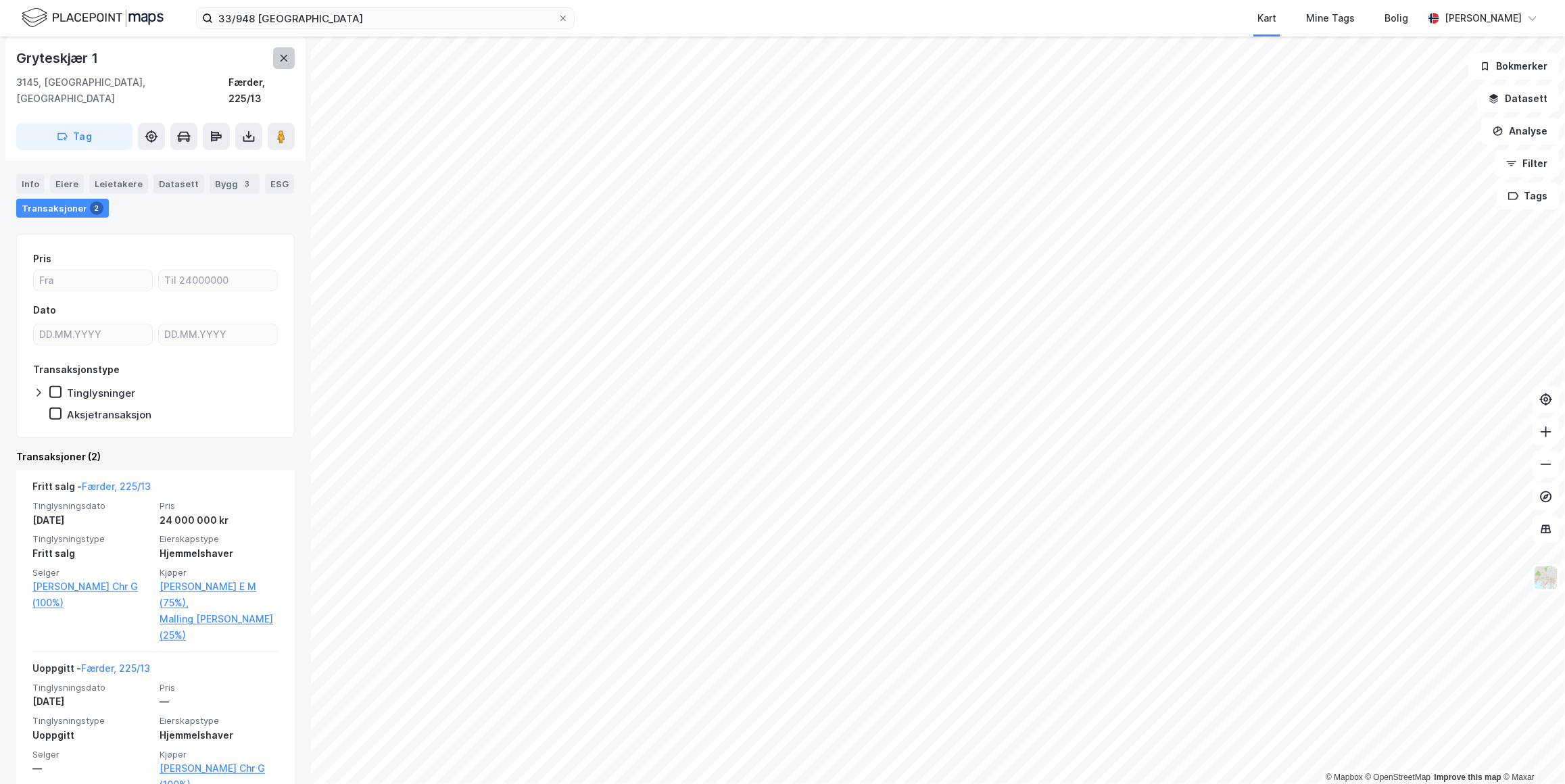
click at [278, 56] on icon at bounding box center [283, 58] width 10 height 10
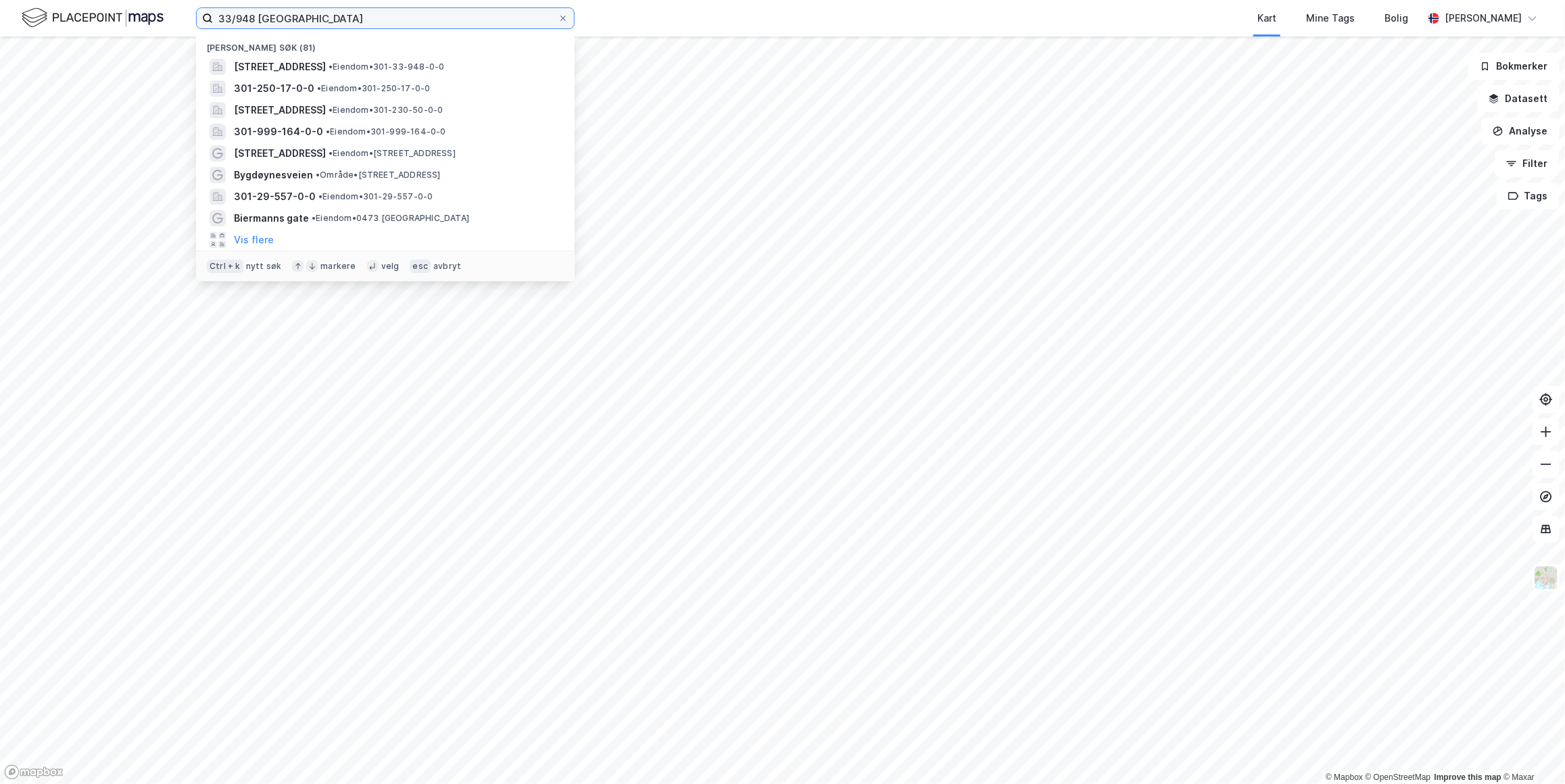
drag, startPoint x: 290, startPoint y: 24, endPoint x: 166, endPoint y: 10, distance: 124.8
click at [168, 10] on div "33/948 oslo Nylige søk (81) [STREET_ADDRESS] • Eiendom • 301-33-948-0-0 301-250…" at bounding box center [782, 18] width 1565 height 37
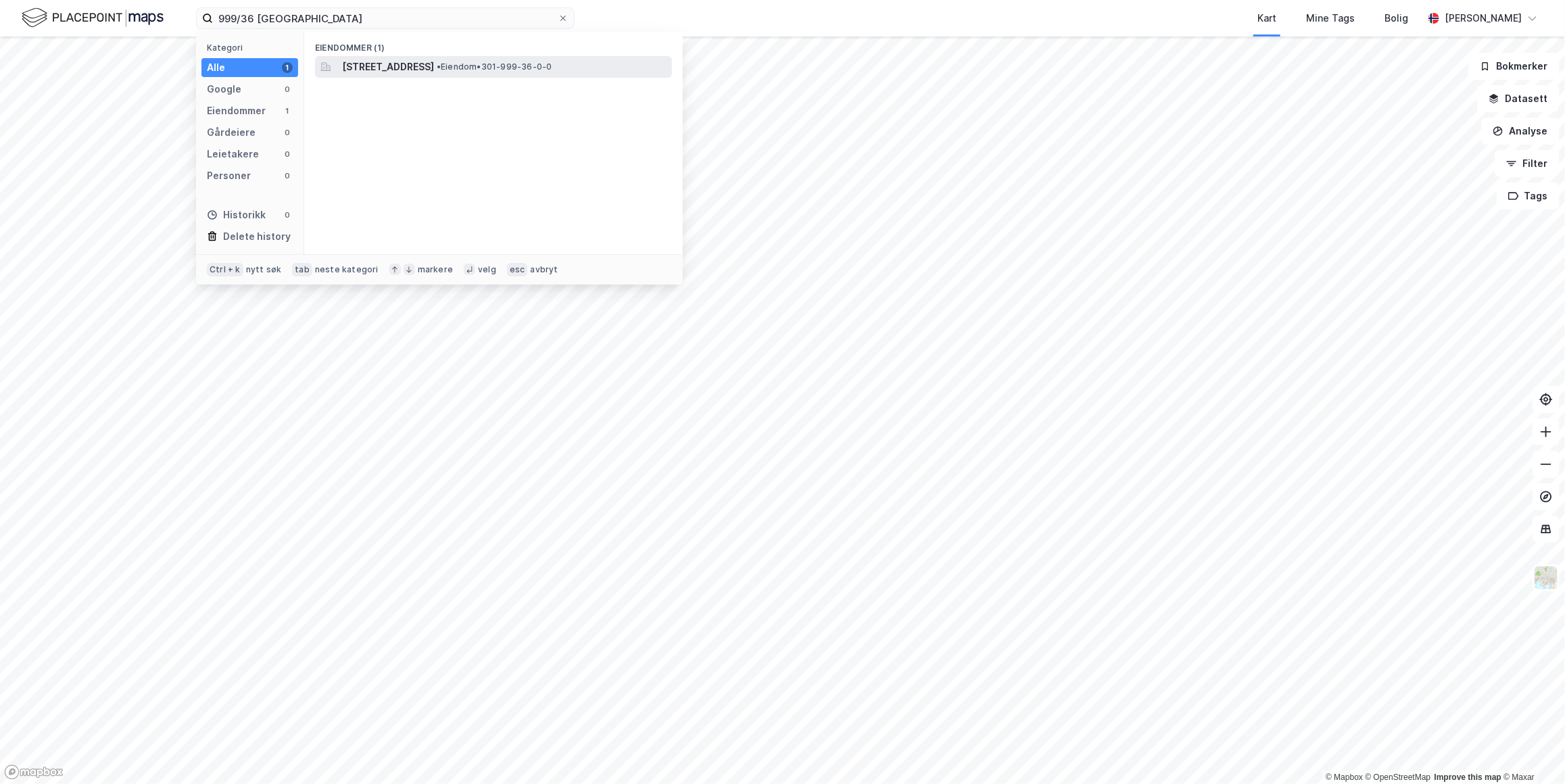
click at [526, 70] on span "• Eiendom • 301-999-36-0-0" at bounding box center [494, 66] width 115 height 10
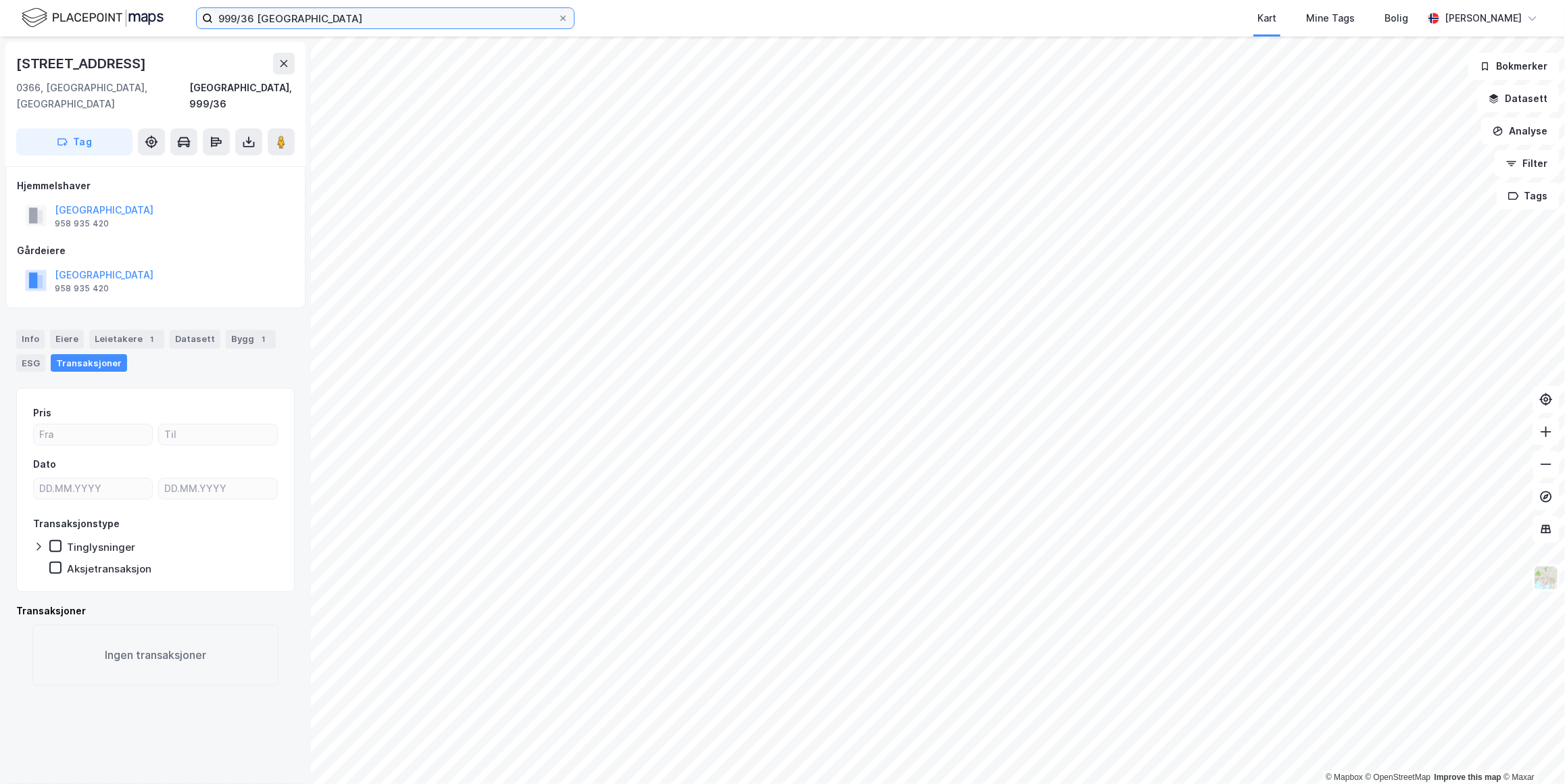
click at [491, 16] on input "999/36 [GEOGRAPHIC_DATA]" at bounding box center [385, 18] width 344 height 20
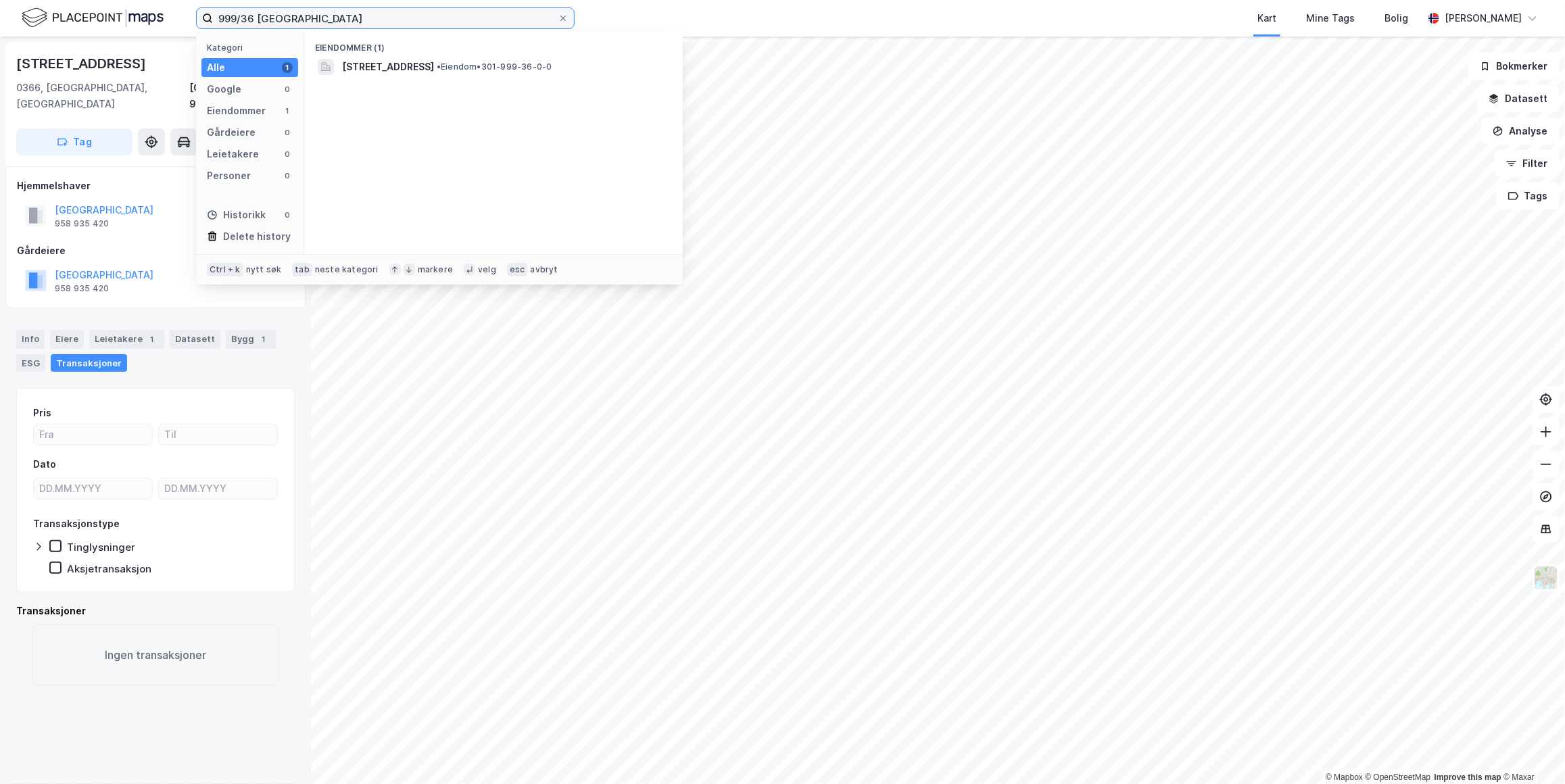
click at [491, 17] on input "999/36 [GEOGRAPHIC_DATA]" at bounding box center [385, 18] width 344 height 20
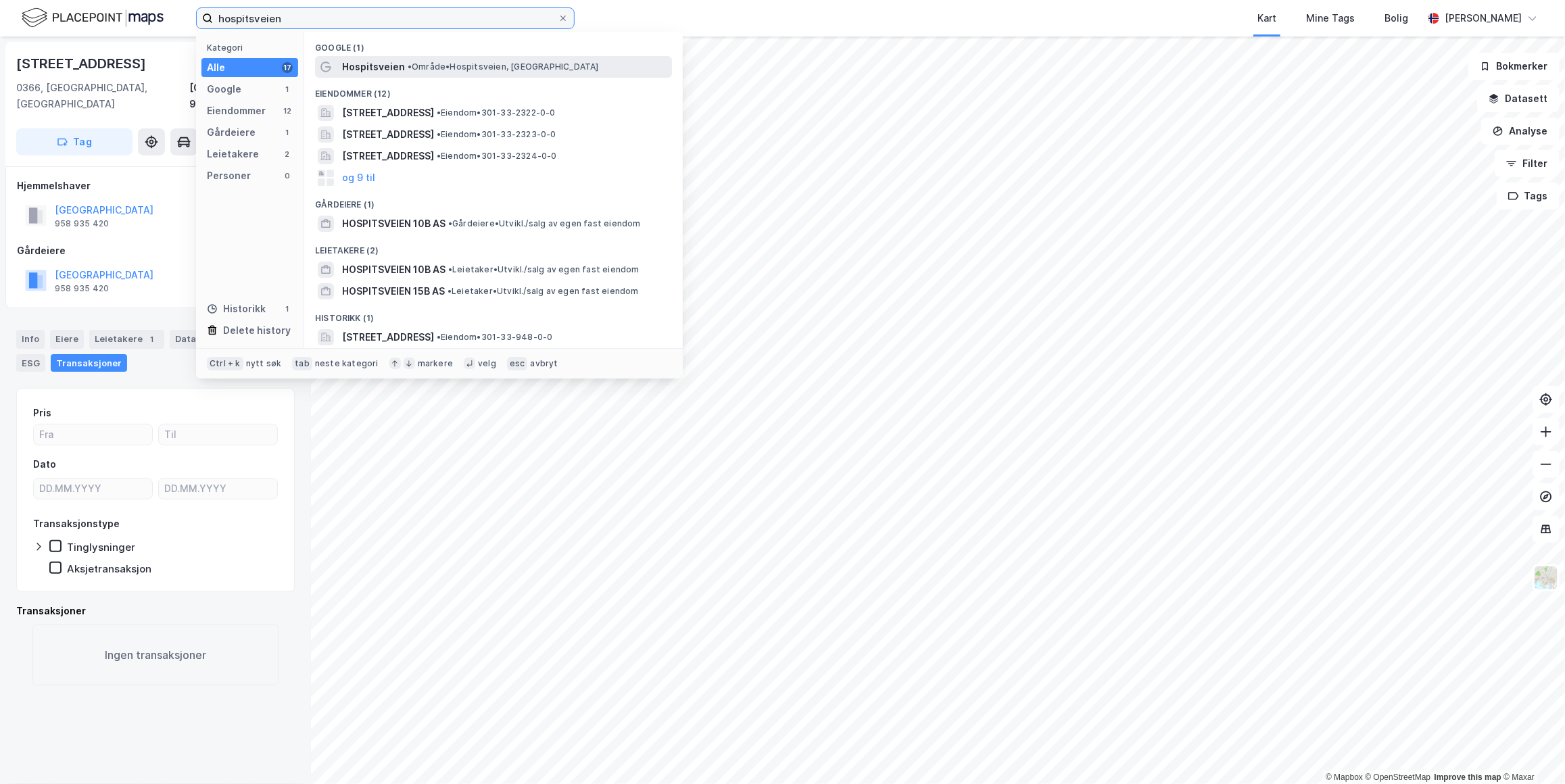
type input "hospitsveien"
click at [486, 74] on div "Hospitsveien • Område • Hospitsveien, [GEOGRAPHIC_DATA]" at bounding box center [505, 66] width 327 height 16
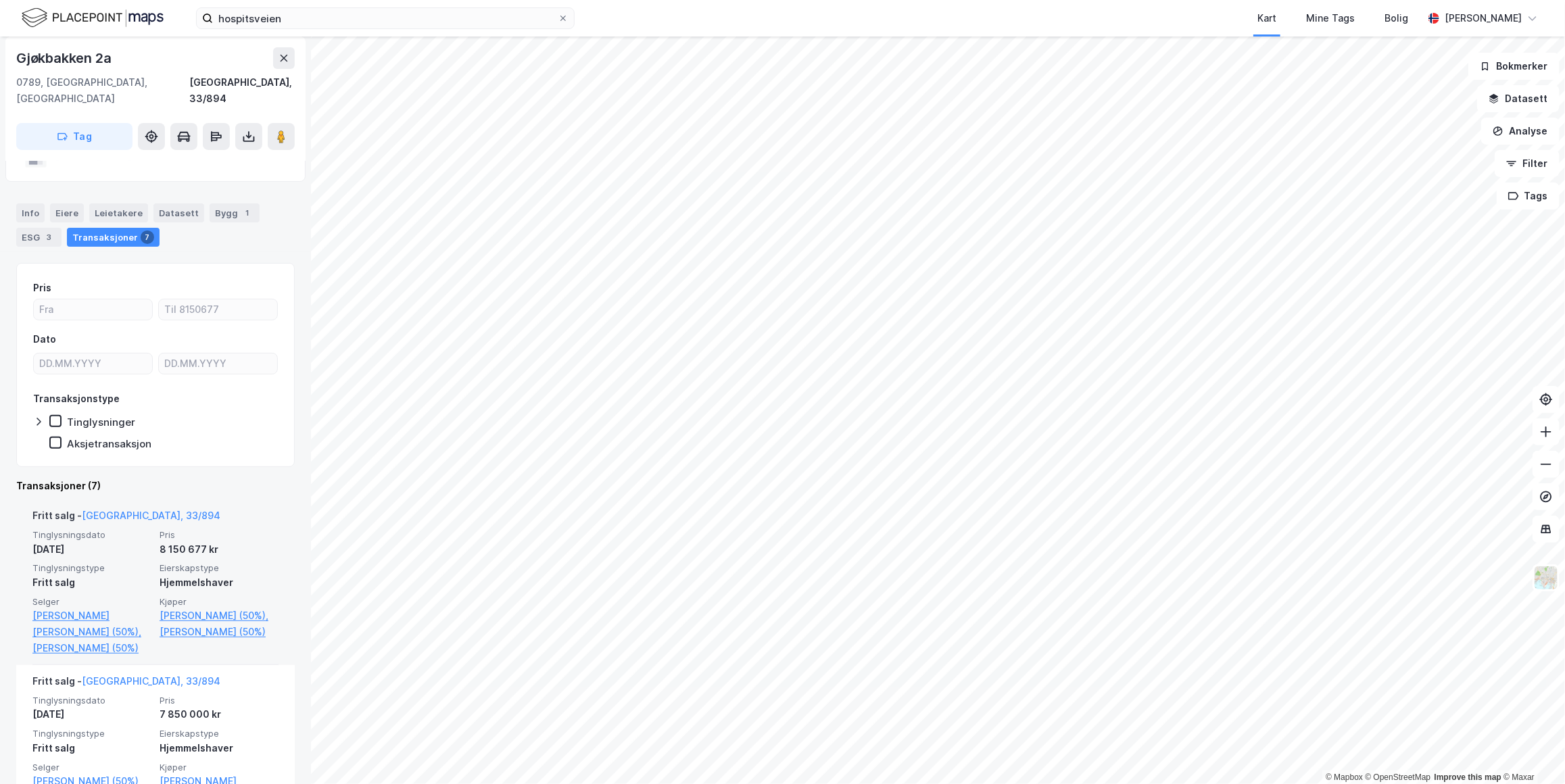
scroll to position [61, 0]
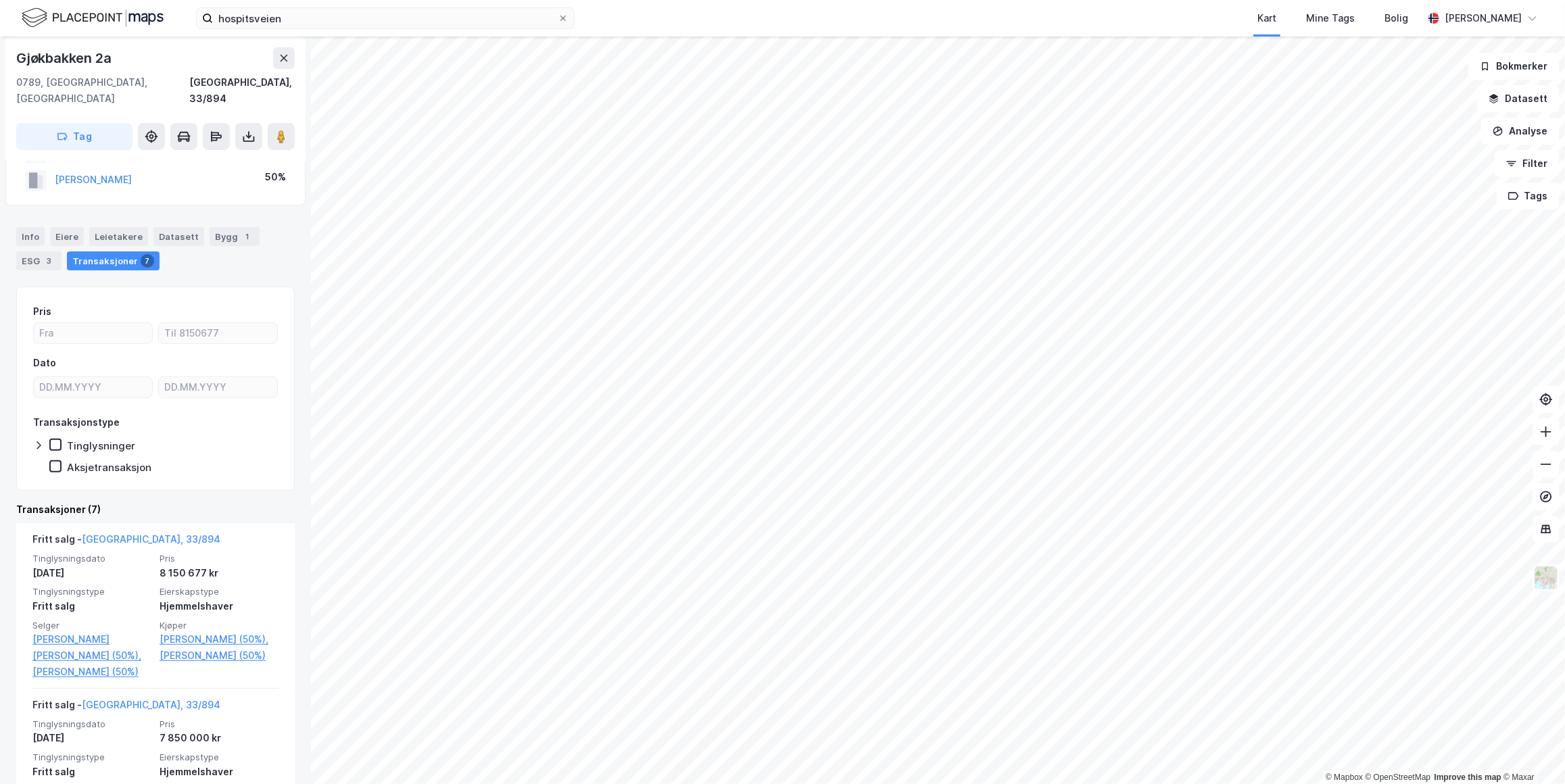
click at [210, 227] on div "Bygg 1" at bounding box center [234, 236] width 50 height 19
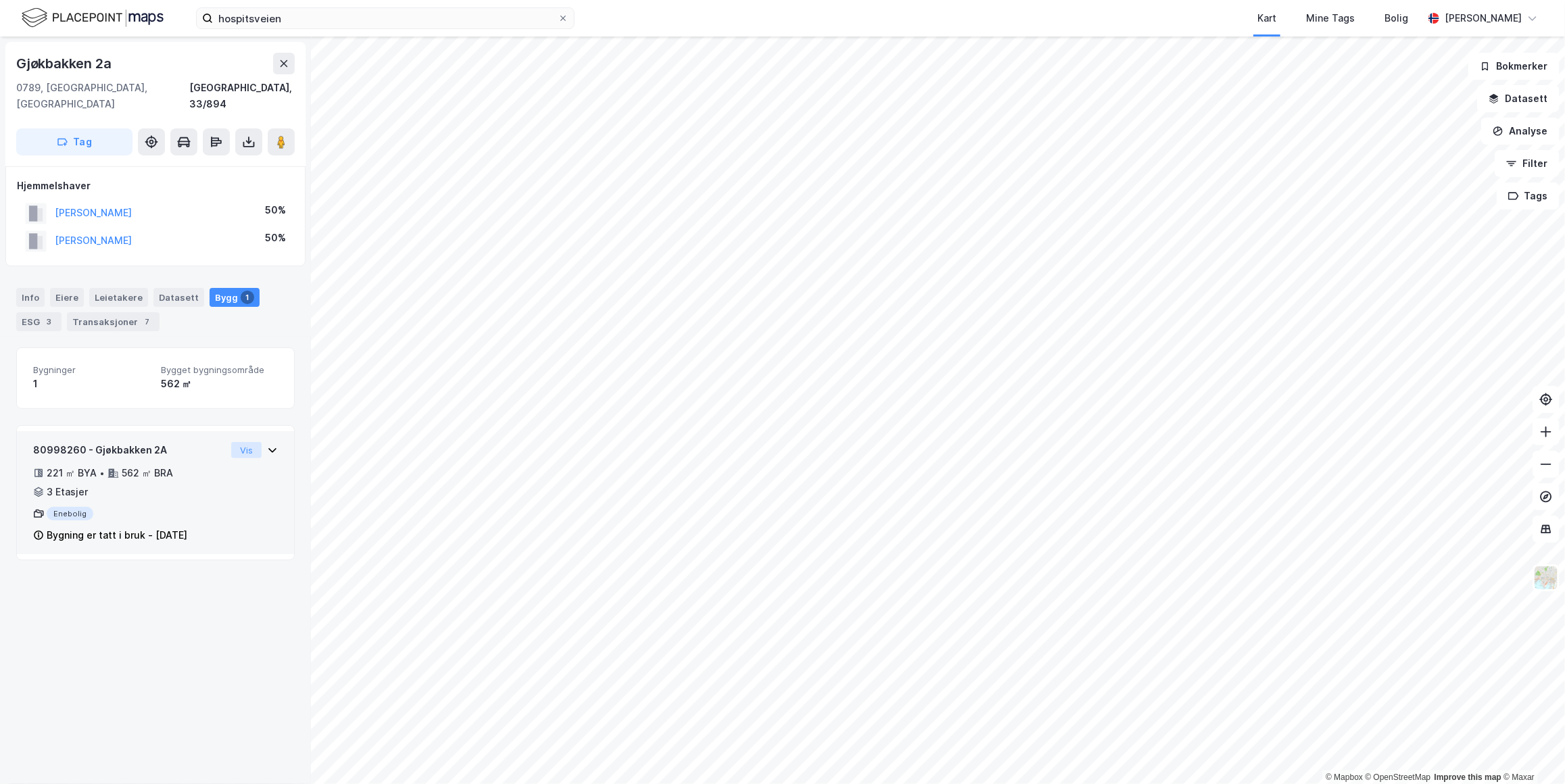
click at [240, 442] on button "Vis" at bounding box center [246, 449] width 30 height 16
click at [70, 312] on div "Transaksjoner 2" at bounding box center [62, 322] width 93 height 19
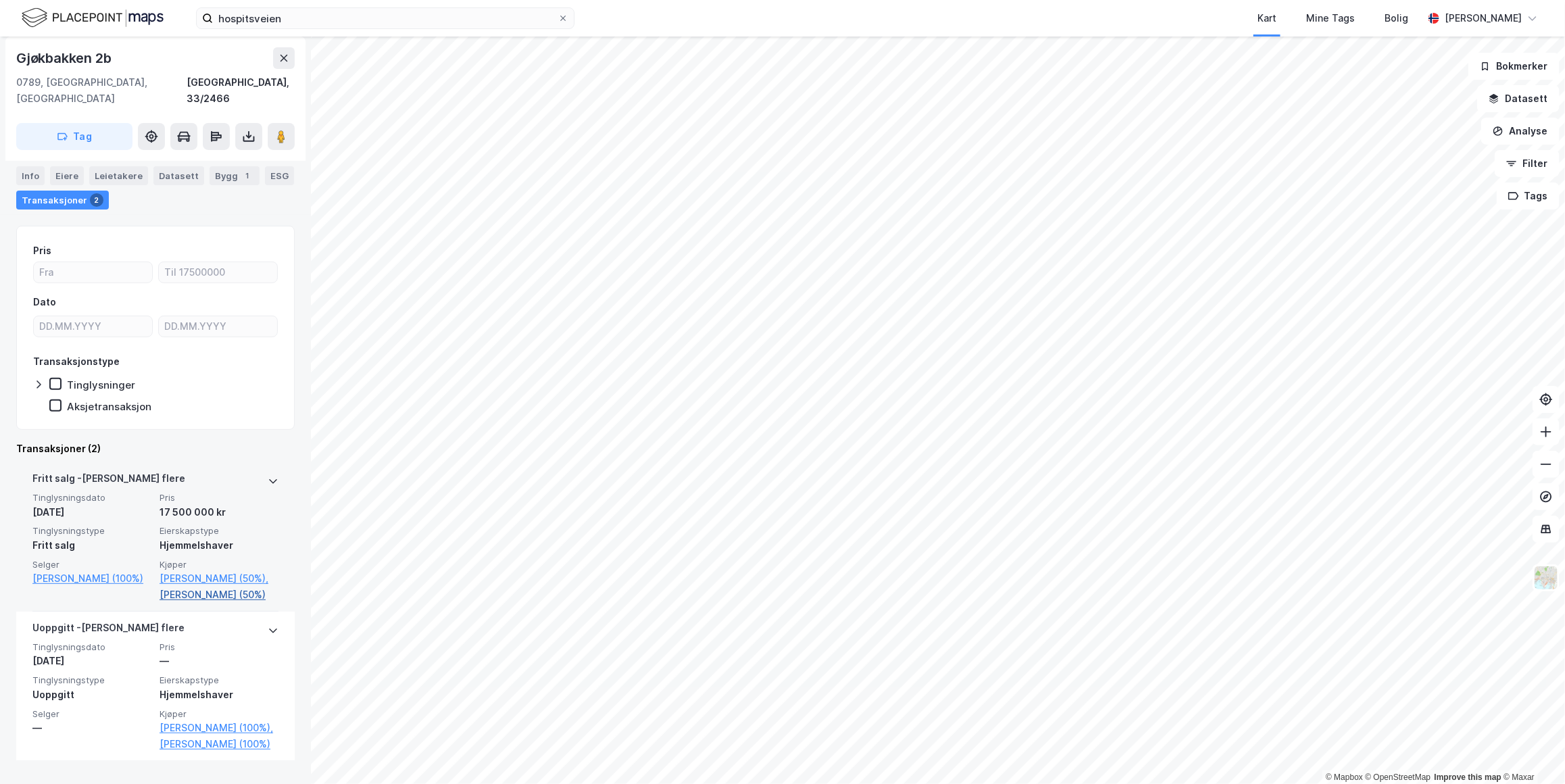
scroll to position [122, 0]
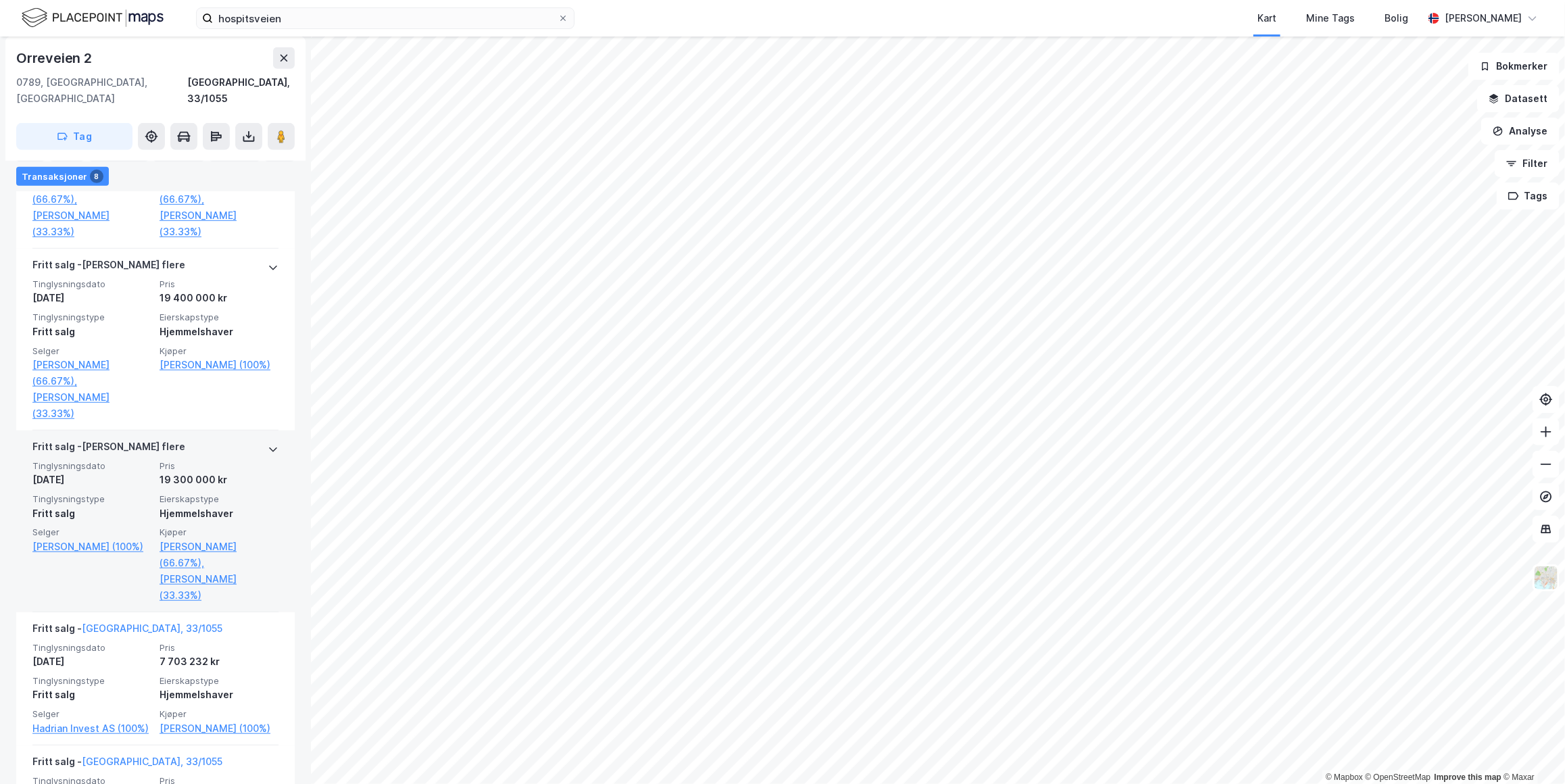
scroll to position [491, 0]
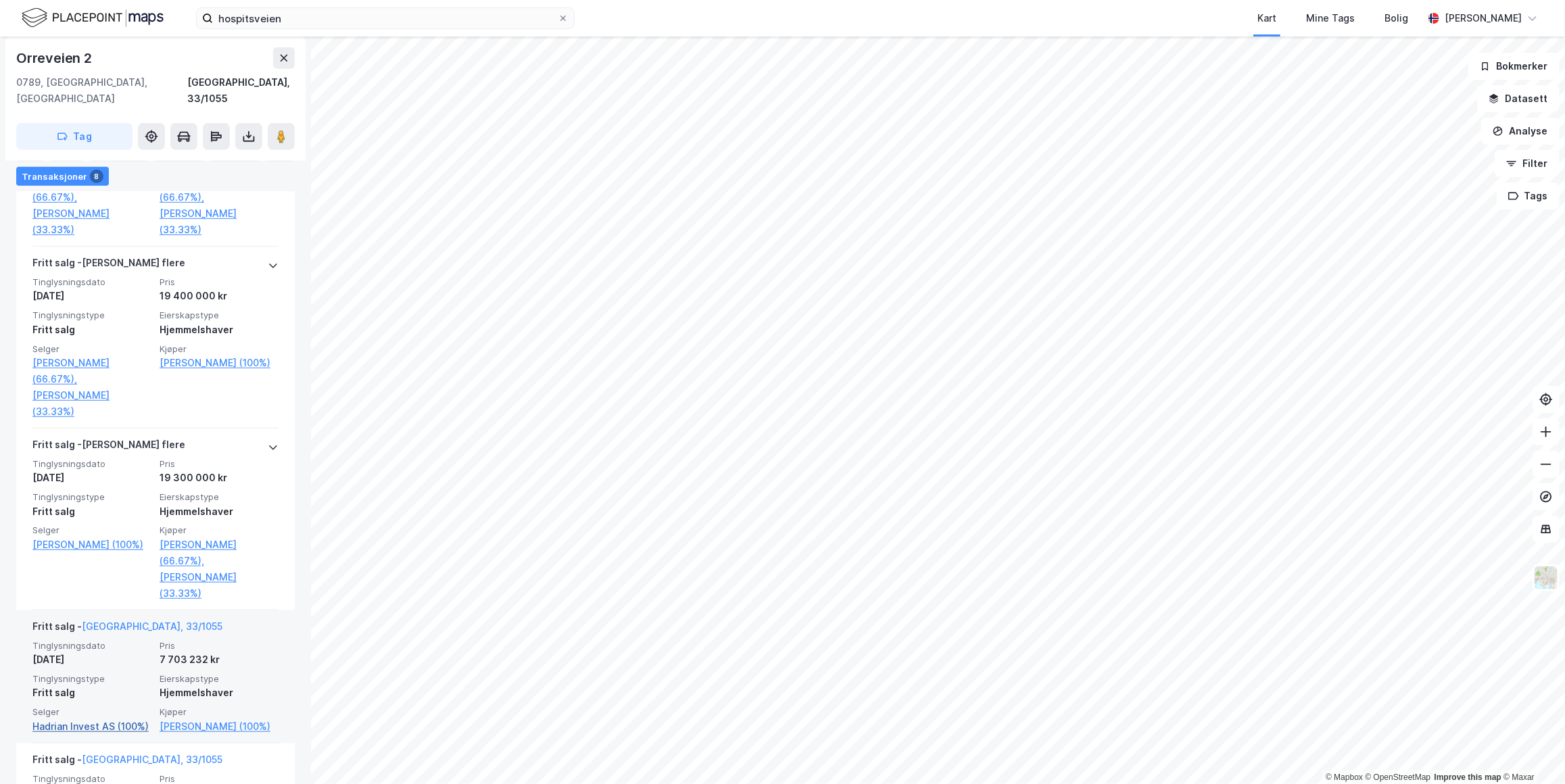
click at [91, 718] on link "Hadrian Invest AS (100%)" at bounding box center [92, 725] width 119 height 16
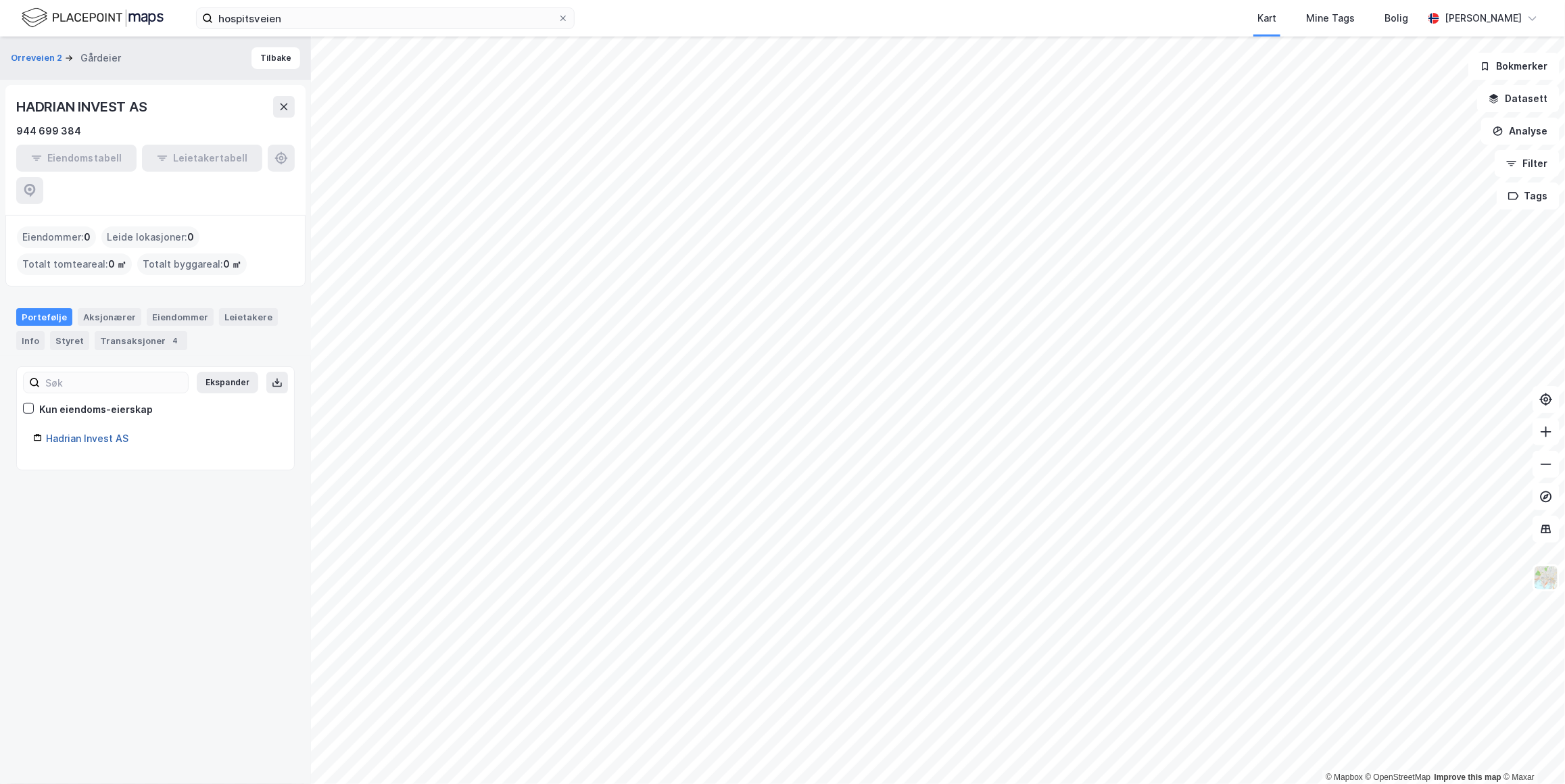
click at [81, 432] on link "Hadrian Invest AS" at bounding box center [87, 438] width 82 height 11
click at [113, 432] on link "Hadrian Invest AS" at bounding box center [87, 438] width 82 height 11
drag, startPoint x: 36, startPoint y: 406, endPoint x: 92, endPoint y: 404, distance: 56.0
click at [36, 433] on icon at bounding box center [37, 437] width 9 height 9
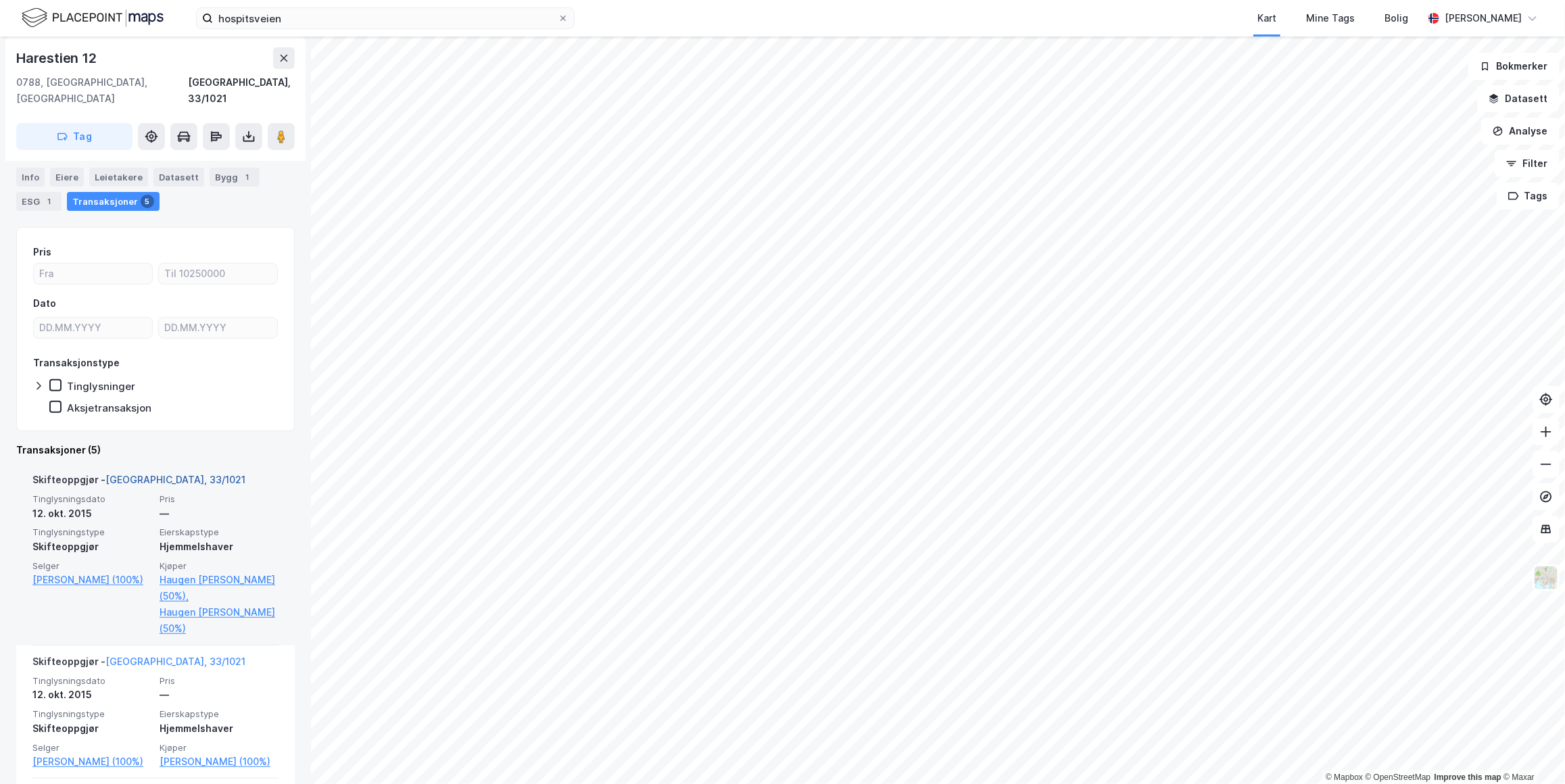
scroll to position [122, 0]
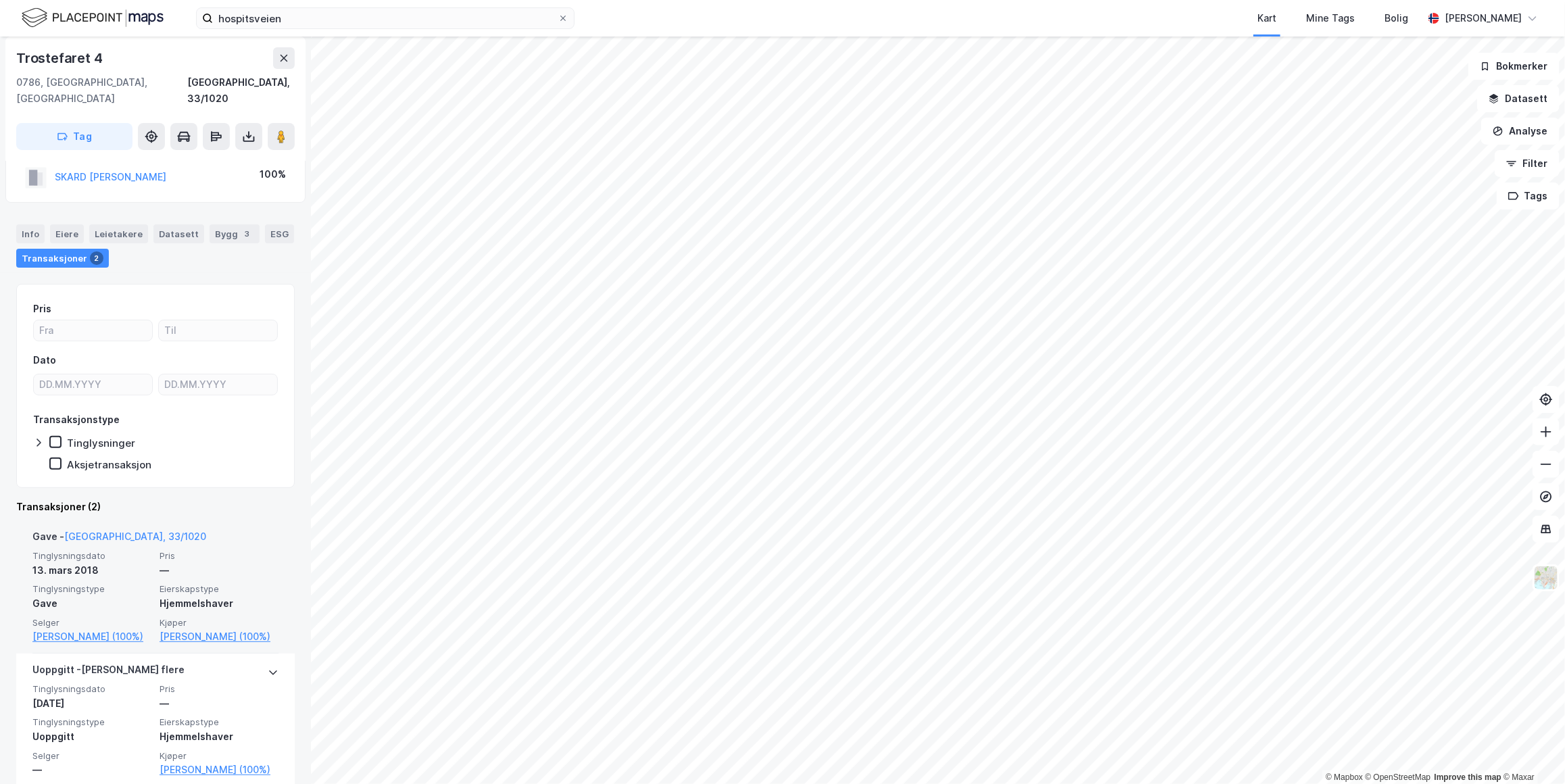
scroll to position [54, 0]
